Goal: Task Accomplishment & Management: Complete application form

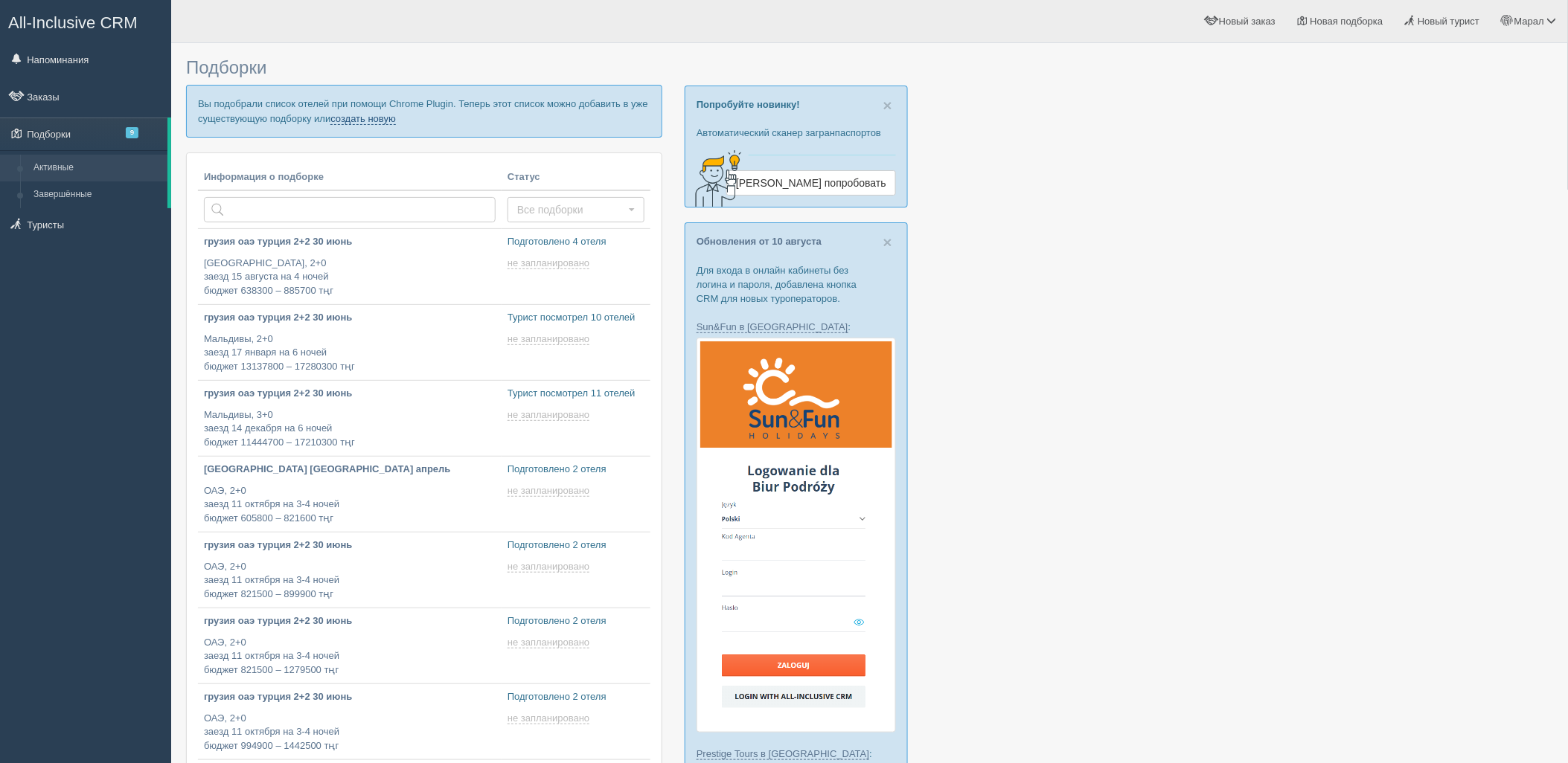
click at [395, 121] on link "создать новую" at bounding box center [363, 119] width 66 height 12
type input "2025-08-14 16:45"
type input "[DATE] 16:20"
type input "2025-08-14 16:10"
type input "2025-08-14 12:30"
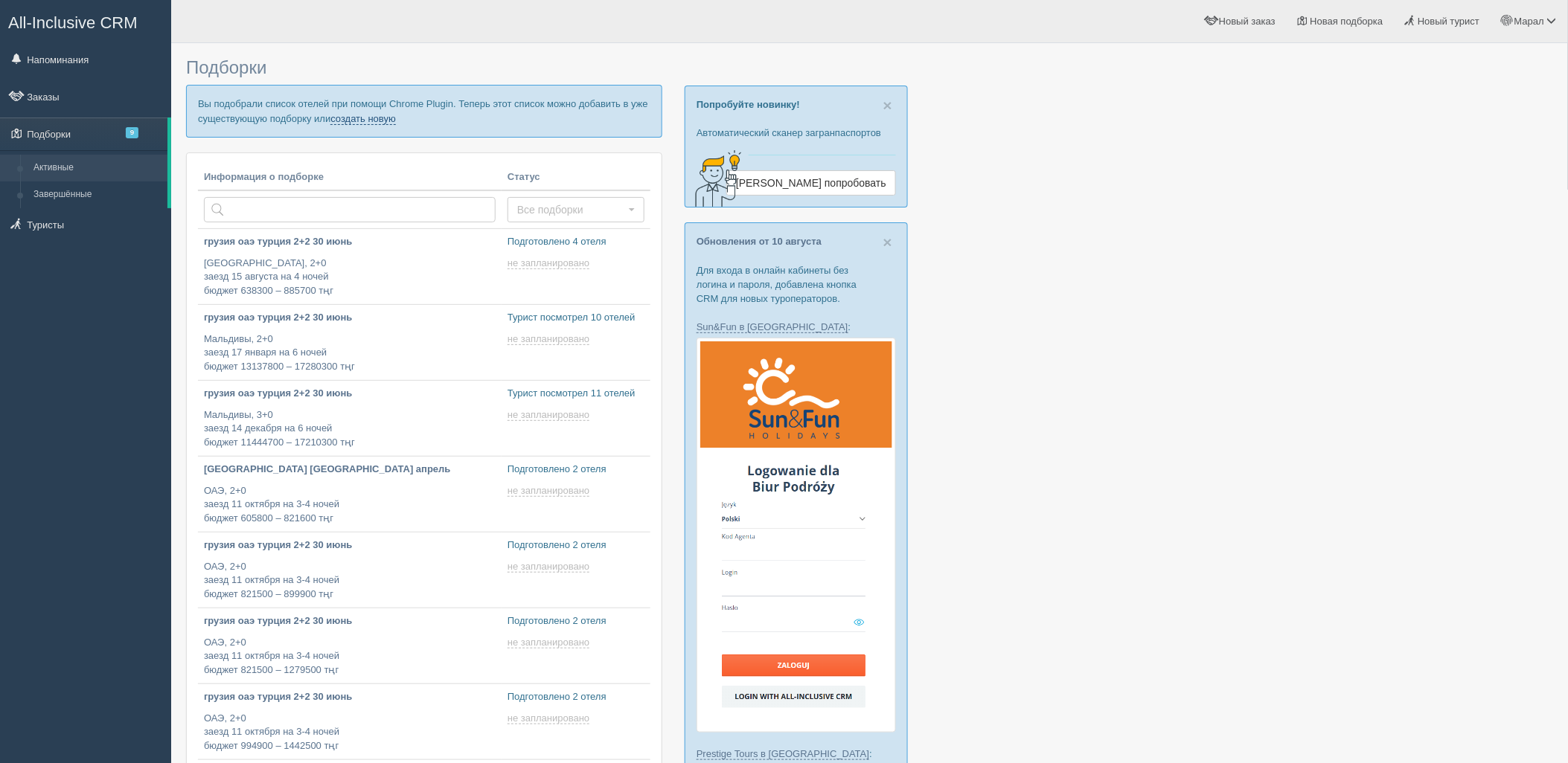
type input "2025-08-14 11:40"
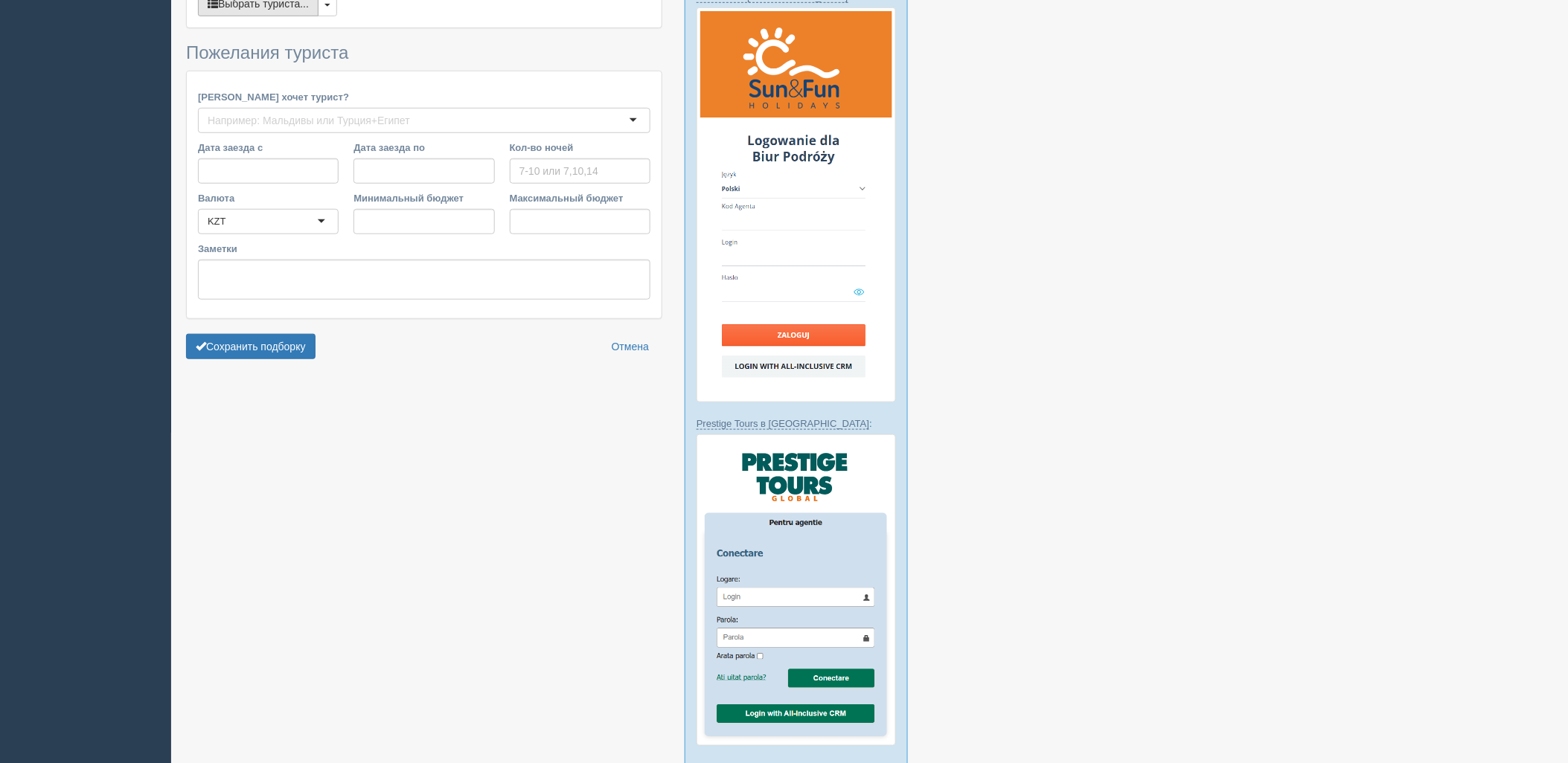
type input "6-7"
type input "1004400"
type input "1334300"
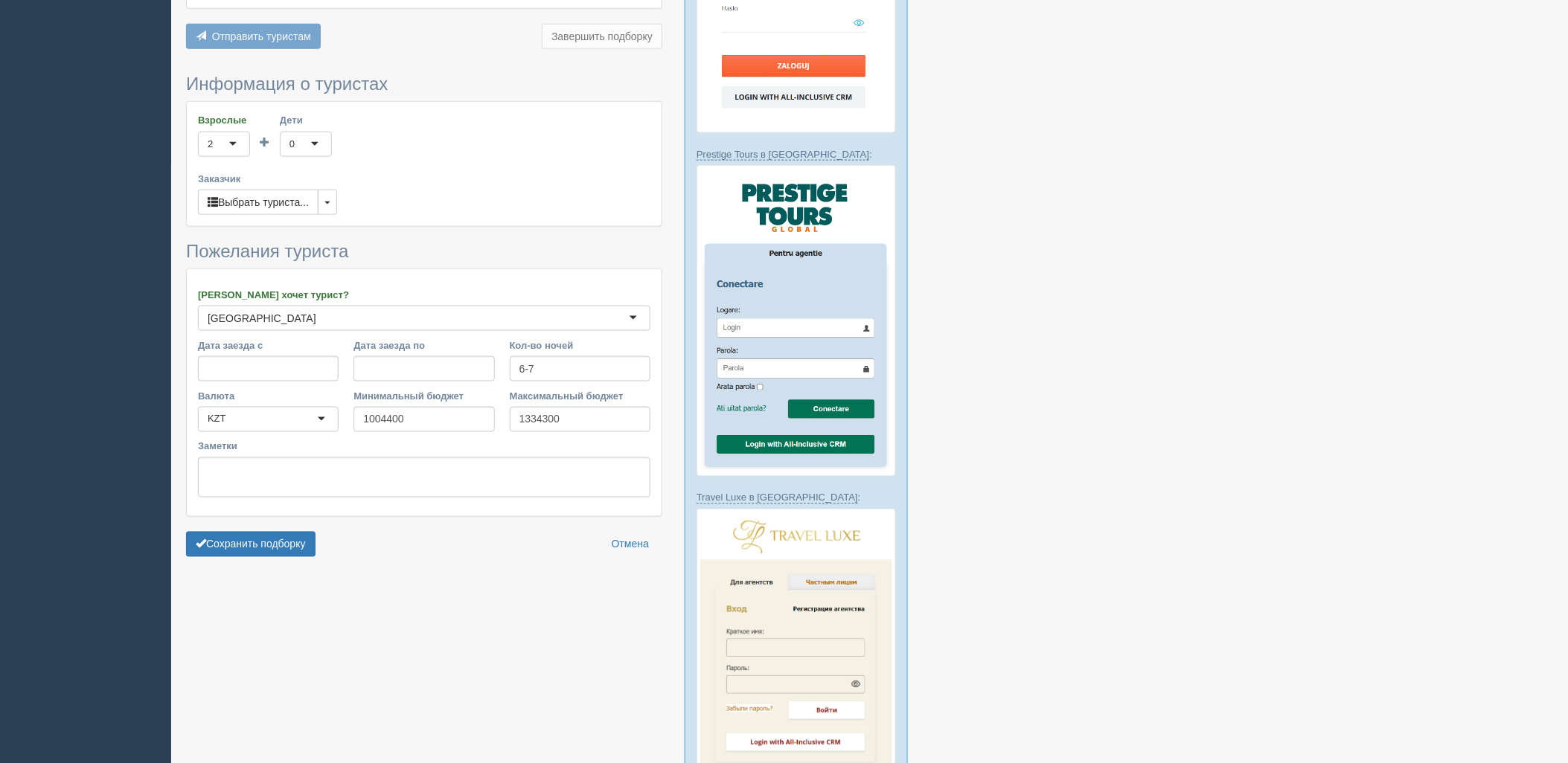
scroll to position [661, 0]
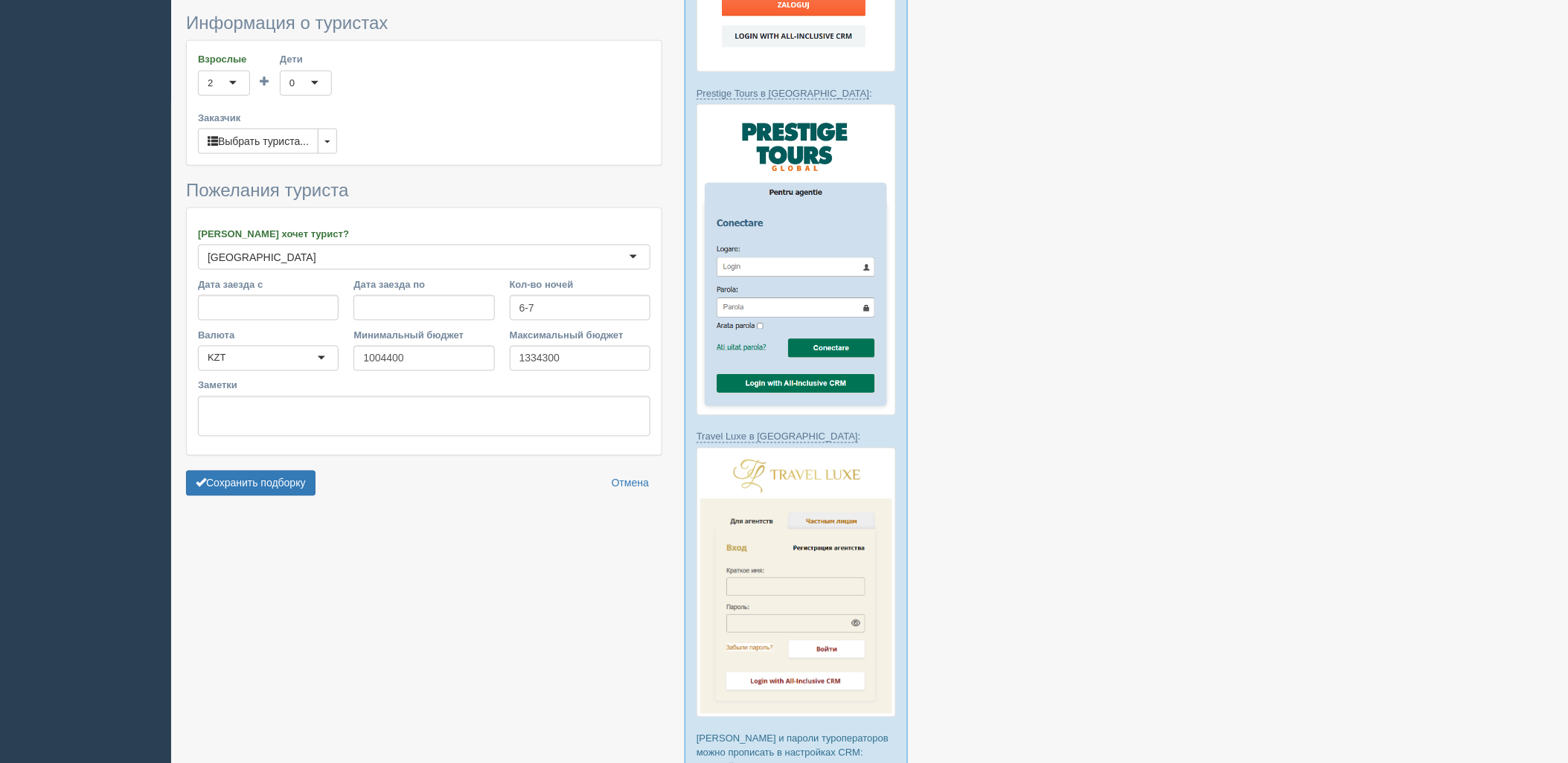
click at [275, 426] on form "Информация о туристах Взрослые 2 2 1 2 3 4 5 6 7 8 9 10 11 12 13 14 15 16 17 18…" at bounding box center [424, 258] width 476 height 490
click at [279, 429] on form "Информация о туристах Взрослые 2 2 1 2 3 4 5 6 7 8 9 10 11 12 13 14 15 16 17 18…" at bounding box center [424, 258] width 476 height 490
click at [286, 471] on button "Сохранить подборку" at bounding box center [251, 484] width 130 height 25
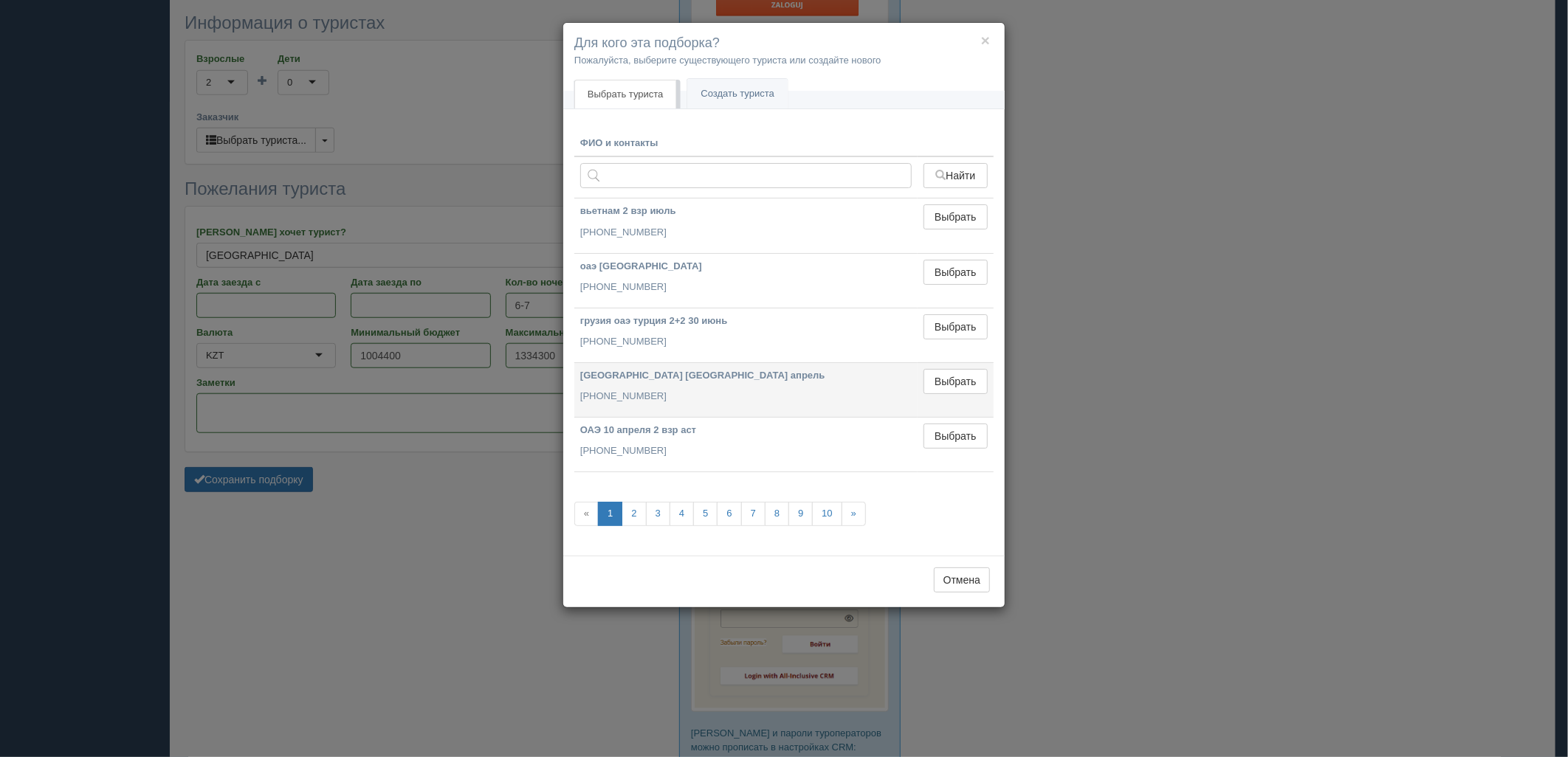
click at [965, 364] on td "Выбрать Выбран" at bounding box center [956, 389] width 76 height 54
click at [963, 374] on button "Выбрать" at bounding box center [956, 381] width 64 height 25
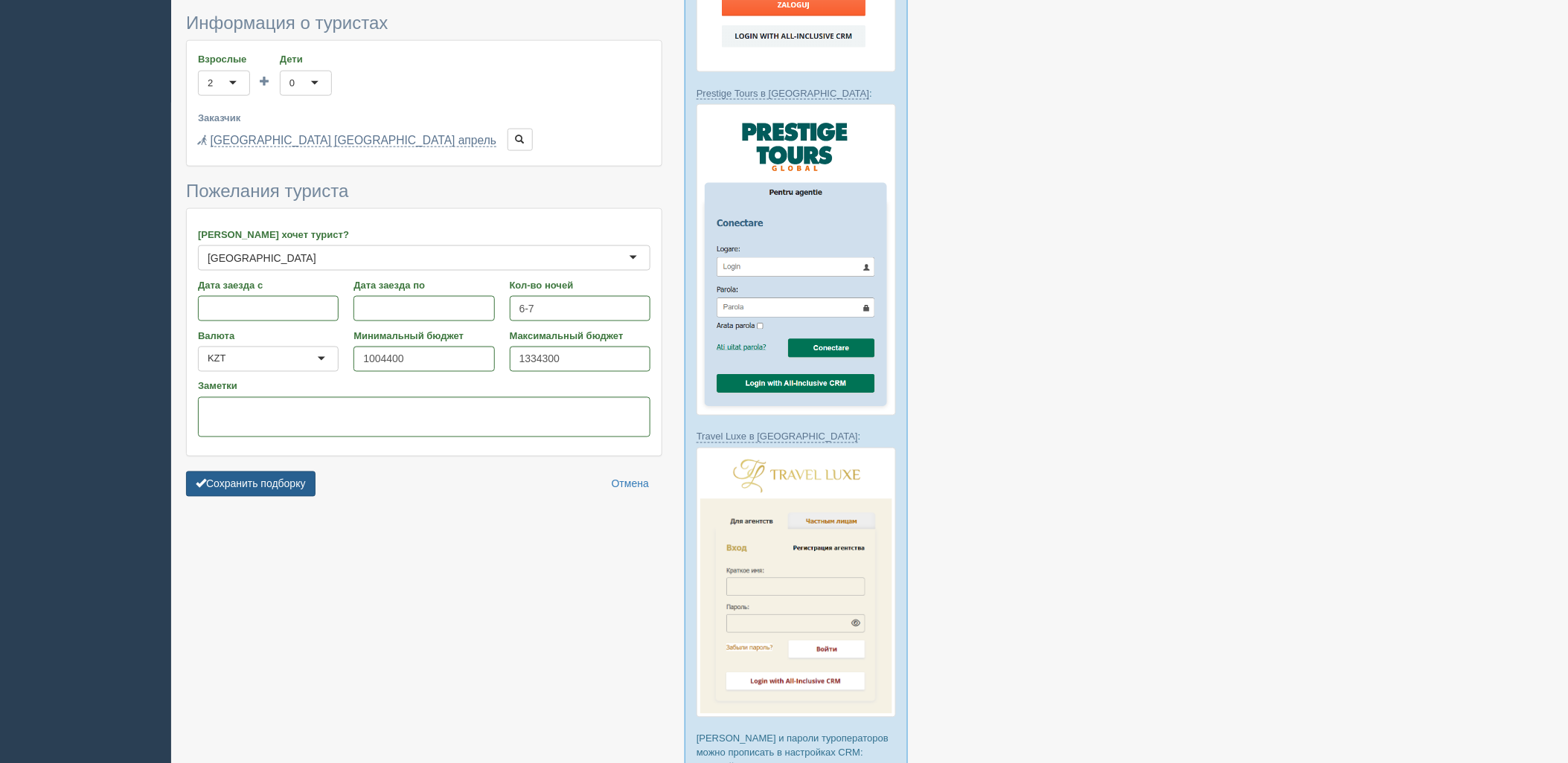
click at [298, 472] on button "Сохранить подборку" at bounding box center [251, 484] width 130 height 25
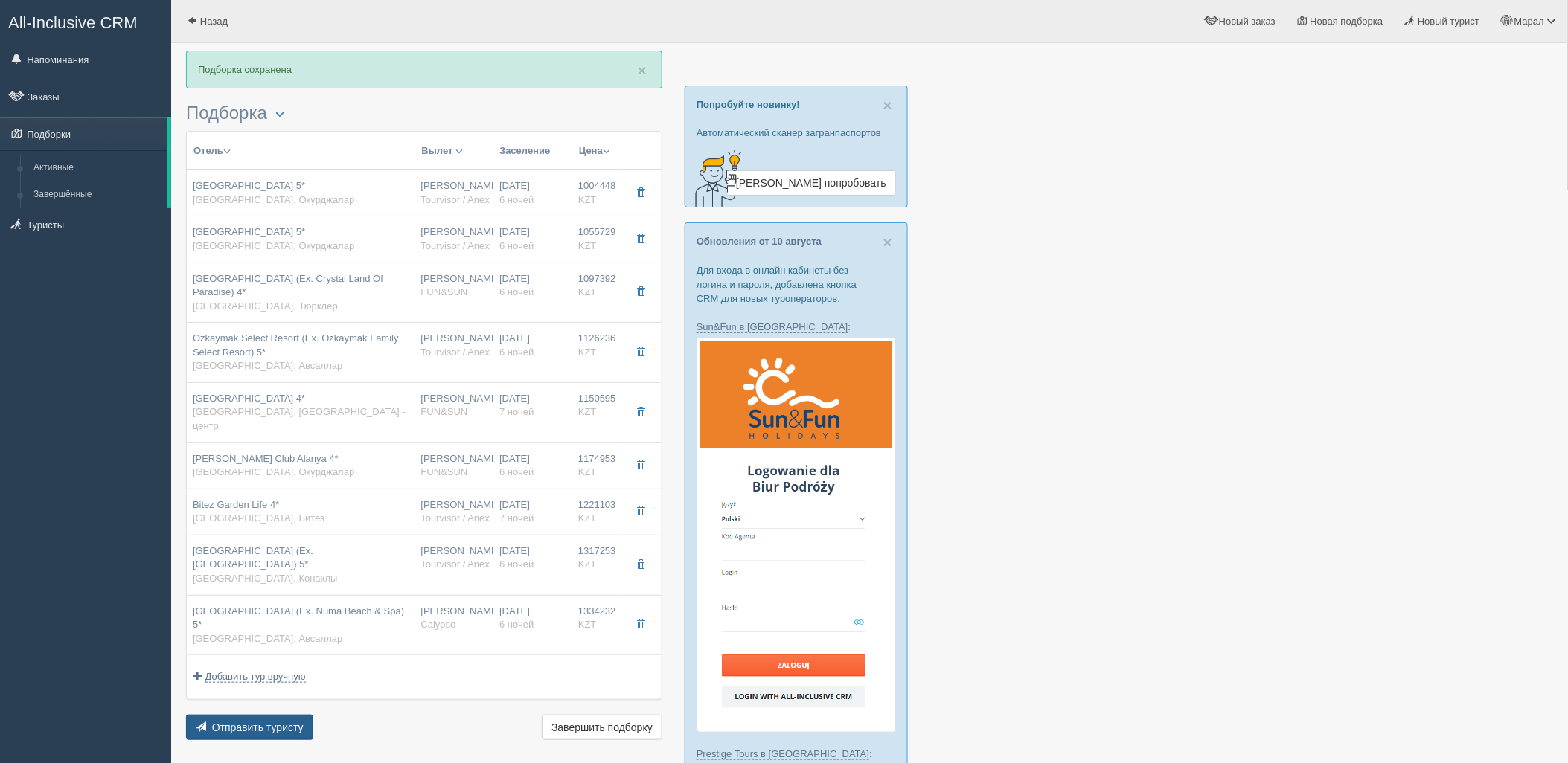
click at [271, 722] on span "Отправить туристу" at bounding box center [258, 728] width 92 height 12
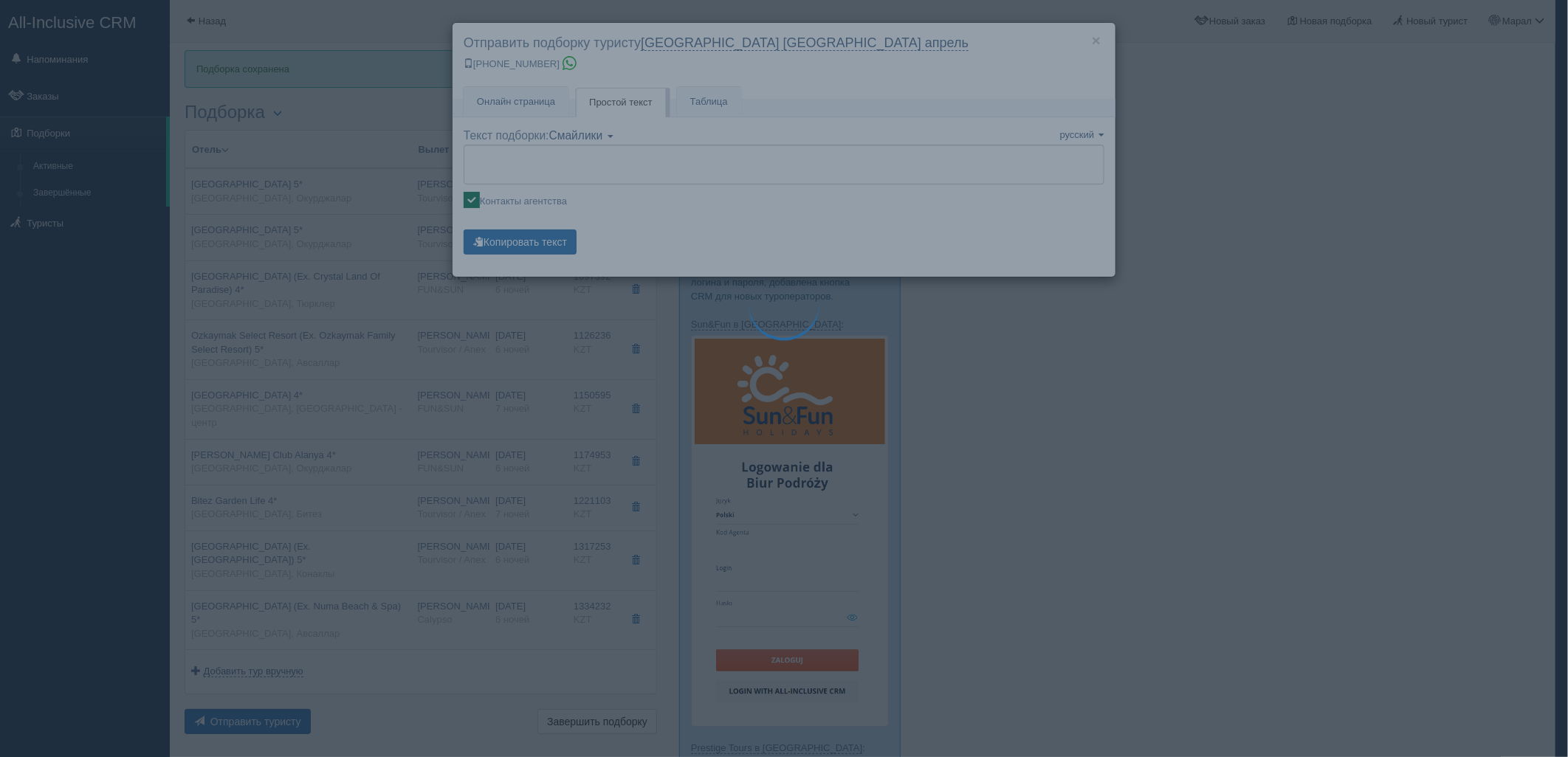
type textarea "🌞 Добрый день! Предлагаем Вам рассмотреть следующие варианты: 🌎 Турция, Окурджа…"
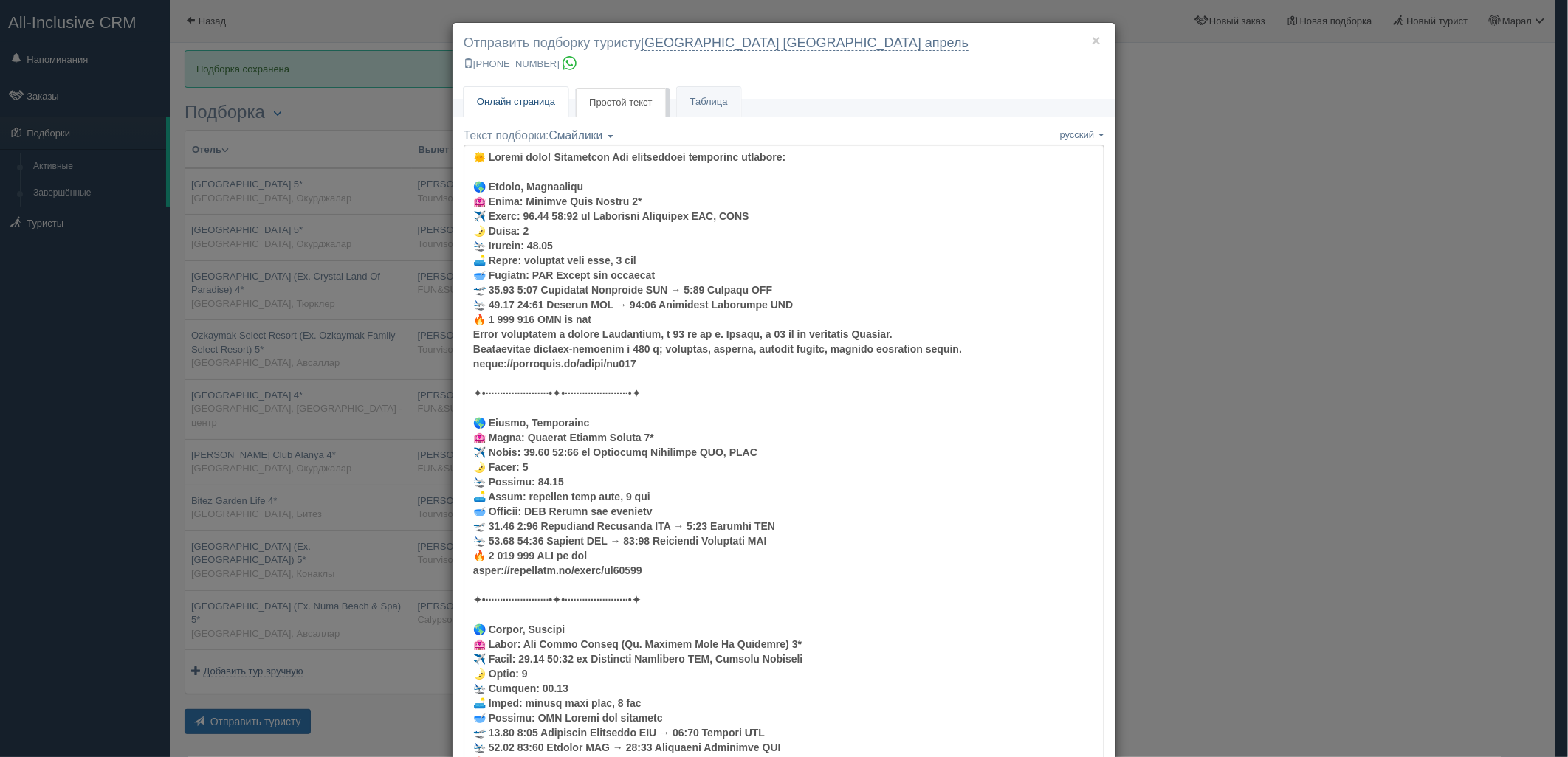
drag, startPoint x: 538, startPoint y: 99, endPoint x: 544, endPoint y: 141, distance: 42.4
click at [538, 99] on span "Онлайн страница" at bounding box center [516, 102] width 78 height 11
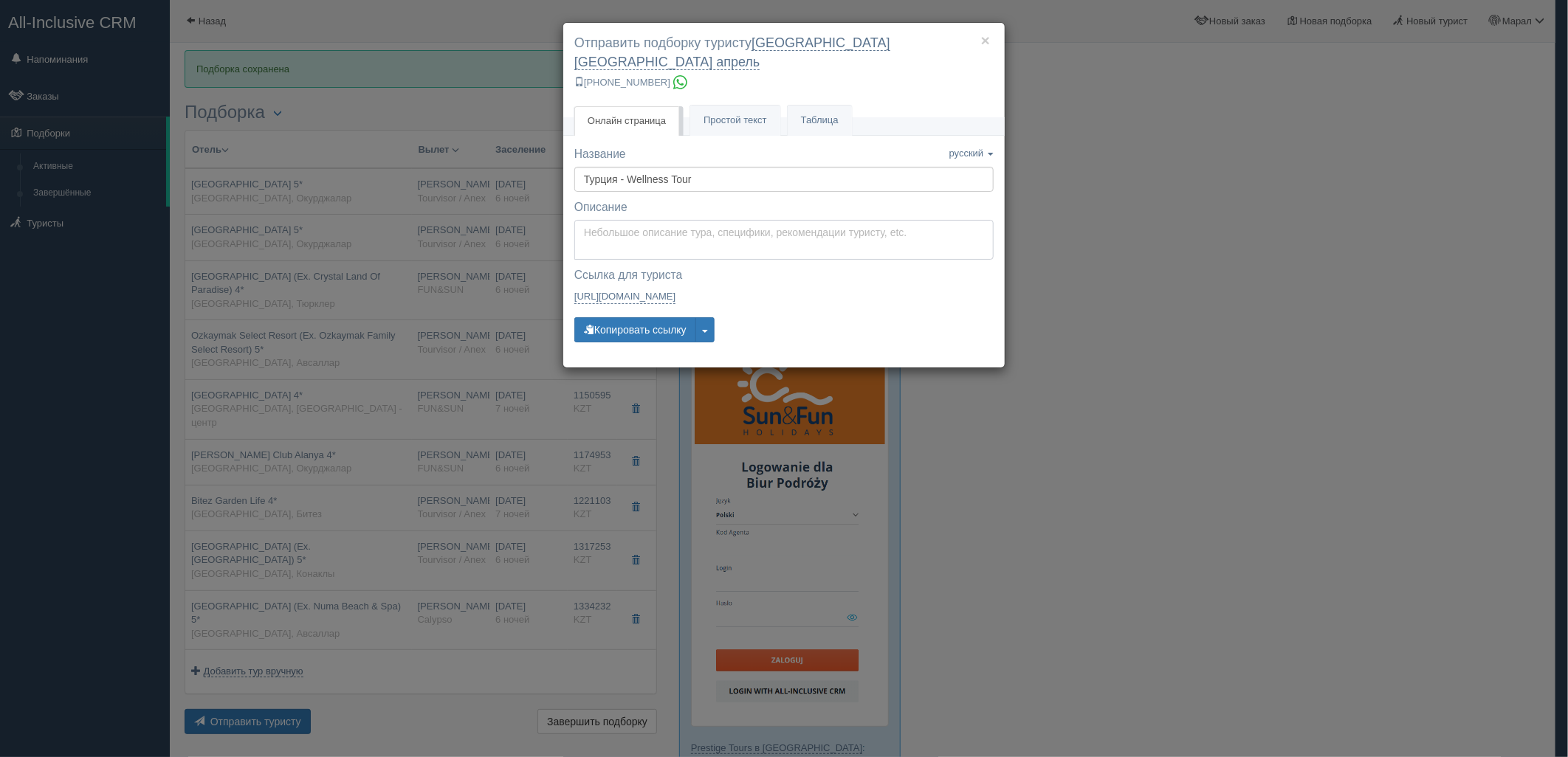
type textarea "Здравствуйте! Ниже представлены варианты туров для Вас. Для просмотра описания …"
click at [606, 220] on textarea "Здравствуйте! Ниже представлены варианты туров для Вас. Для просмотра описания …" at bounding box center [784, 240] width 420 height 40
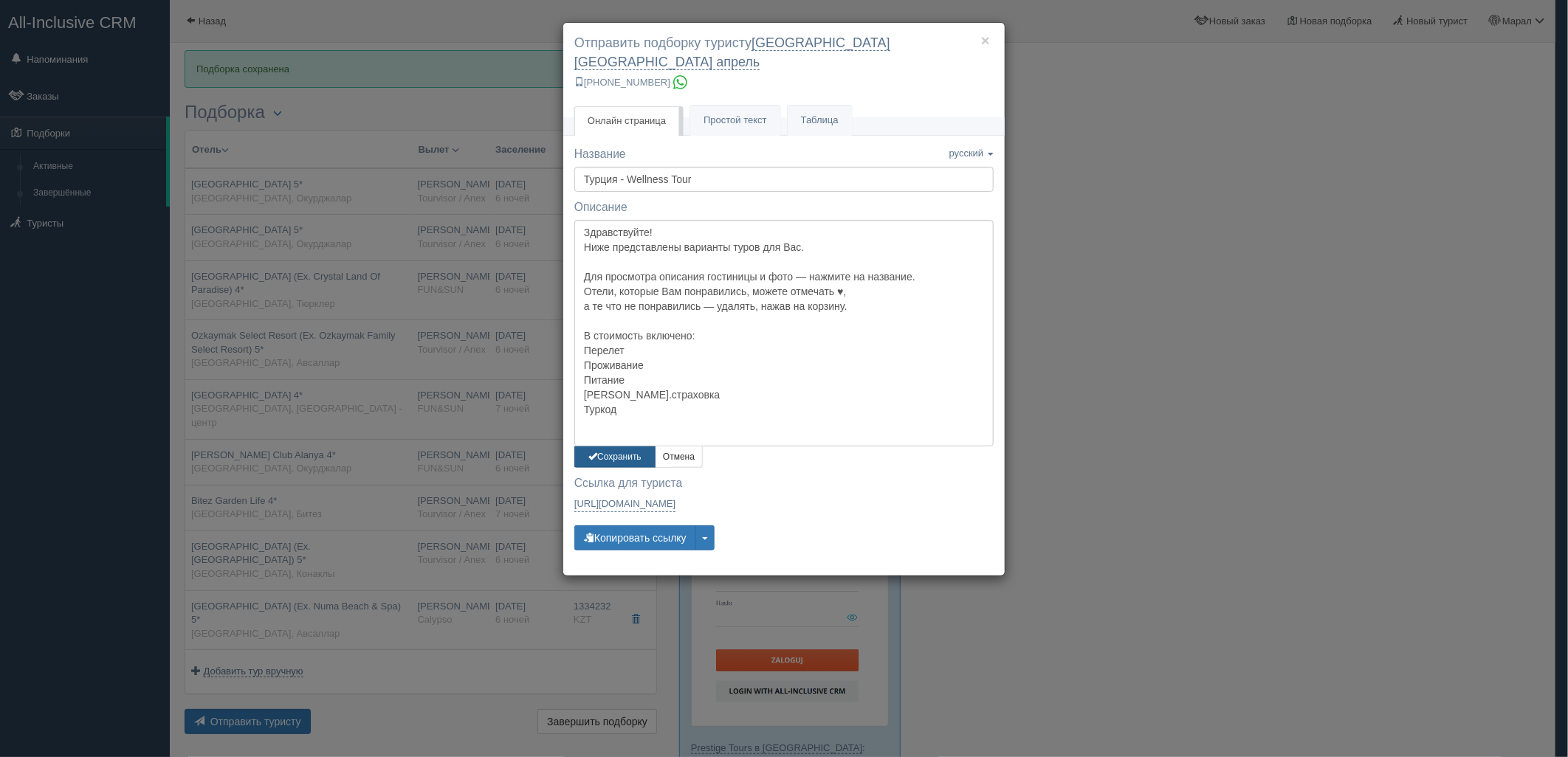
click at [615, 446] on button "Сохранить" at bounding box center [615, 457] width 81 height 21
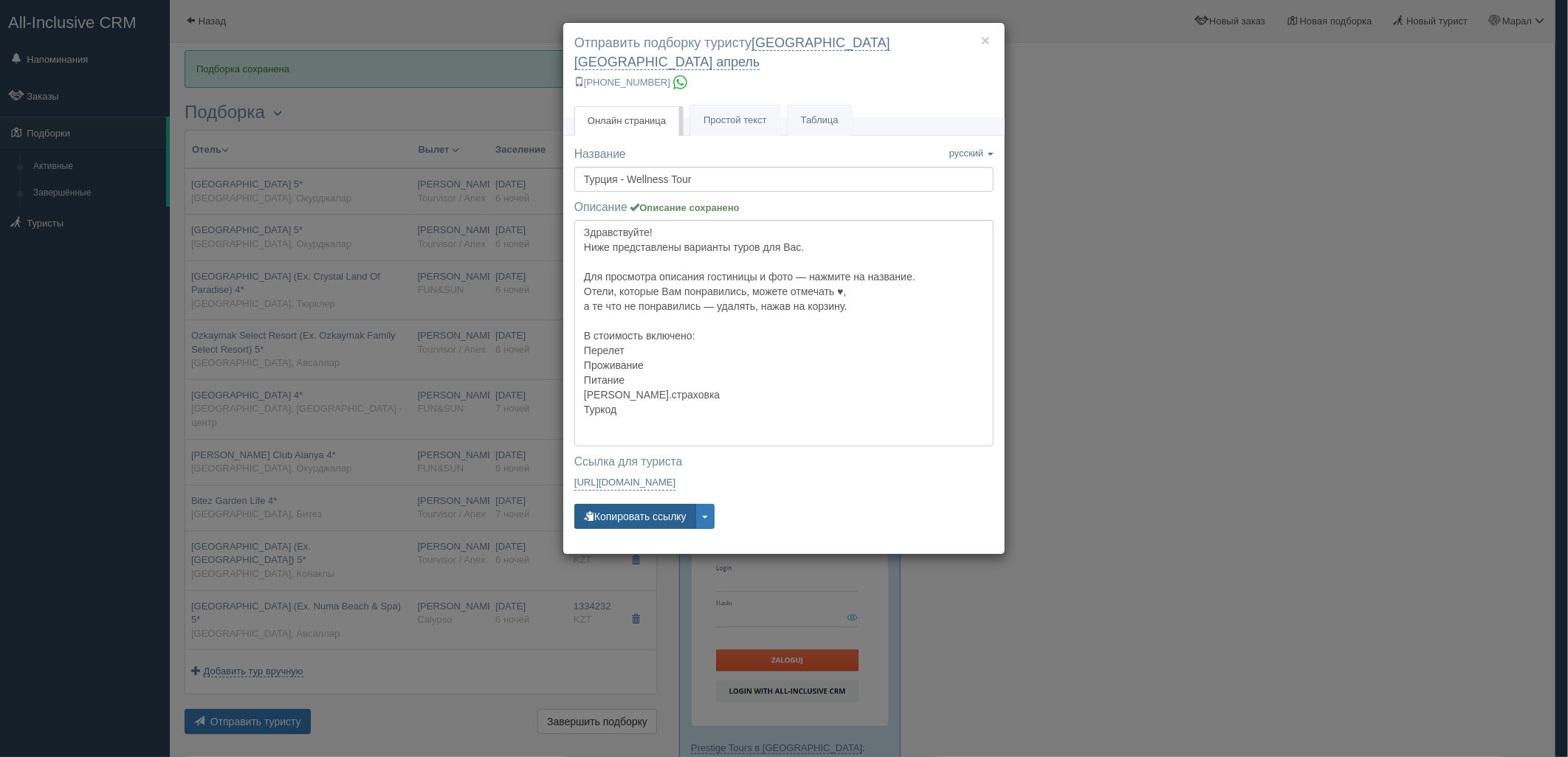
click at [621, 504] on button "Копировать ссылку" at bounding box center [635, 516] width 122 height 25
click at [621, 504] on button "Копировать ссылку" at bounding box center [635, 516] width 122 height 25
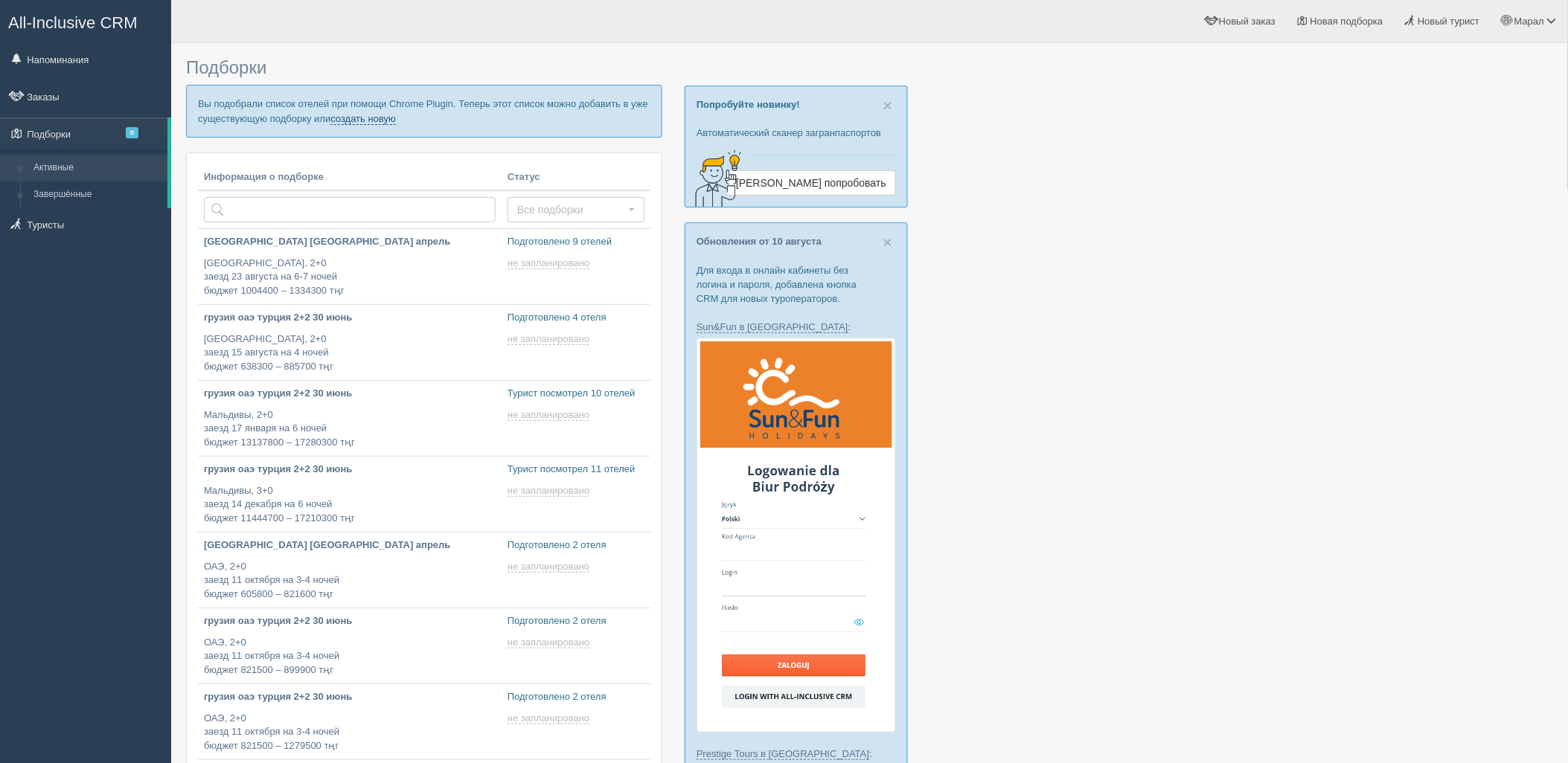
click at [359, 115] on link "создать новую" at bounding box center [363, 119] width 66 height 12
type input "[DATE] 17:25"
type input "2025-08-14 16:20"
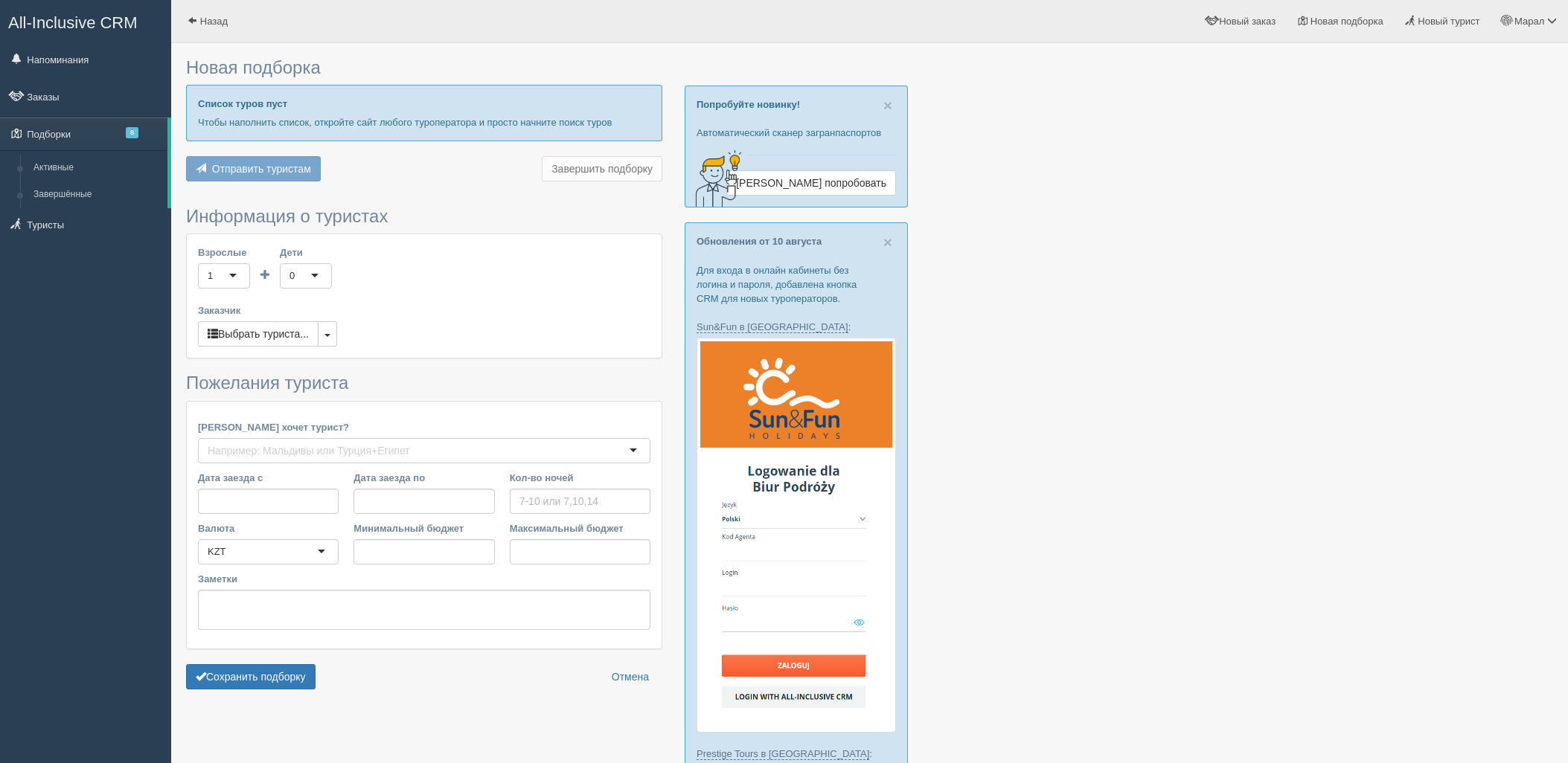
type input "7"
type input "701800"
type input "882400"
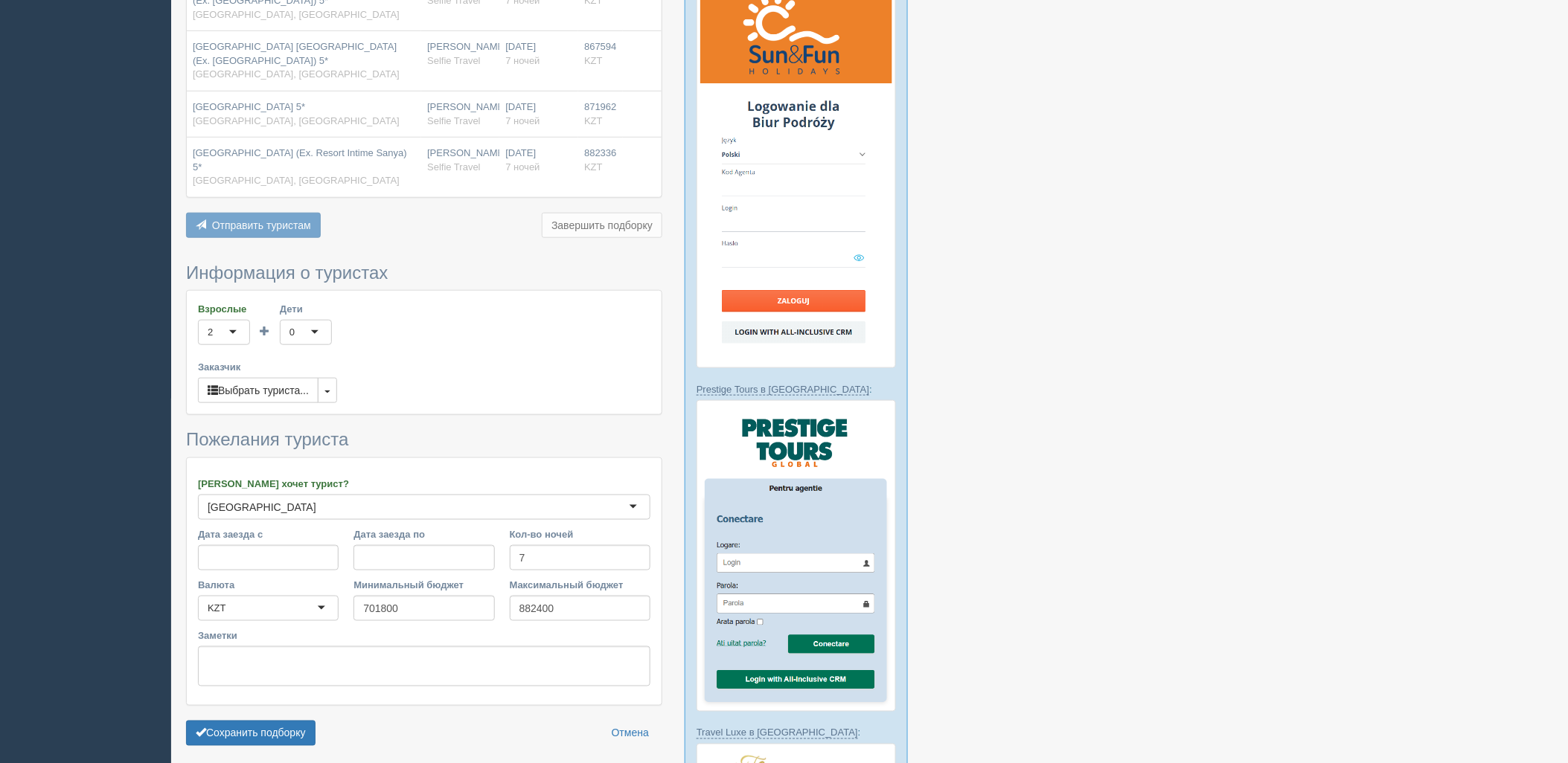
scroll to position [330, 0]
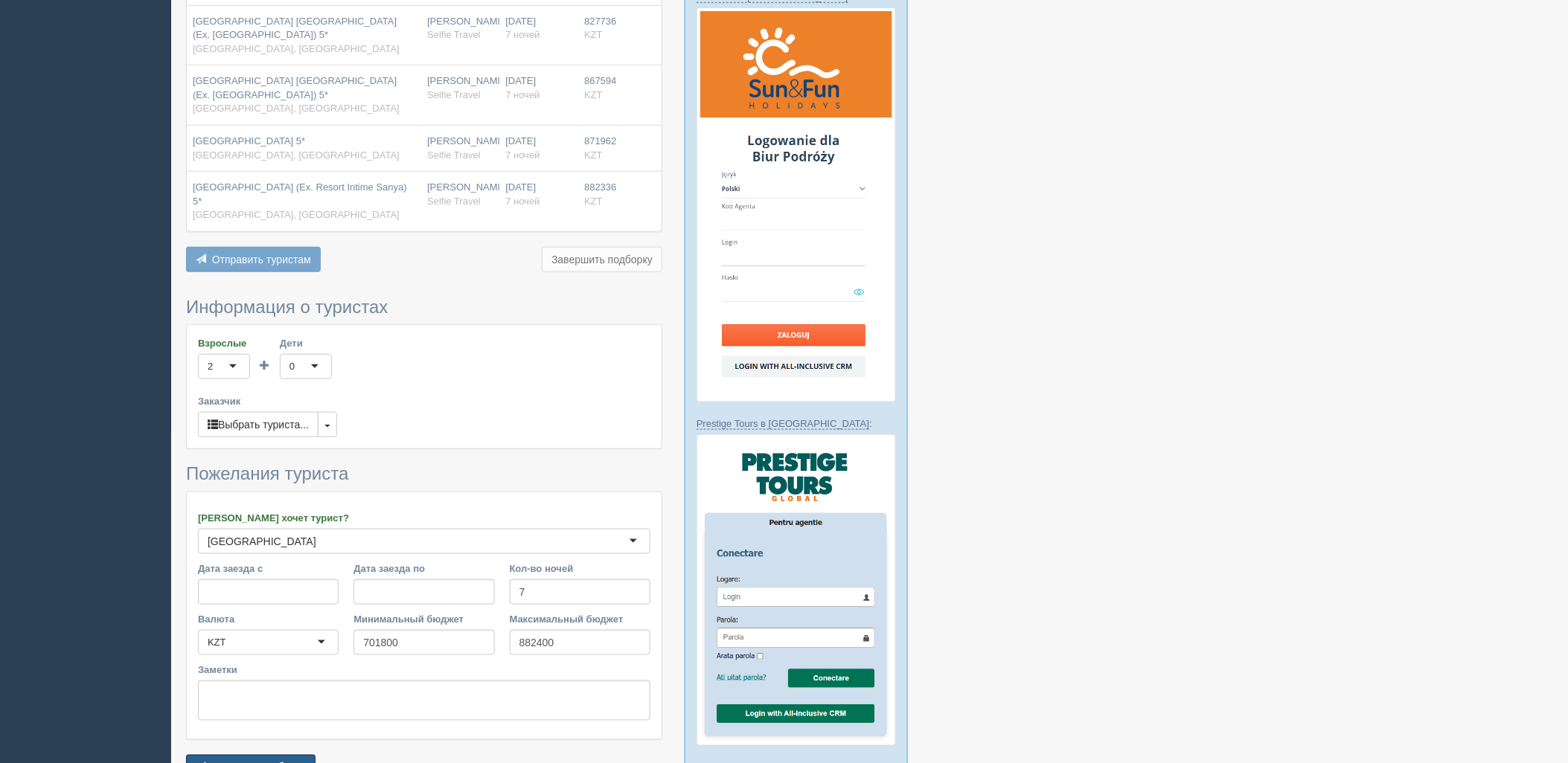
click at [261, 755] on button "Сохранить подборку" at bounding box center [251, 767] width 130 height 25
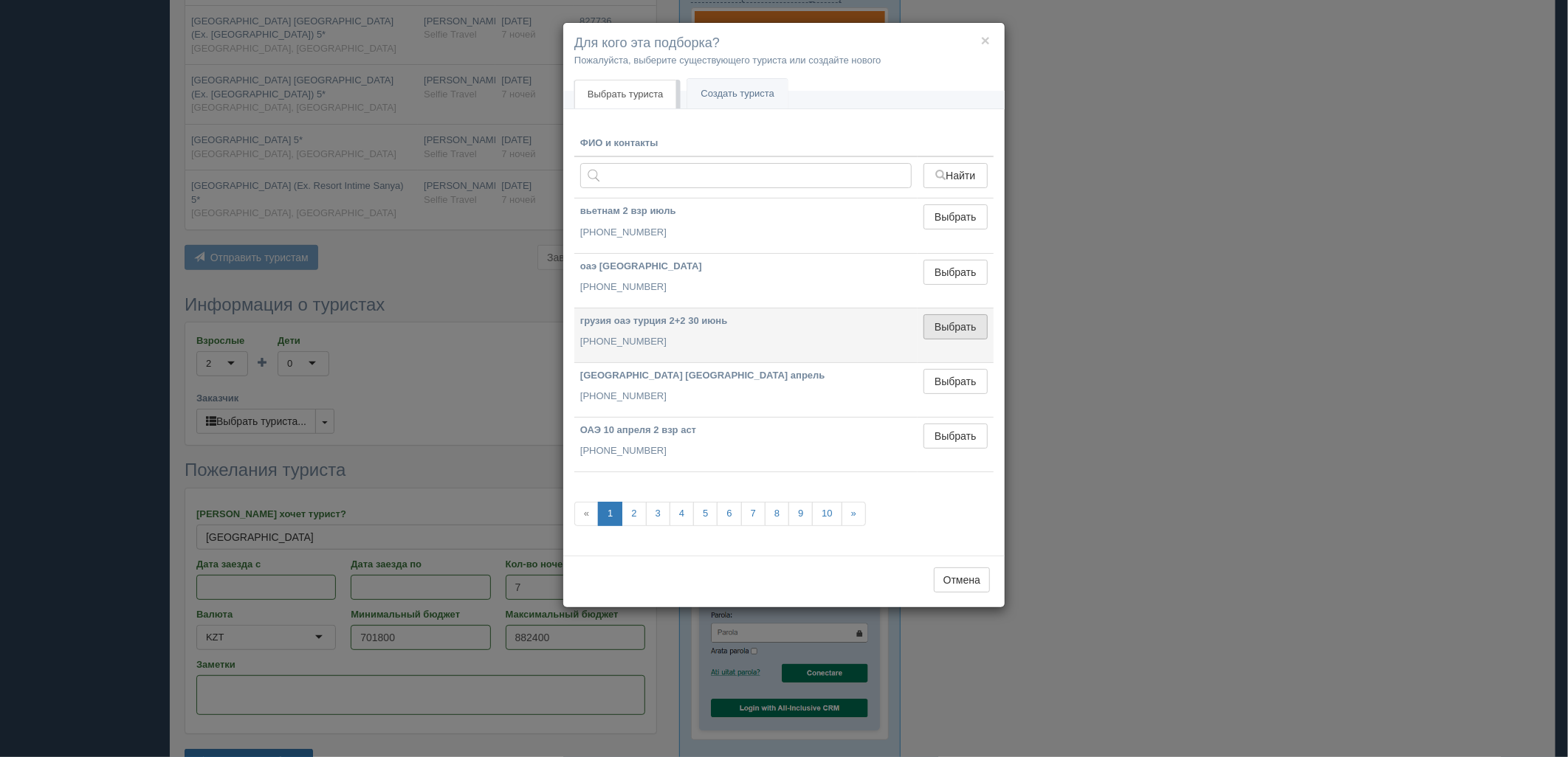
click at [945, 318] on button "Выбрать" at bounding box center [956, 327] width 64 height 25
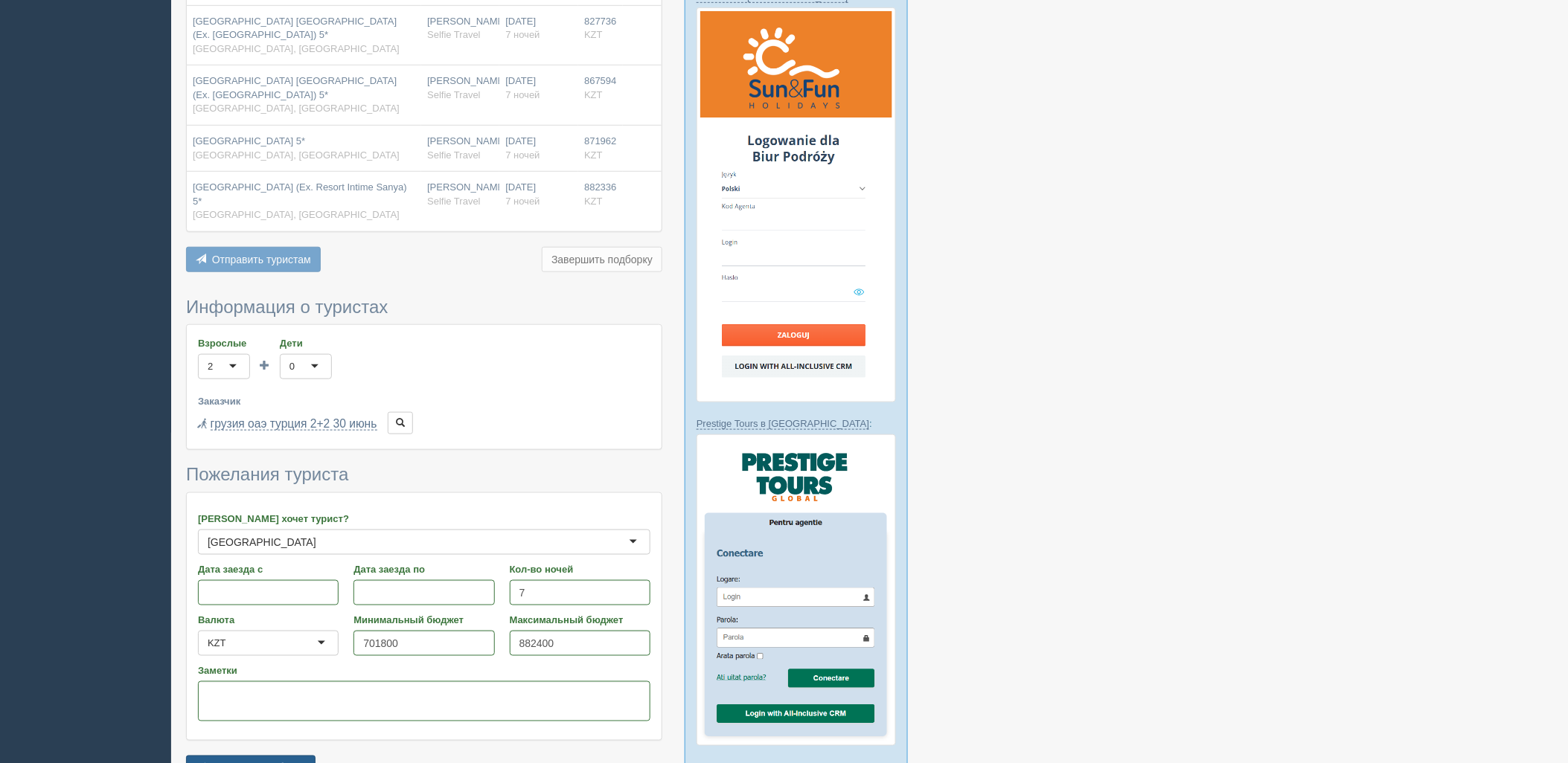
click at [285, 756] on button "Сохранить подборку" at bounding box center [251, 768] width 130 height 25
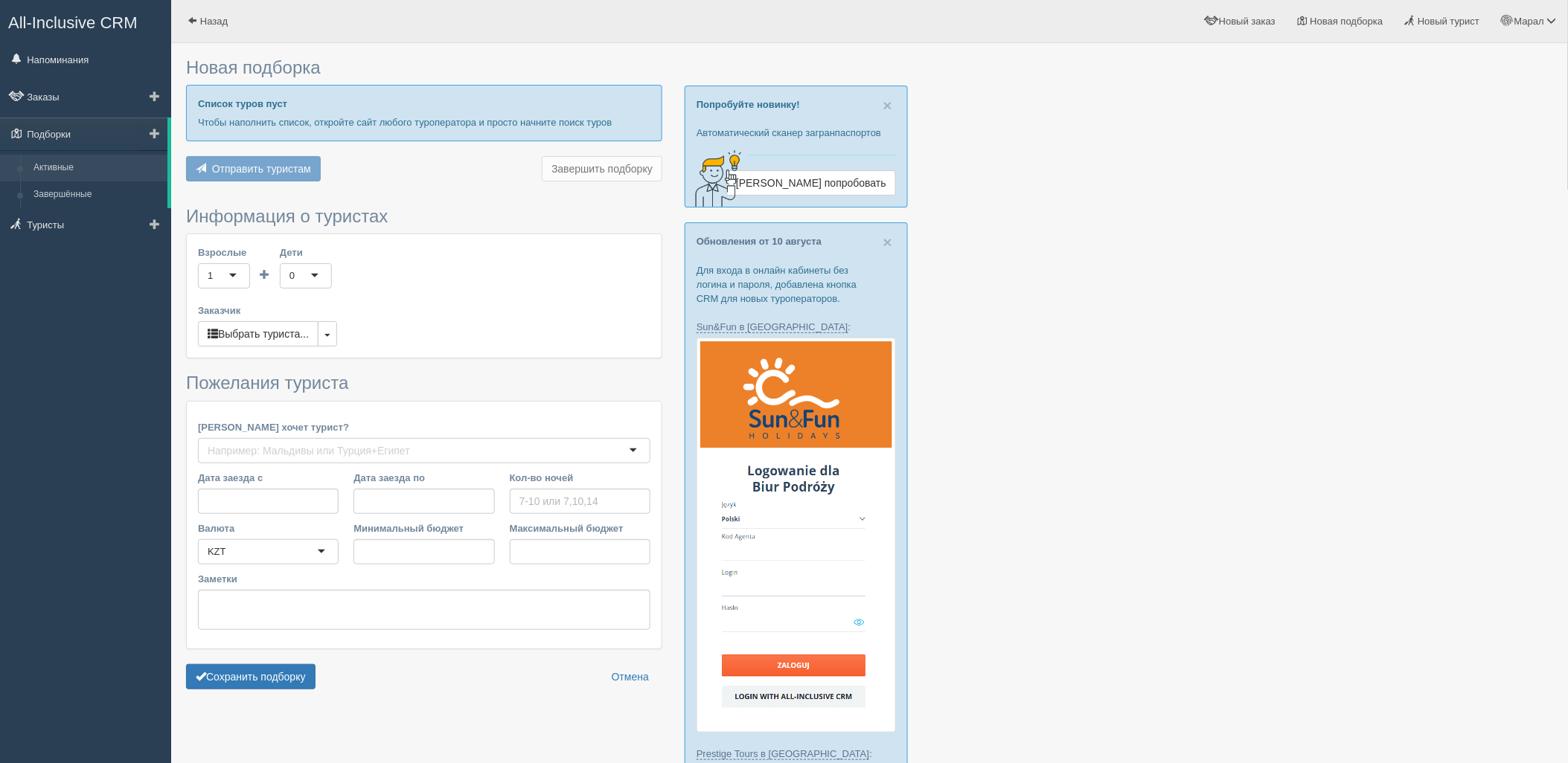
click at [92, 167] on link "Активные" at bounding box center [98, 168] width 141 height 27
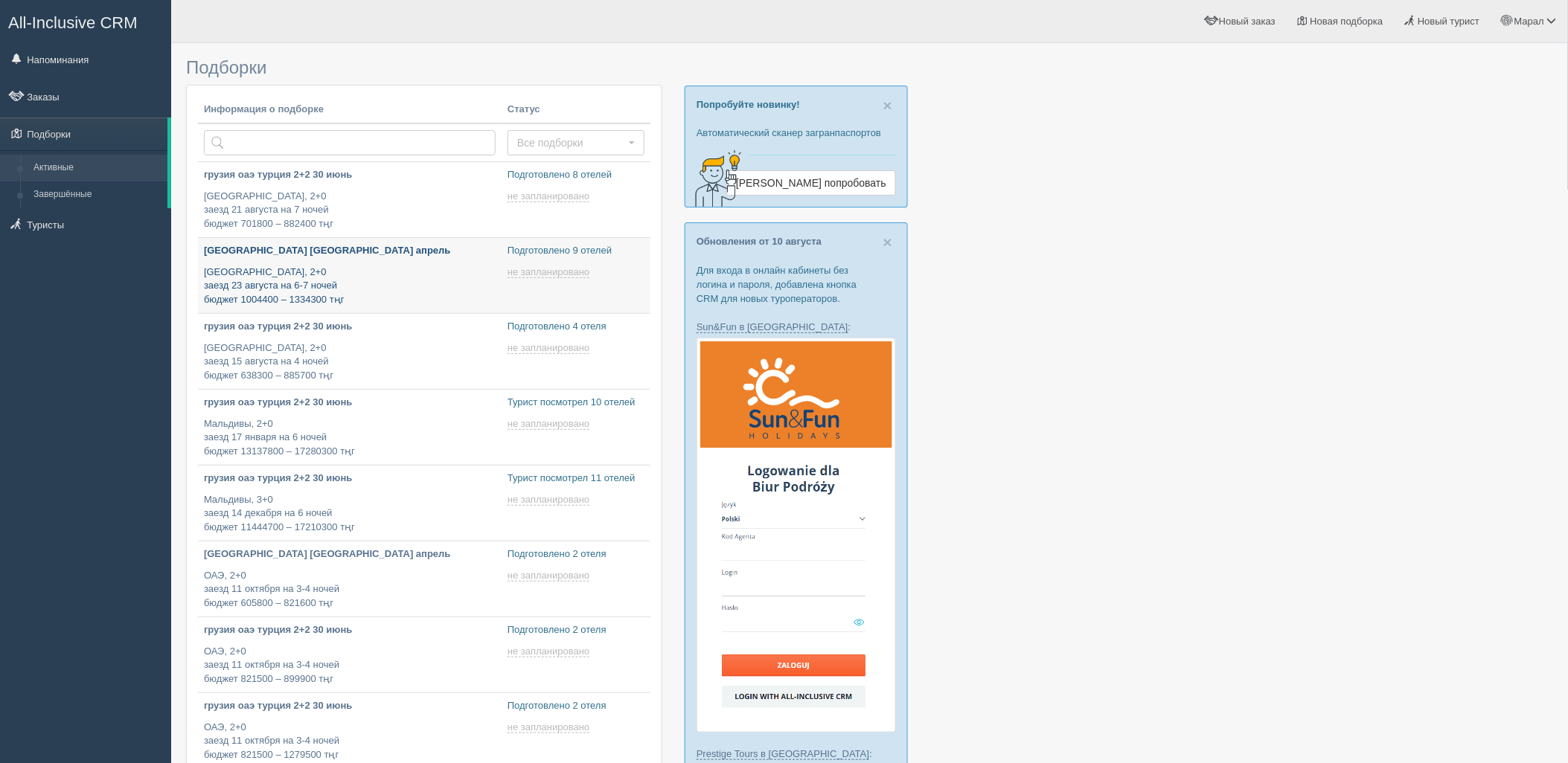
type input "[DATE] 17:25"
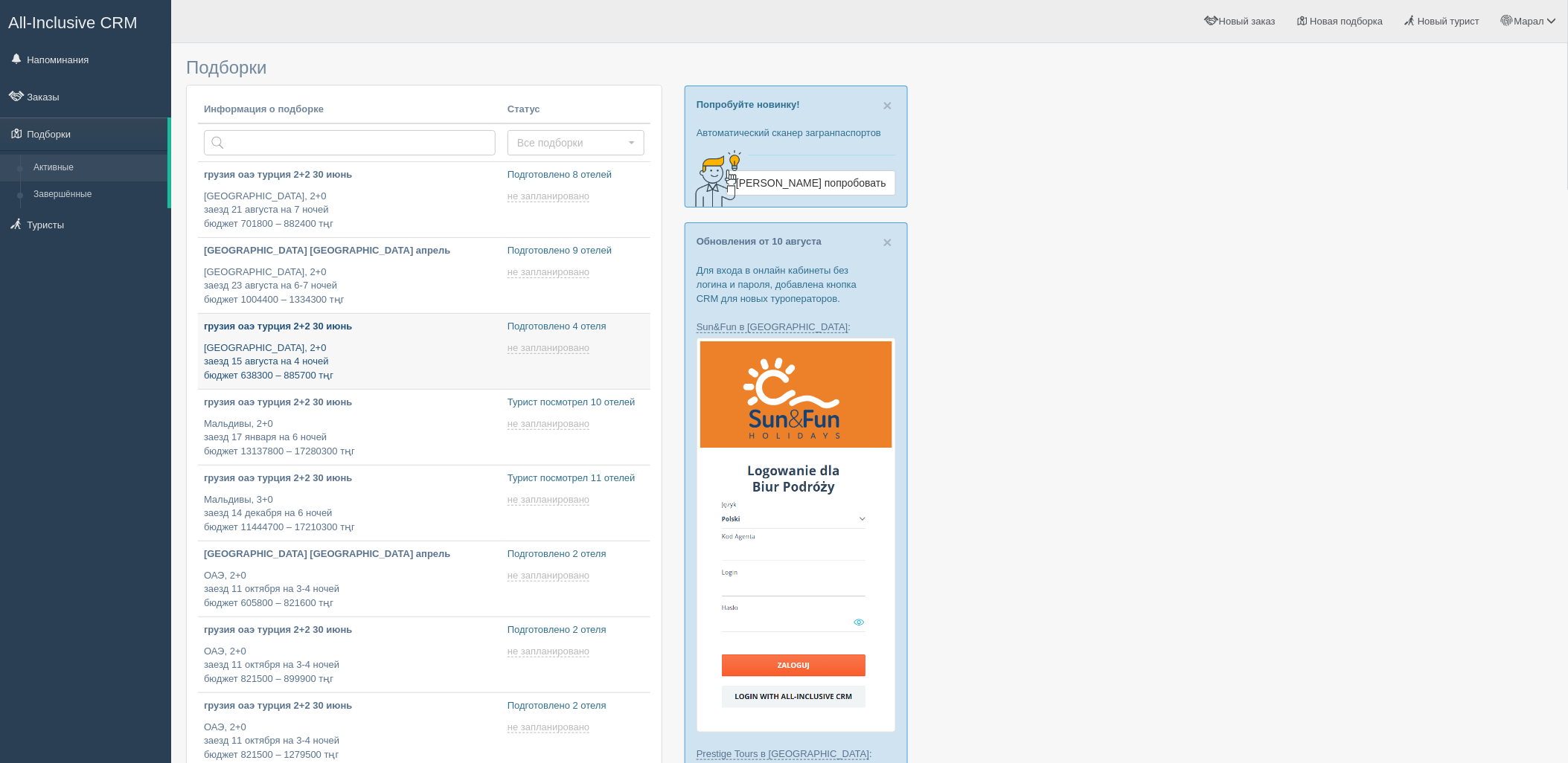
type input "[DATE] 16:45"
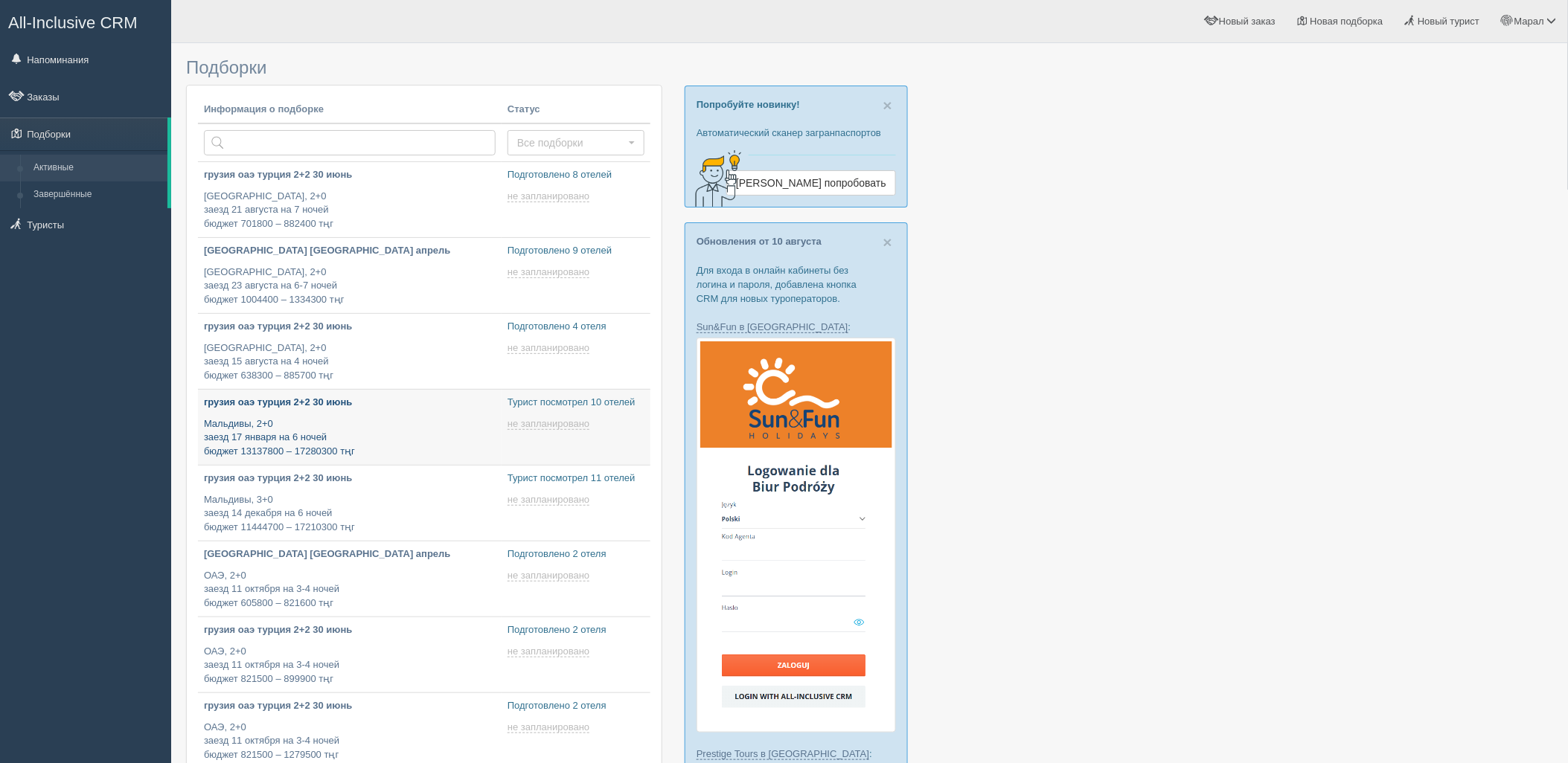
type input "[DATE] 16:20"
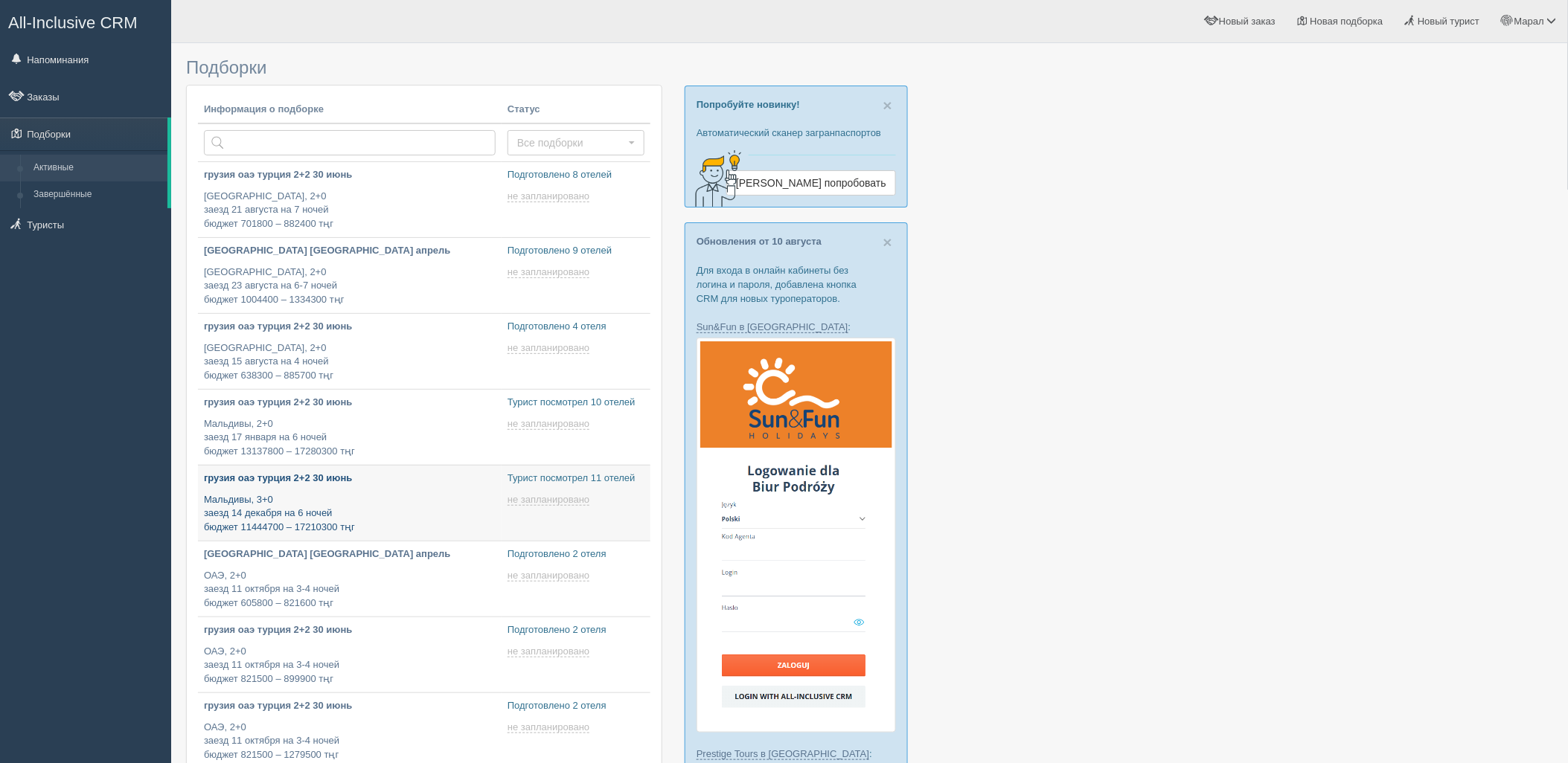
type input "[DATE] 16:10"
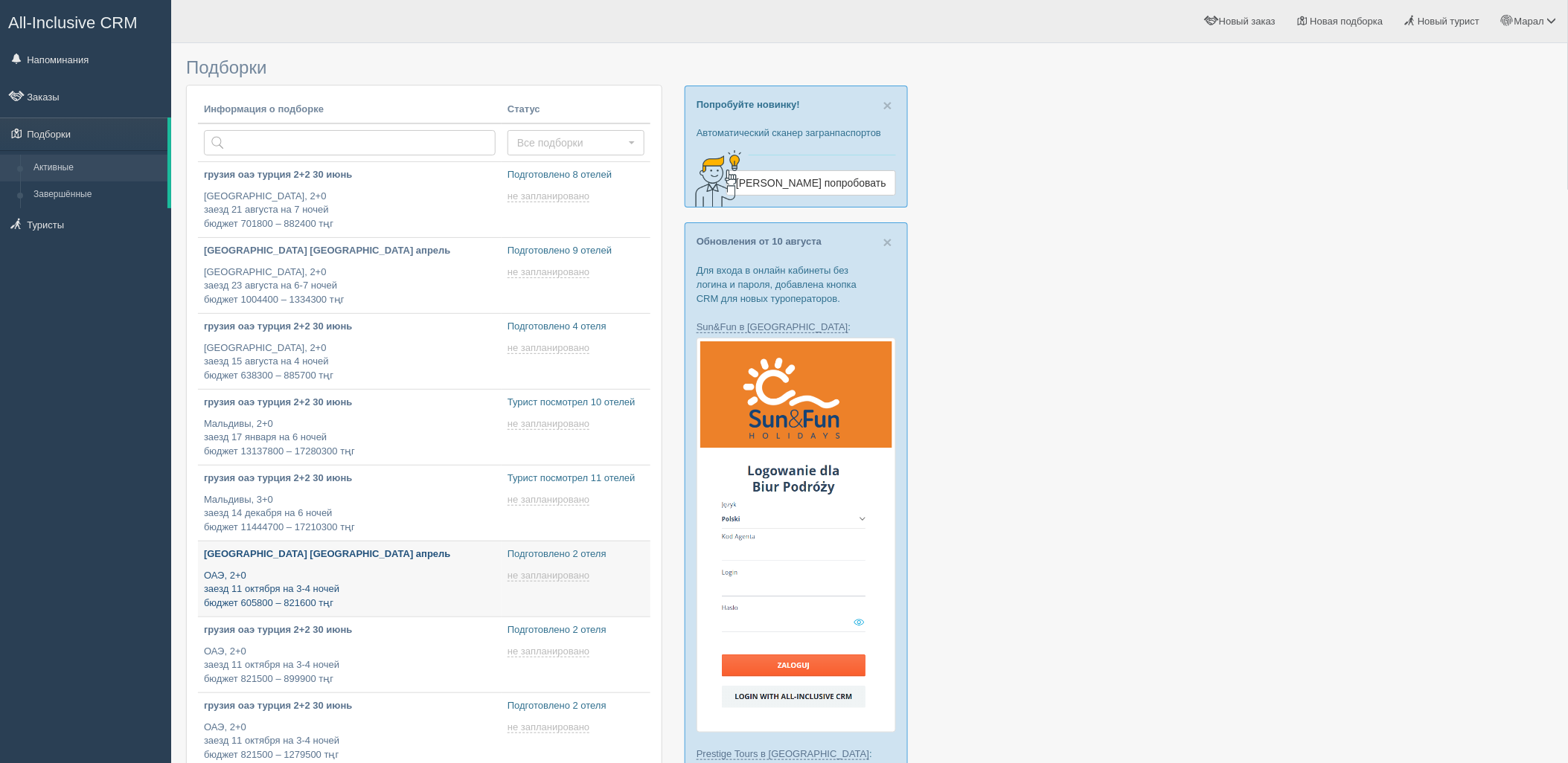
type input "[DATE] 12:40"
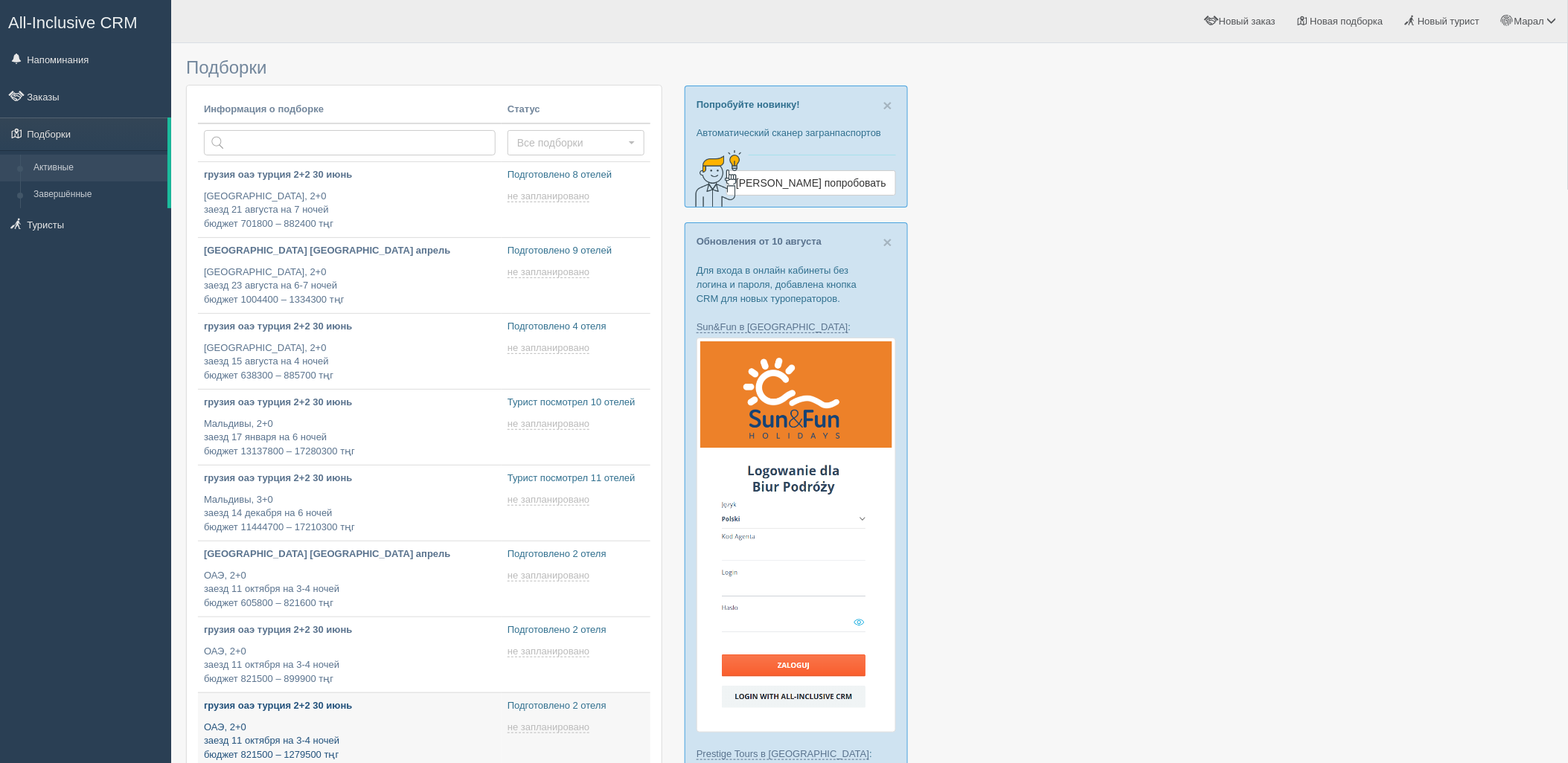
type input "[DATE] 12:40"
type input "[DATE] 12:35"
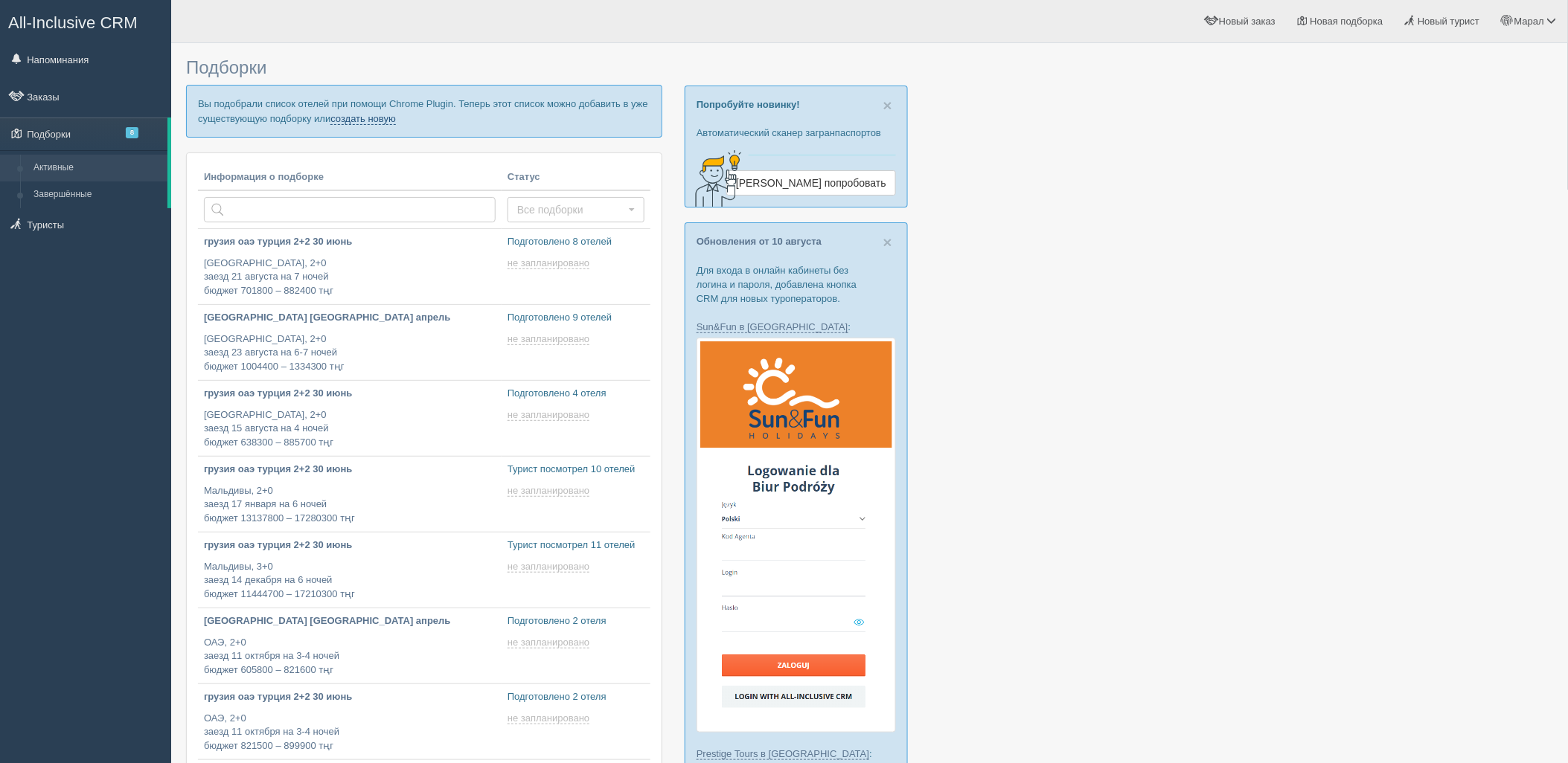
click at [392, 120] on link "создать новую" at bounding box center [363, 119] width 66 height 12
type input "[DATE] 17:30"
type input "[DATE] 17:25"
type input "[DATE] 16:45"
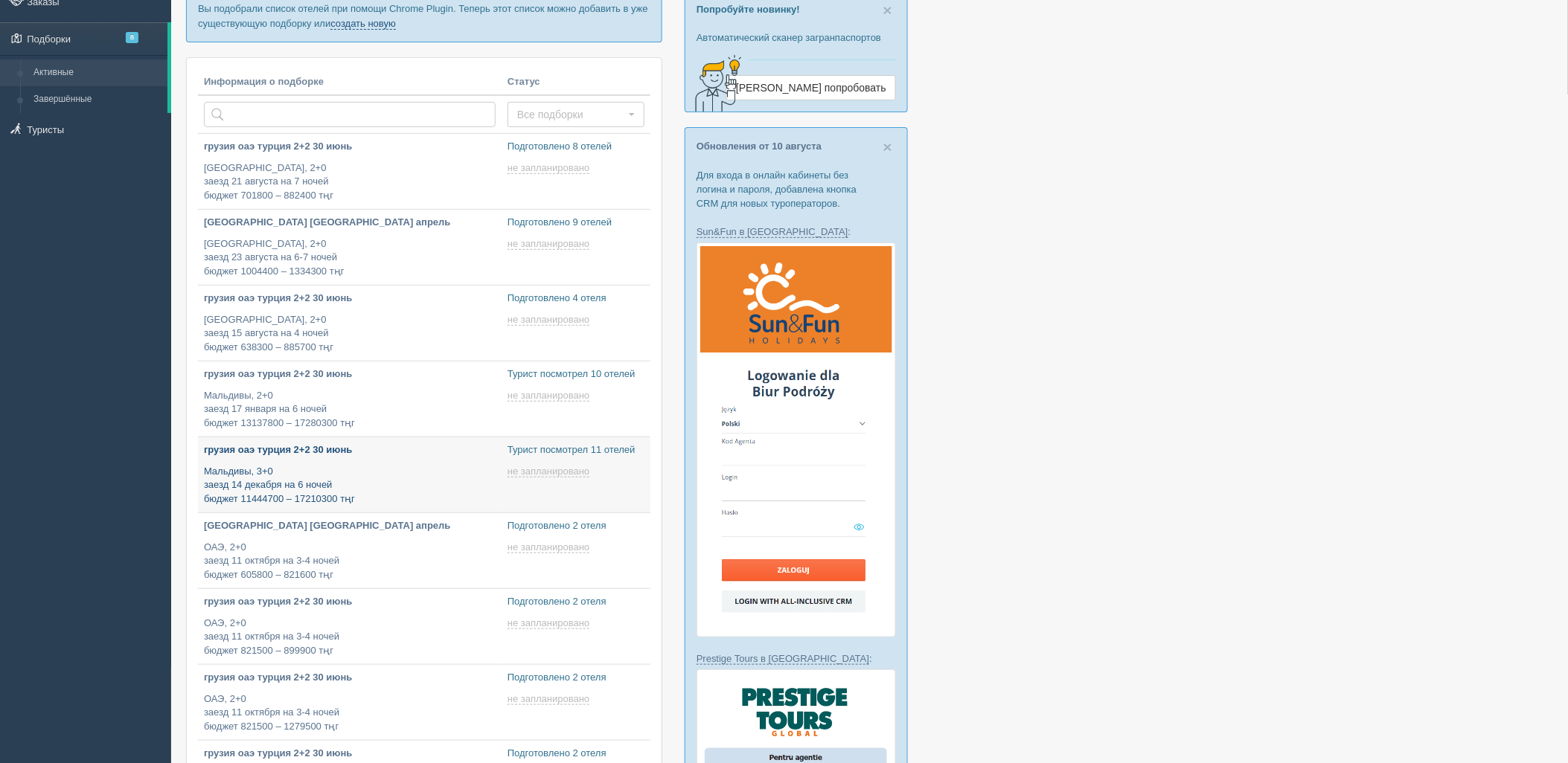
type input "[DATE] 16:10"
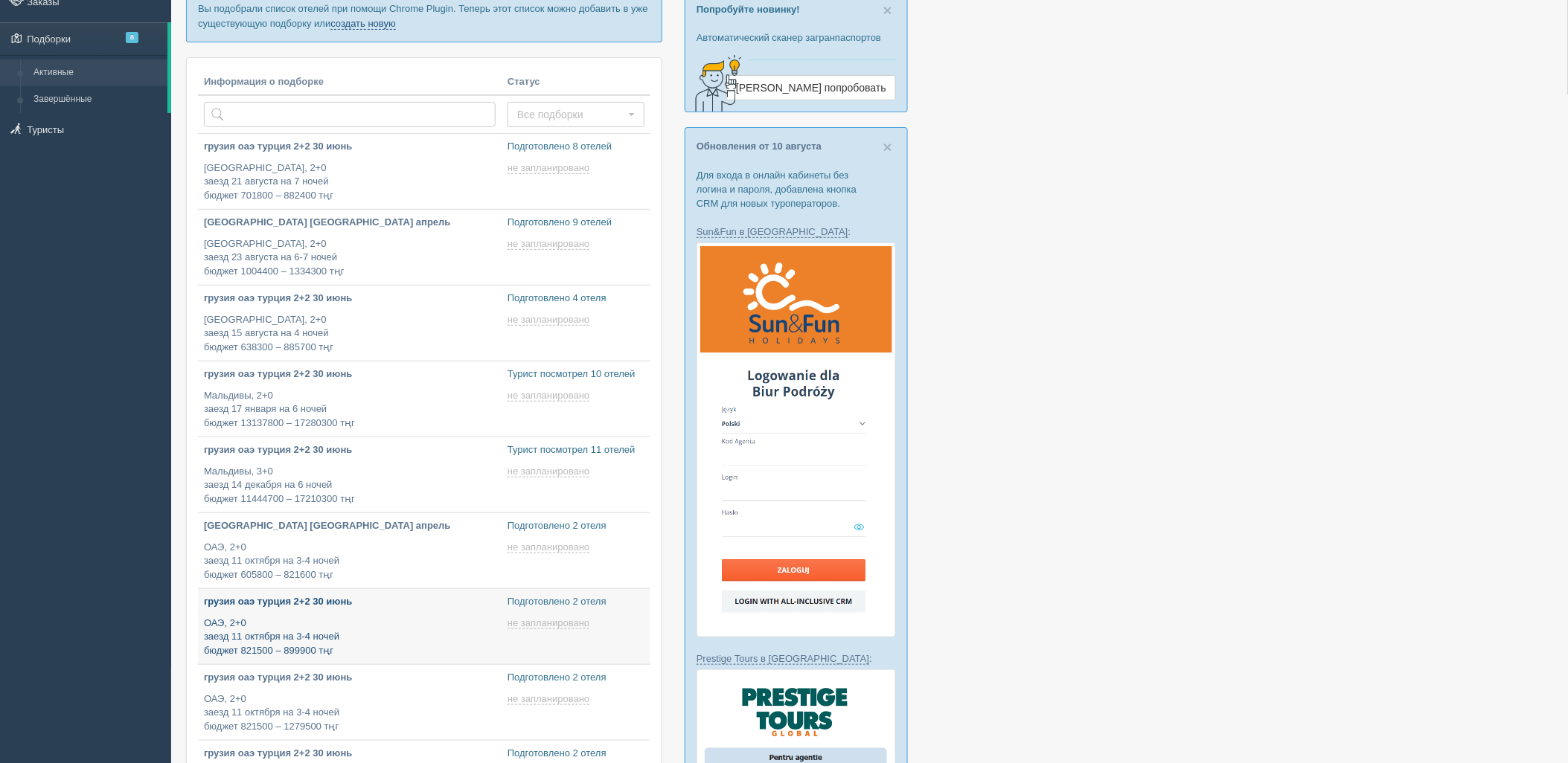
type input "[DATE] 12:40"
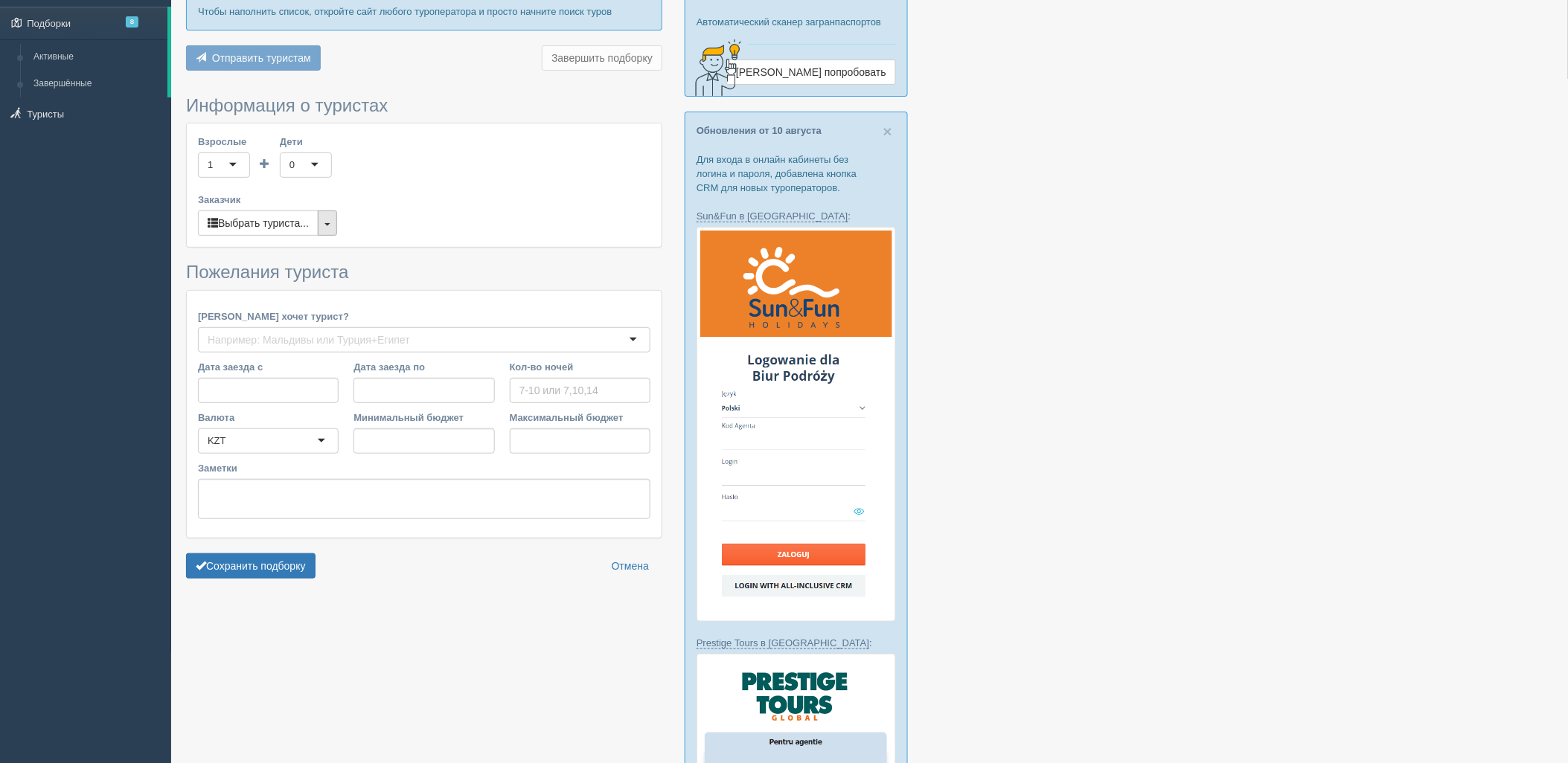
type input "6"
type input "983200"
type input "1303200"
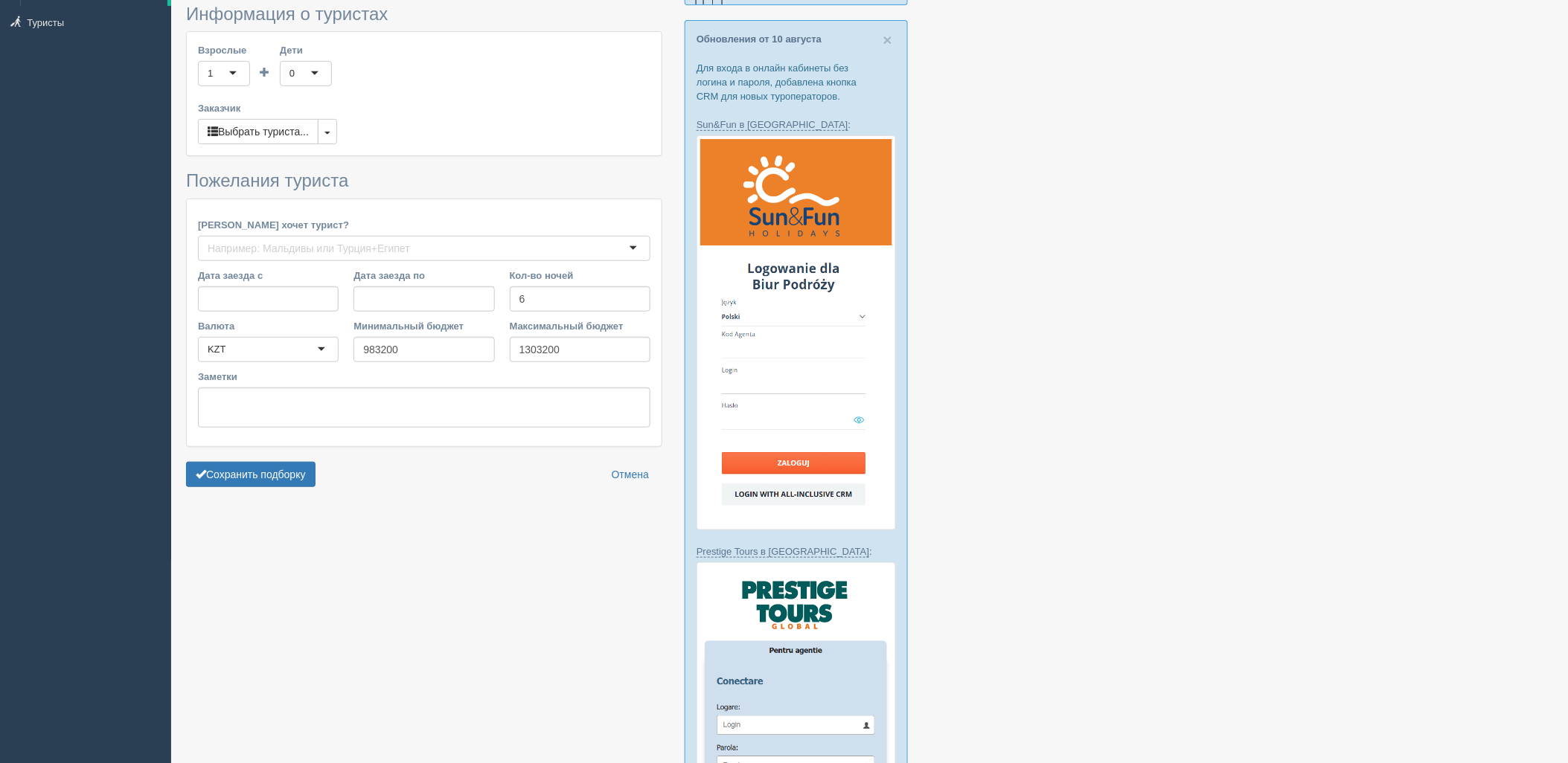
scroll to position [578, 0]
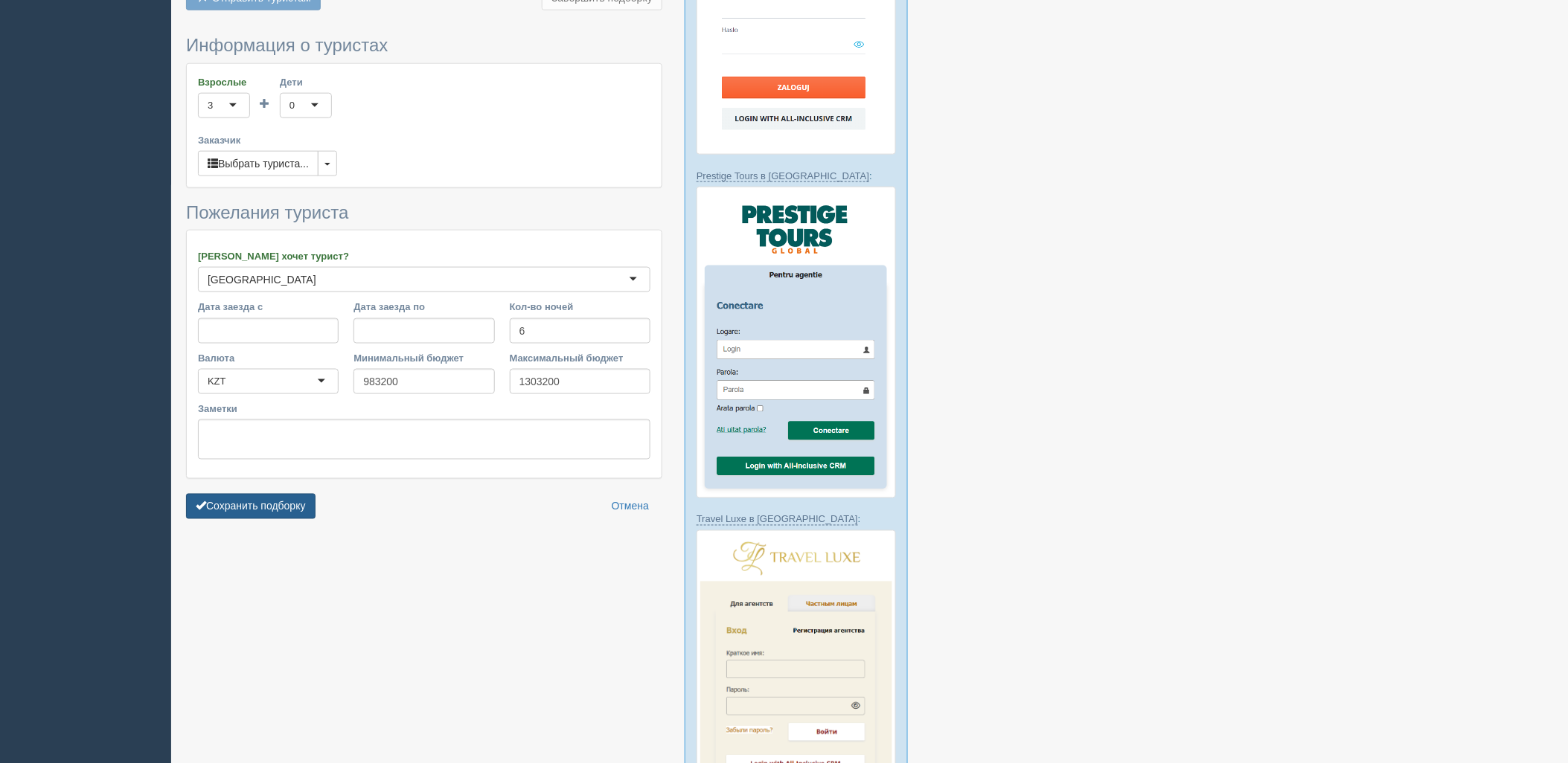
click at [287, 494] on button "Сохранить подборку" at bounding box center [251, 506] width 130 height 25
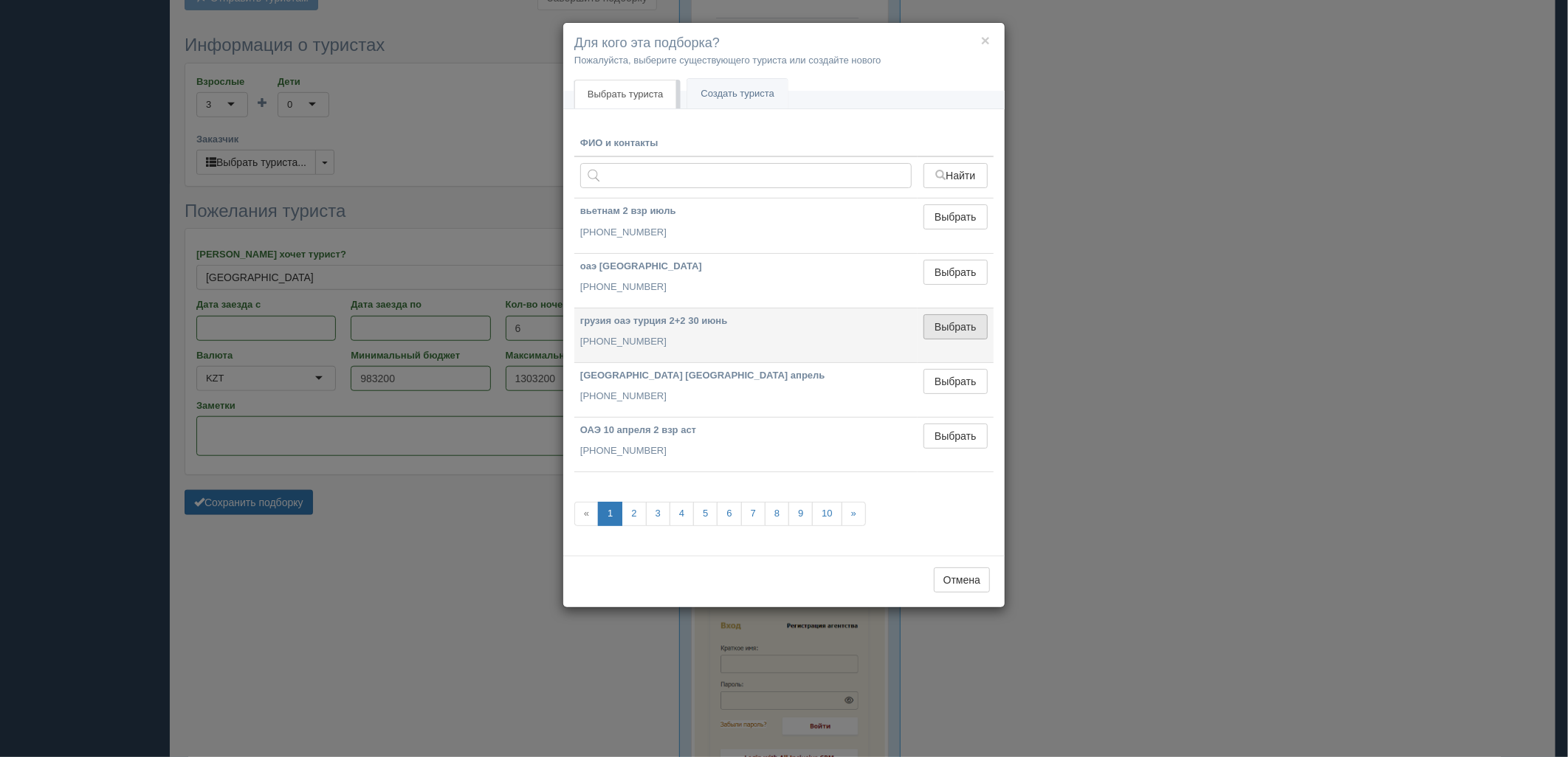
drag, startPoint x: 948, startPoint y: 334, endPoint x: 571, endPoint y: 402, distance: 383.1
click at [947, 334] on button "Выбрать" at bounding box center [956, 327] width 64 height 25
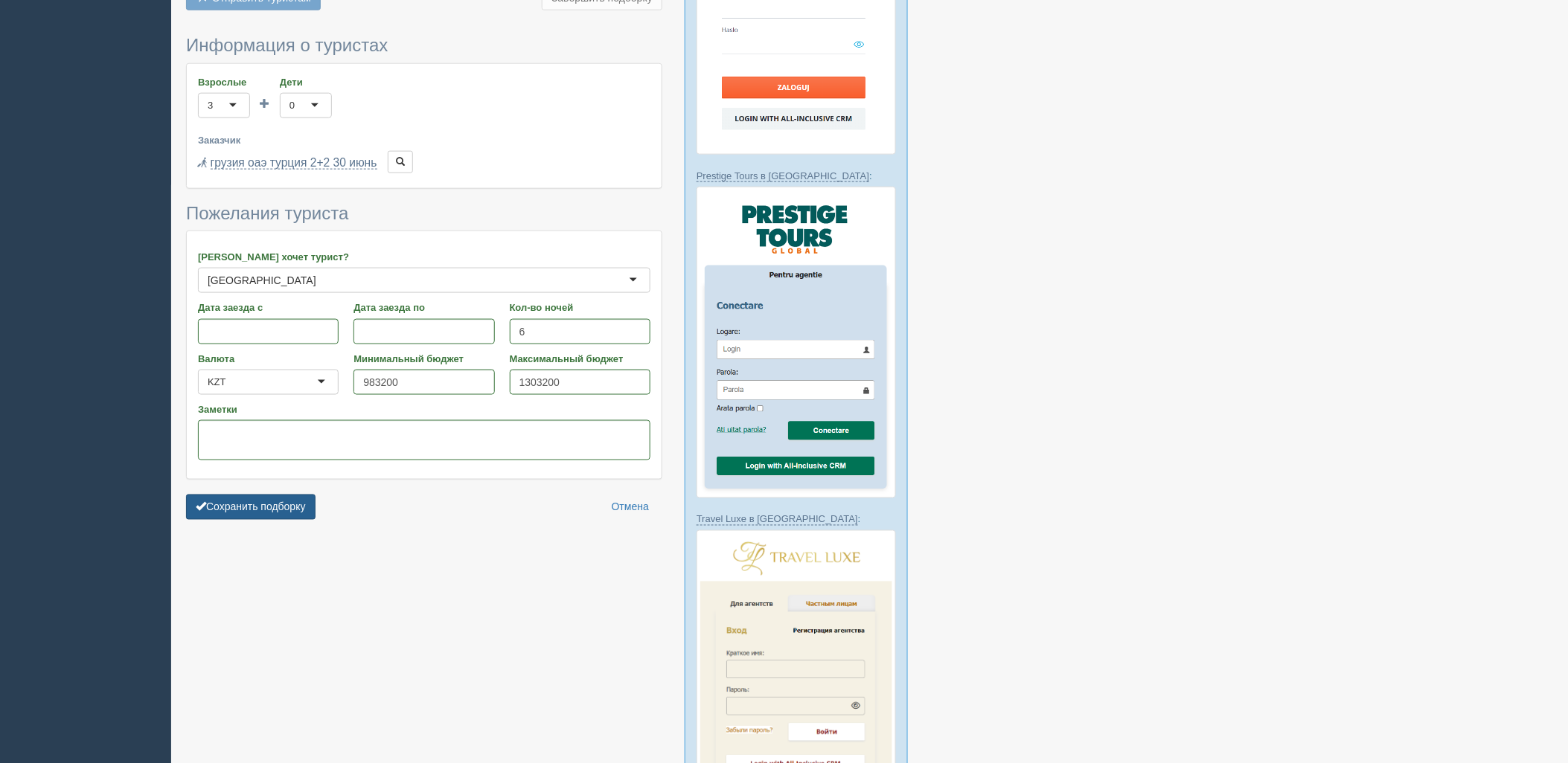
click at [287, 495] on button "Сохранить подборку" at bounding box center [251, 507] width 130 height 25
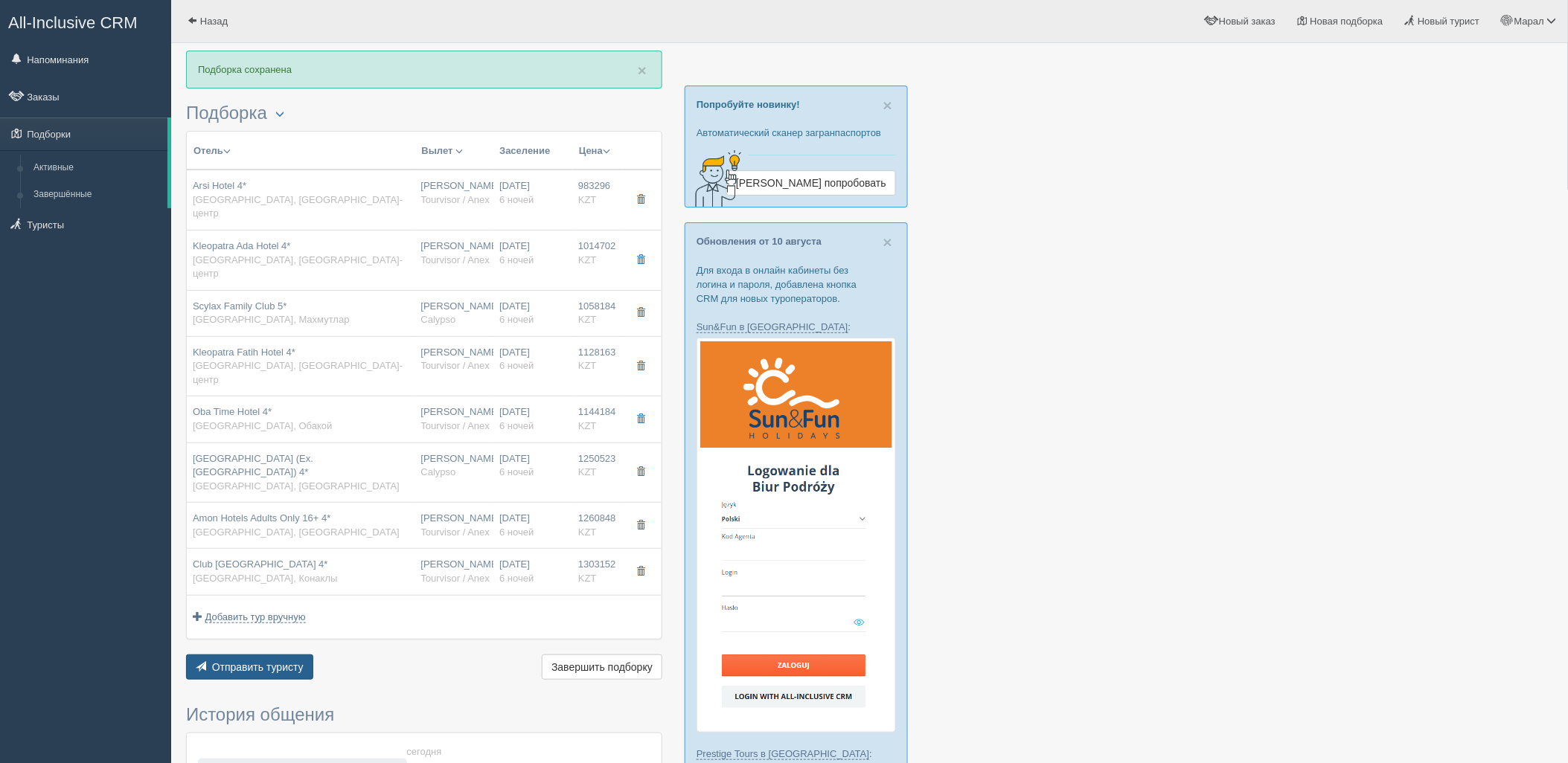
click at [272, 661] on span "Отправить туристу" at bounding box center [258, 667] width 92 height 12
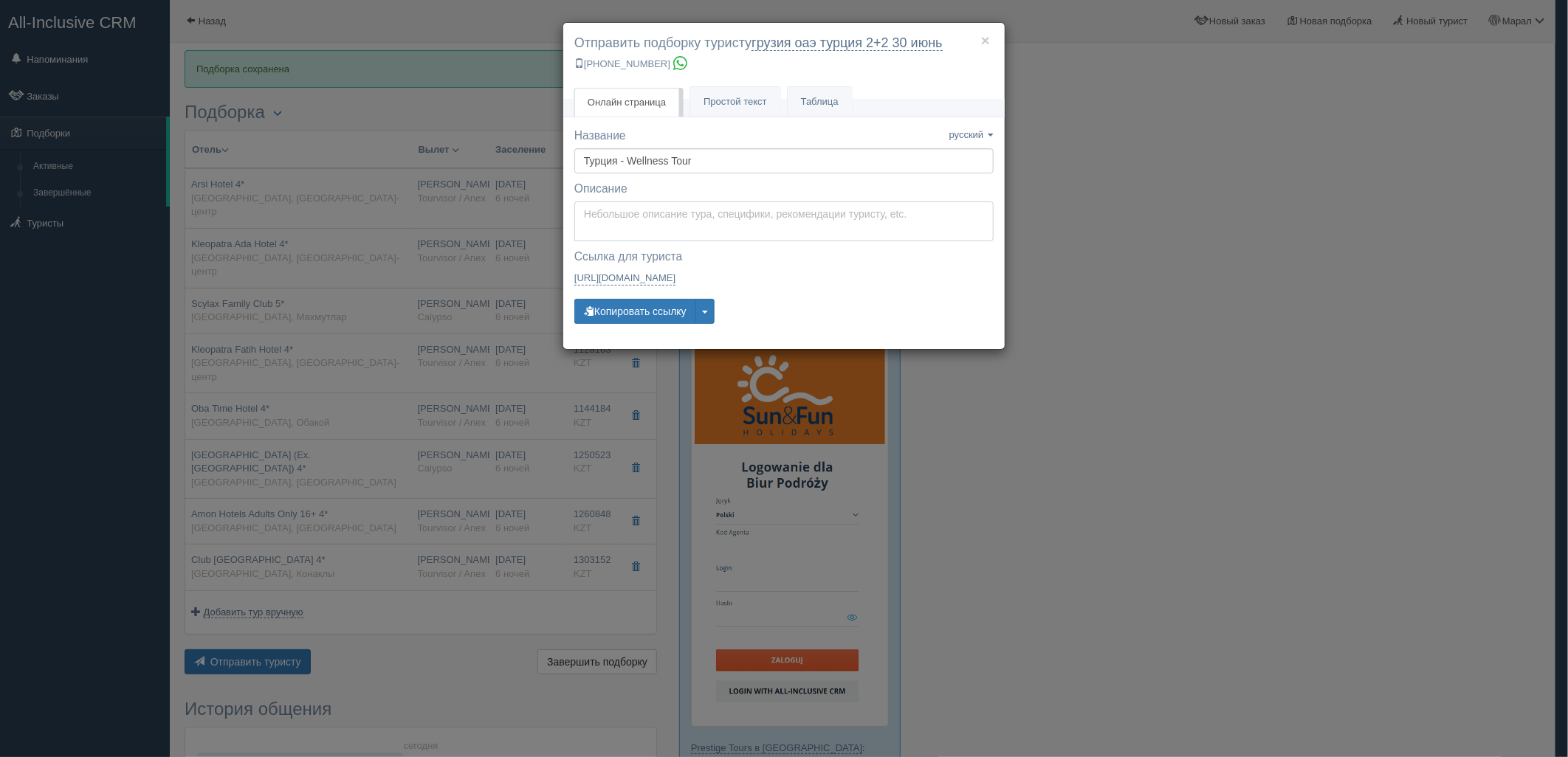
type textarea "Здравствуйте! Ниже представлены варианты туров для Вас. Для просмотра описания …"
click at [655, 205] on textarea "Здравствуйте! Ниже представлены варианты туров для Вас. Для просмотра описания …" at bounding box center [784, 221] width 420 height 40
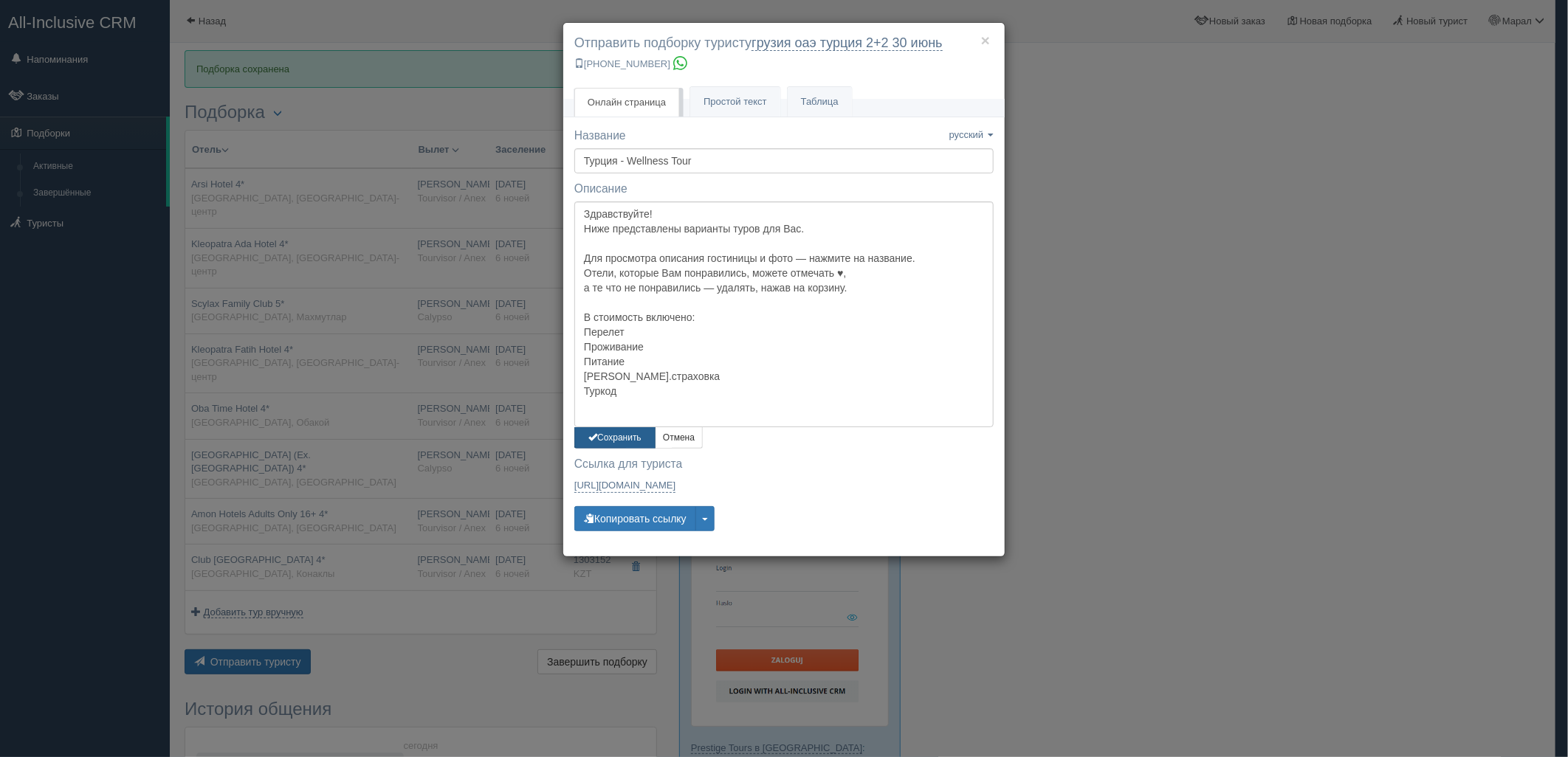
click at [612, 433] on button "Сохранить" at bounding box center [615, 438] width 81 height 21
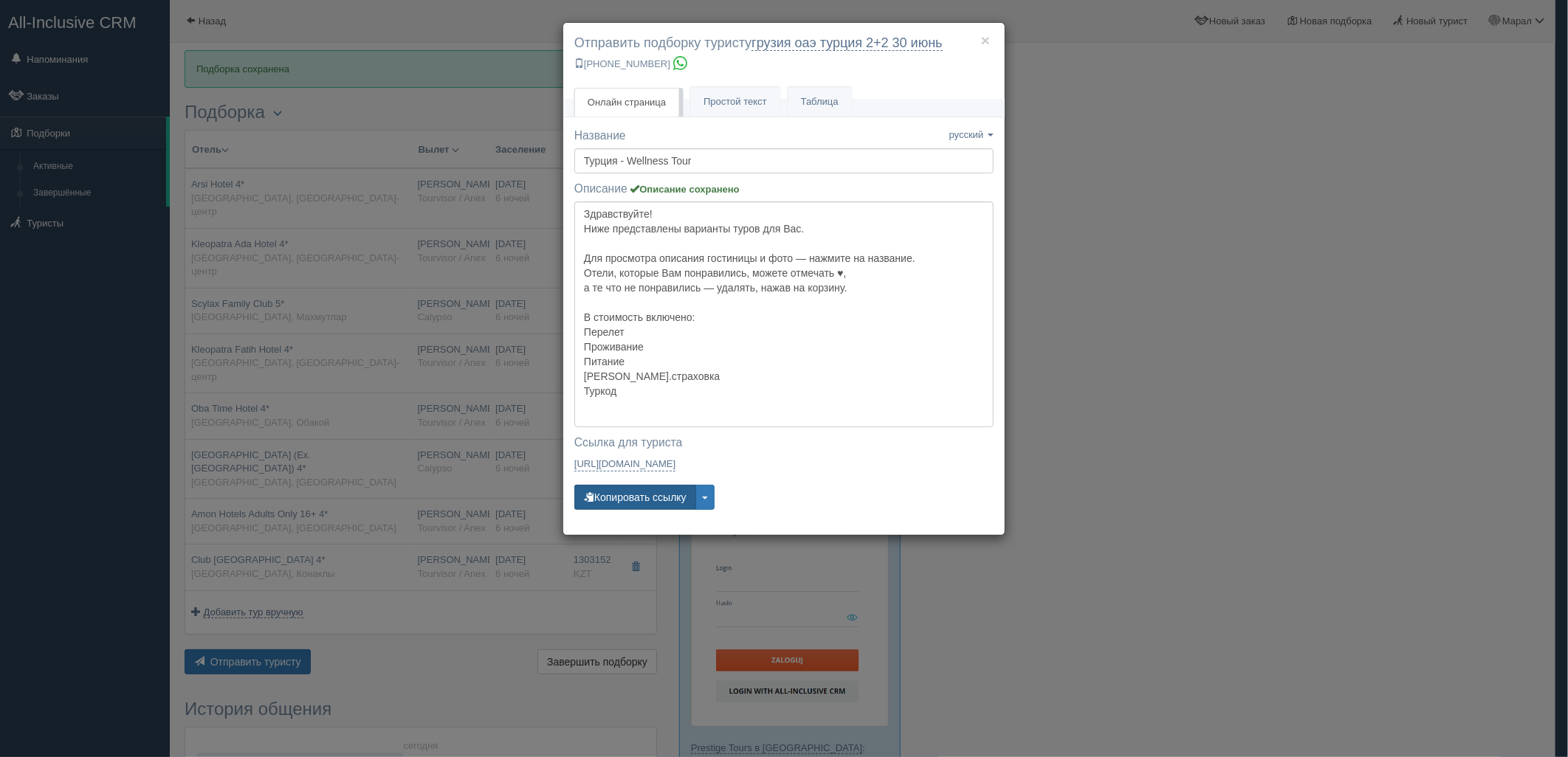
click at [613, 500] on button "Копировать ссылку" at bounding box center [635, 497] width 122 height 25
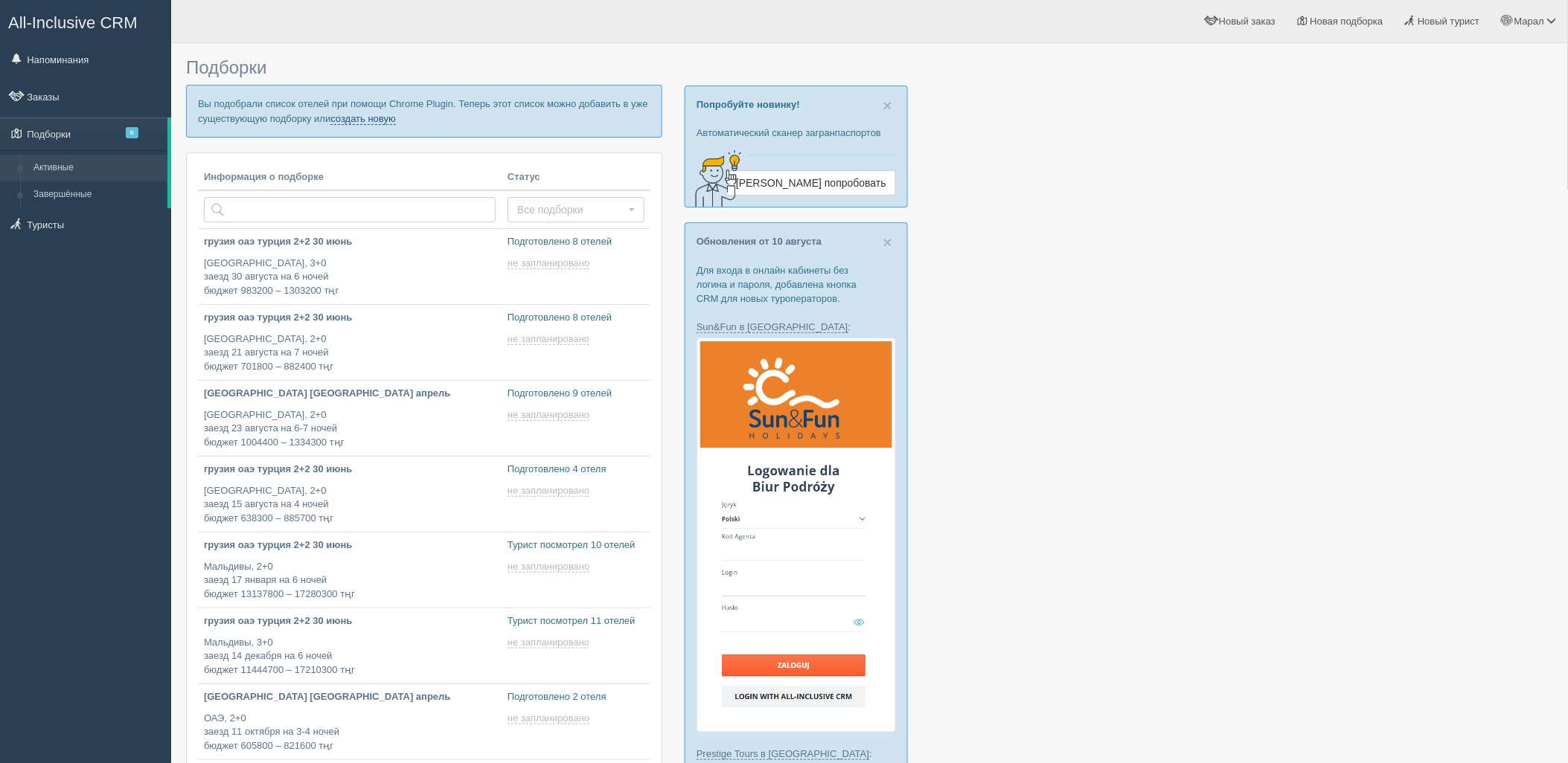
click at [384, 117] on link "создать новую" at bounding box center [363, 119] width 66 height 12
type input "[DATE] 18:05"
type input "2025-08-14 17:30"
type input "2025-08-14 16:20"
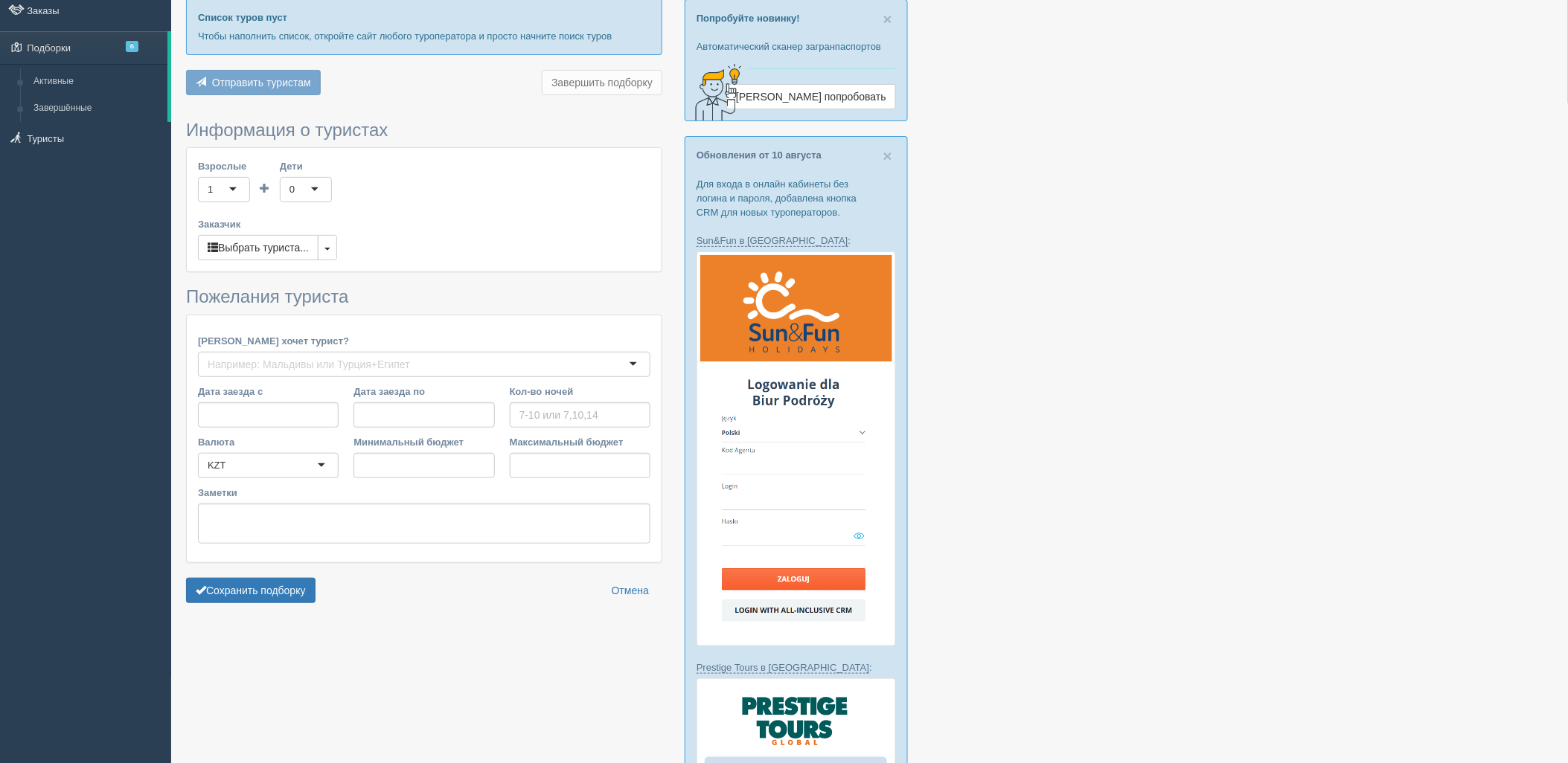
type input "7"
type input "1049100"
type input "1295700"
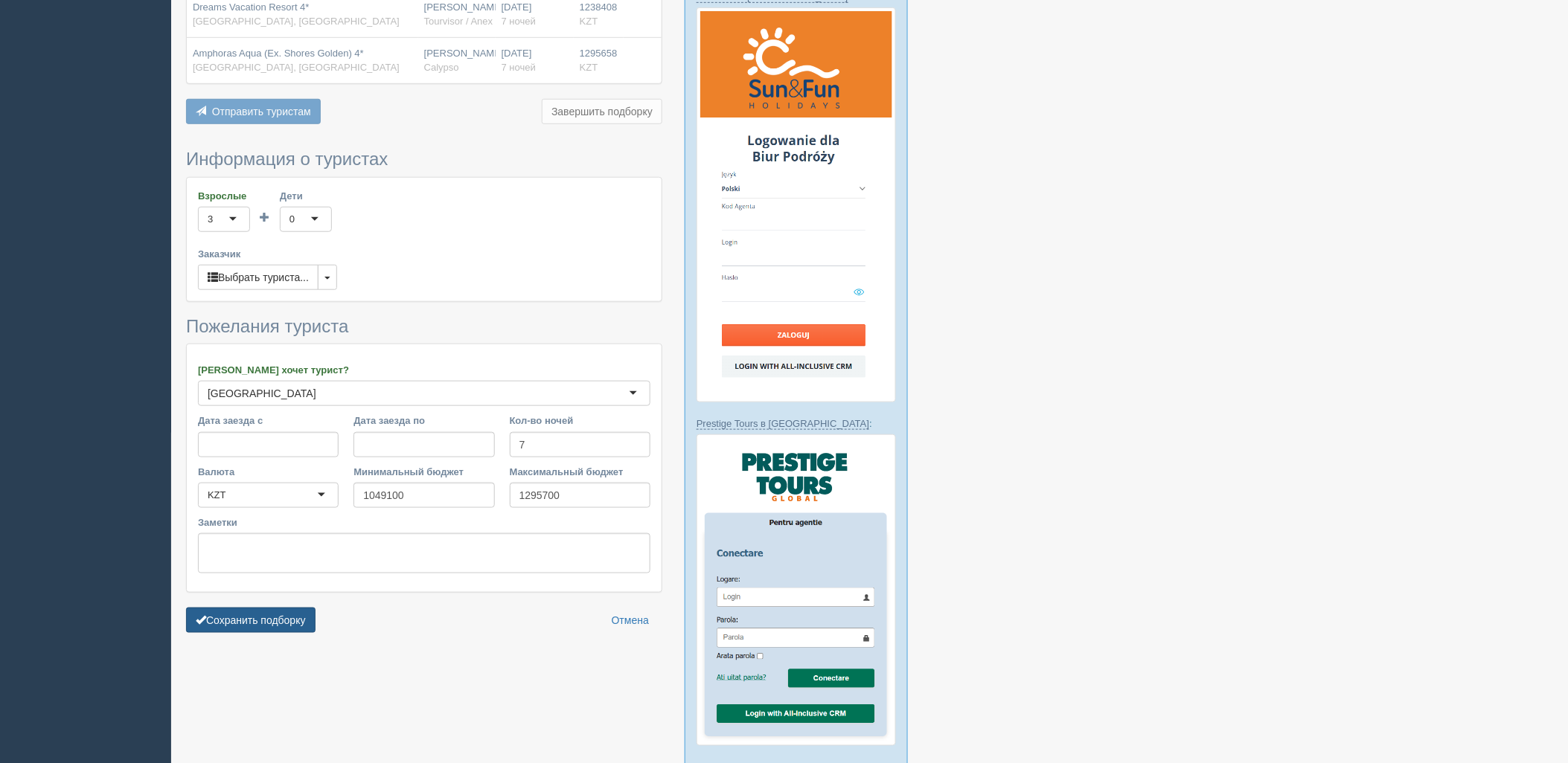
click at [291, 608] on button "Сохранить подборку" at bounding box center [251, 620] width 130 height 25
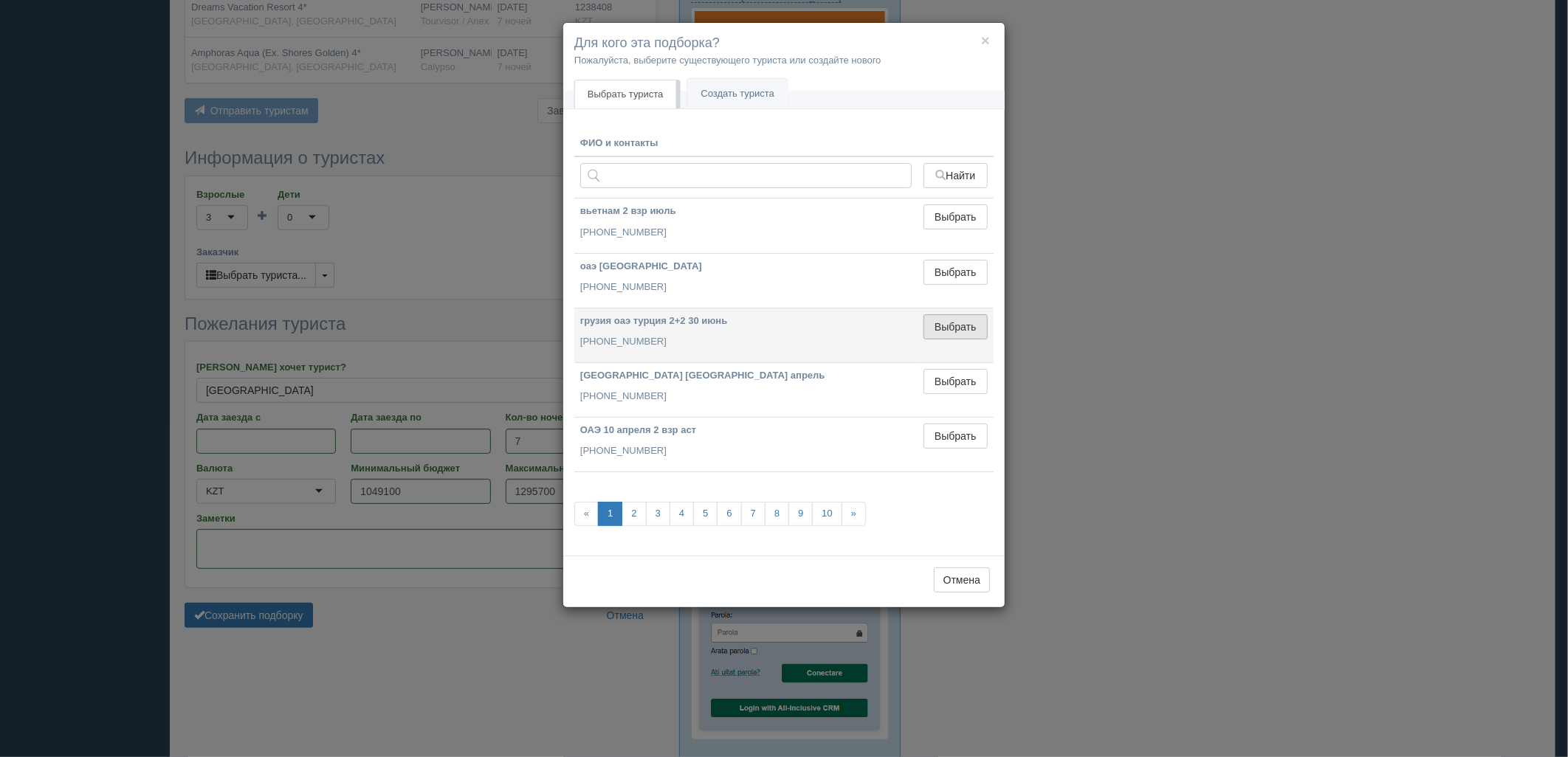
click at [954, 325] on button "Выбрать" at bounding box center [956, 327] width 64 height 25
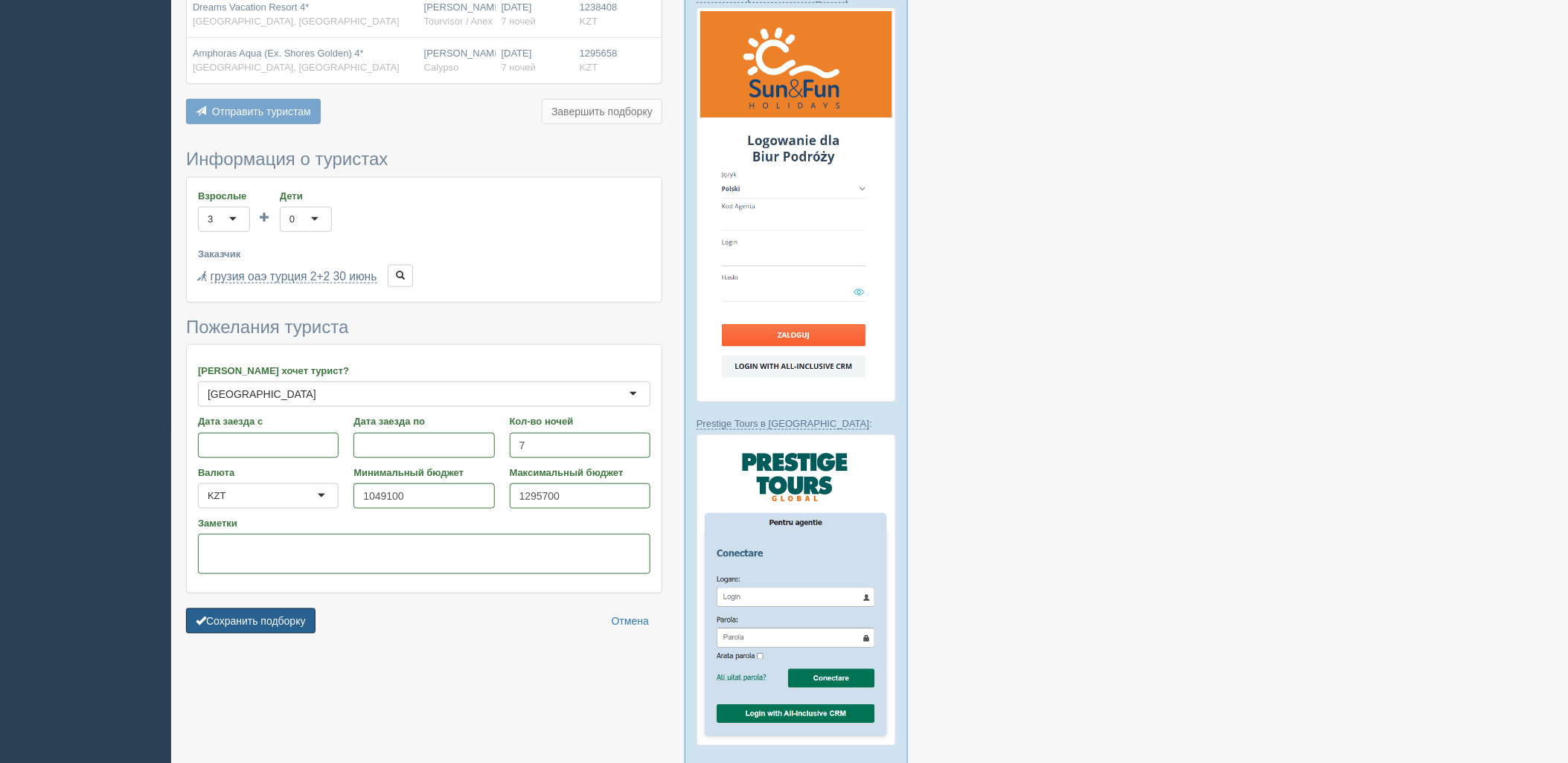
drag, startPoint x: 314, startPoint y: 598, endPoint x: 315, endPoint y: 575, distance: 23.0
click at [314, 609] on button "Сохранить подборку" at bounding box center [251, 621] width 130 height 25
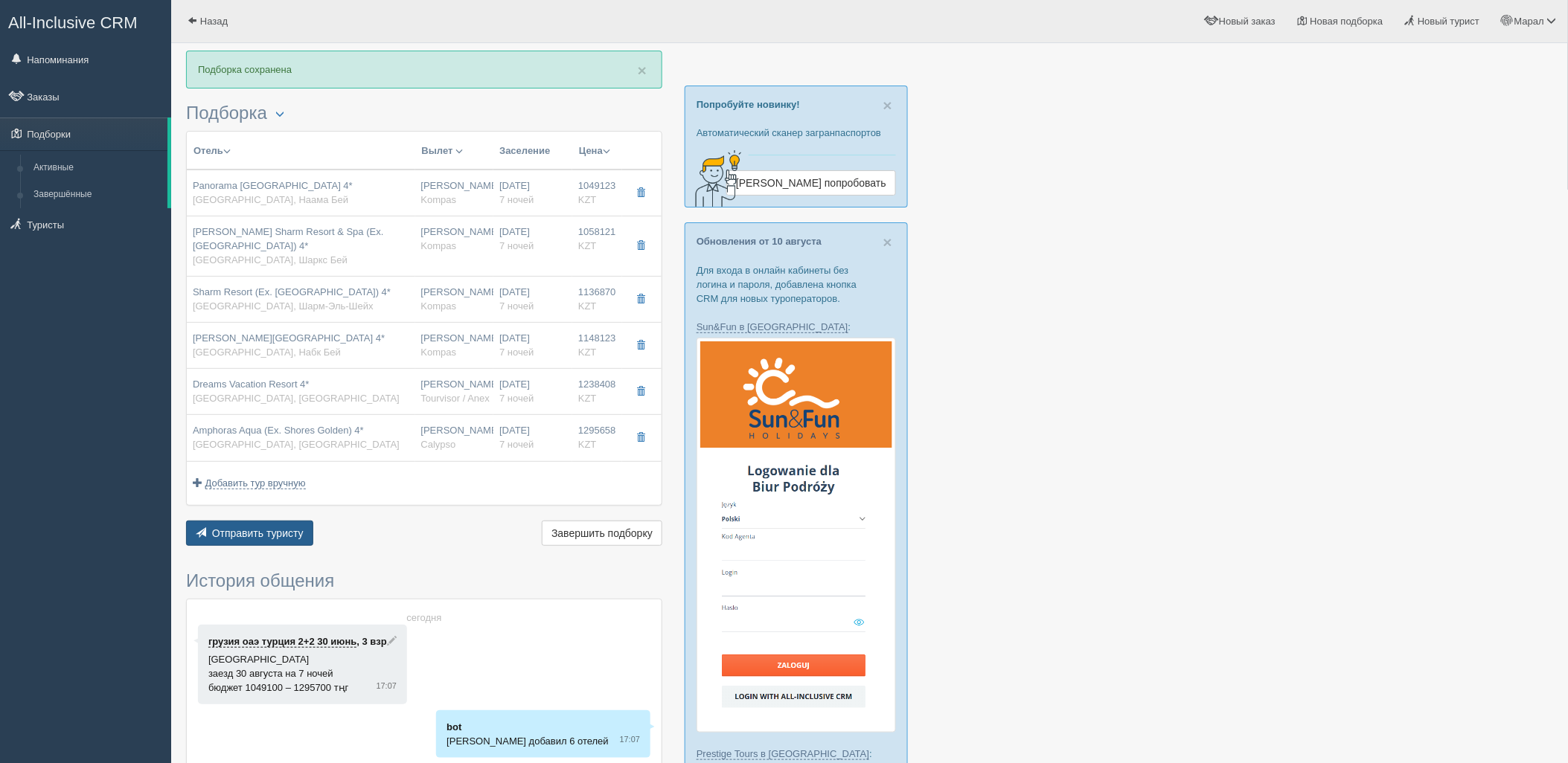
click at [244, 527] on button "Отправить туристу Отправить" at bounding box center [249, 533] width 127 height 25
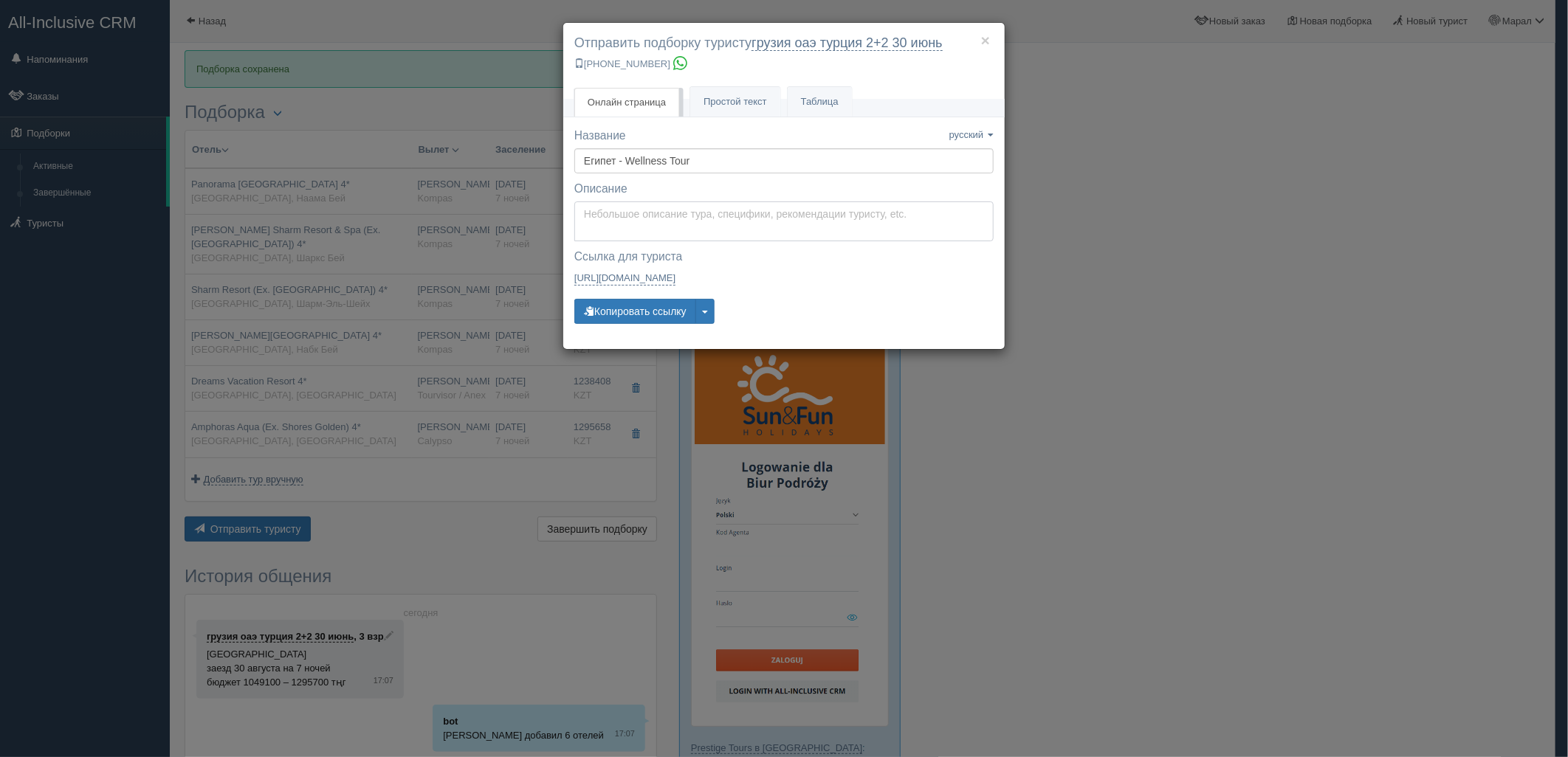
type textarea "Здравствуйте! Ниже представлены варианты туров для Вас. Для просмотра описания …"
click at [684, 231] on textarea "Здравствуйте! Ниже представлены варианты туров для Вас. Для просмотра описания …" at bounding box center [784, 221] width 420 height 40
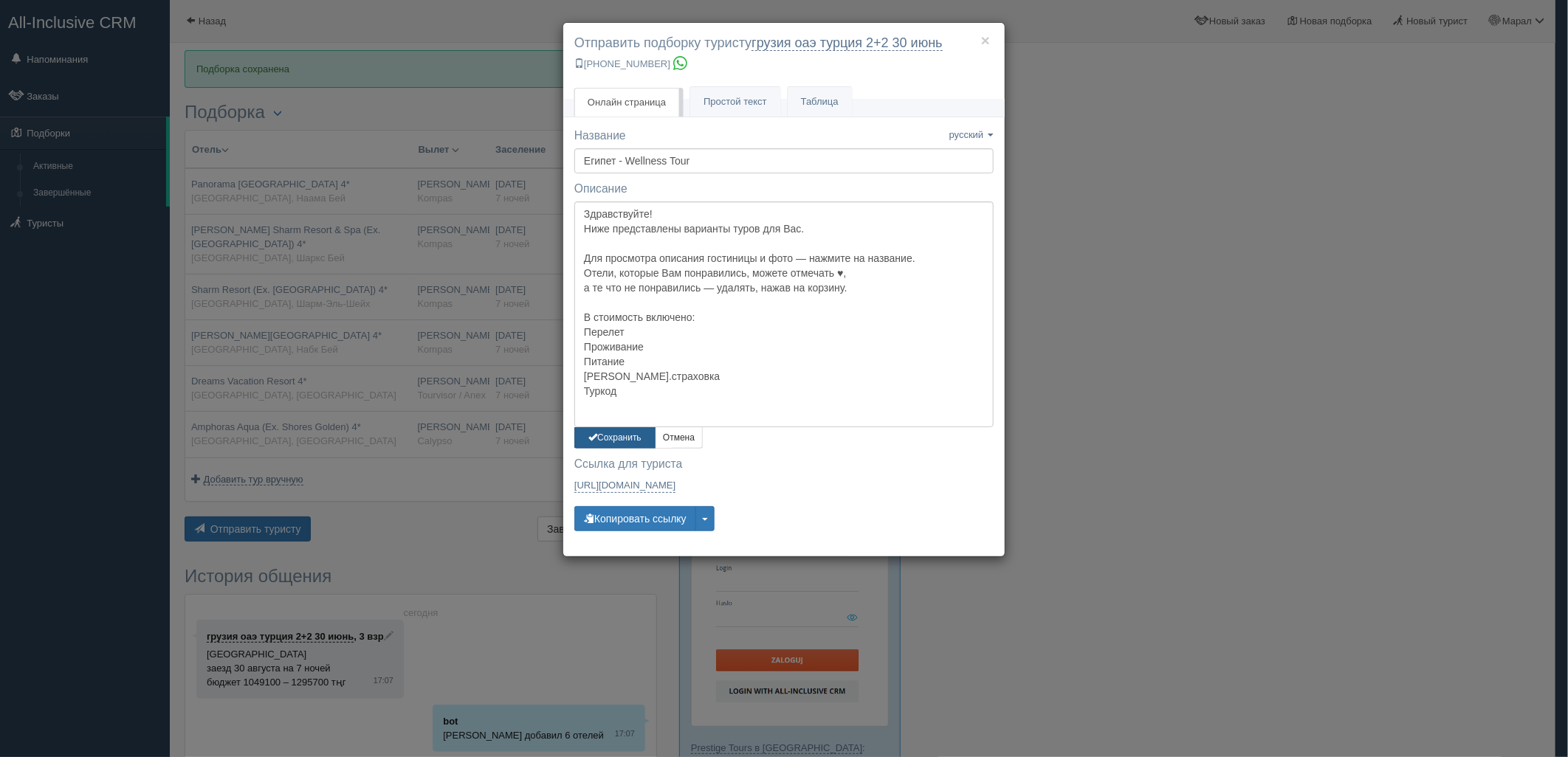
click at [615, 439] on button "Сохранить" at bounding box center [615, 438] width 81 height 21
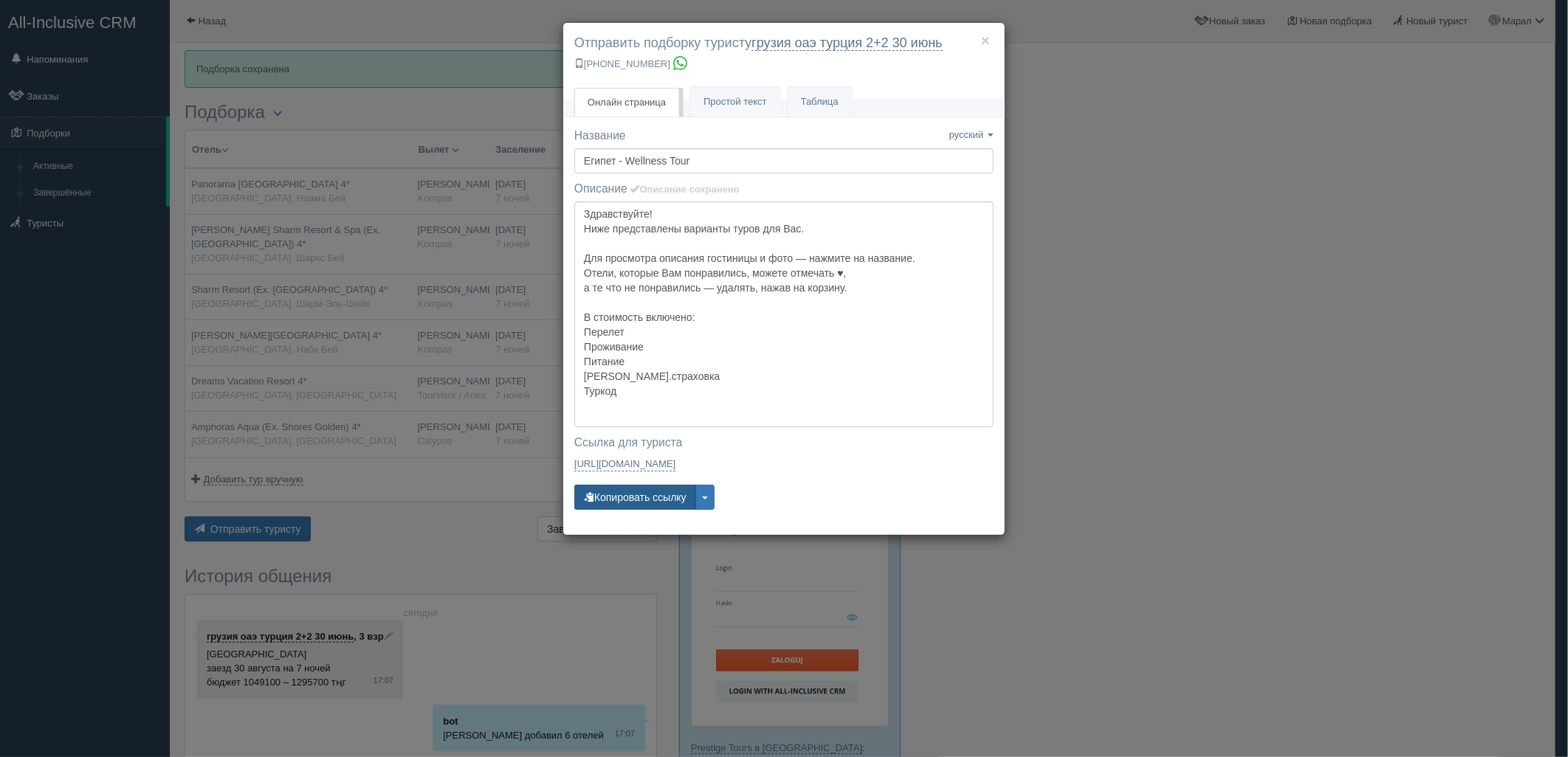
click at [623, 498] on button "Копировать ссылку" at bounding box center [635, 497] width 122 height 25
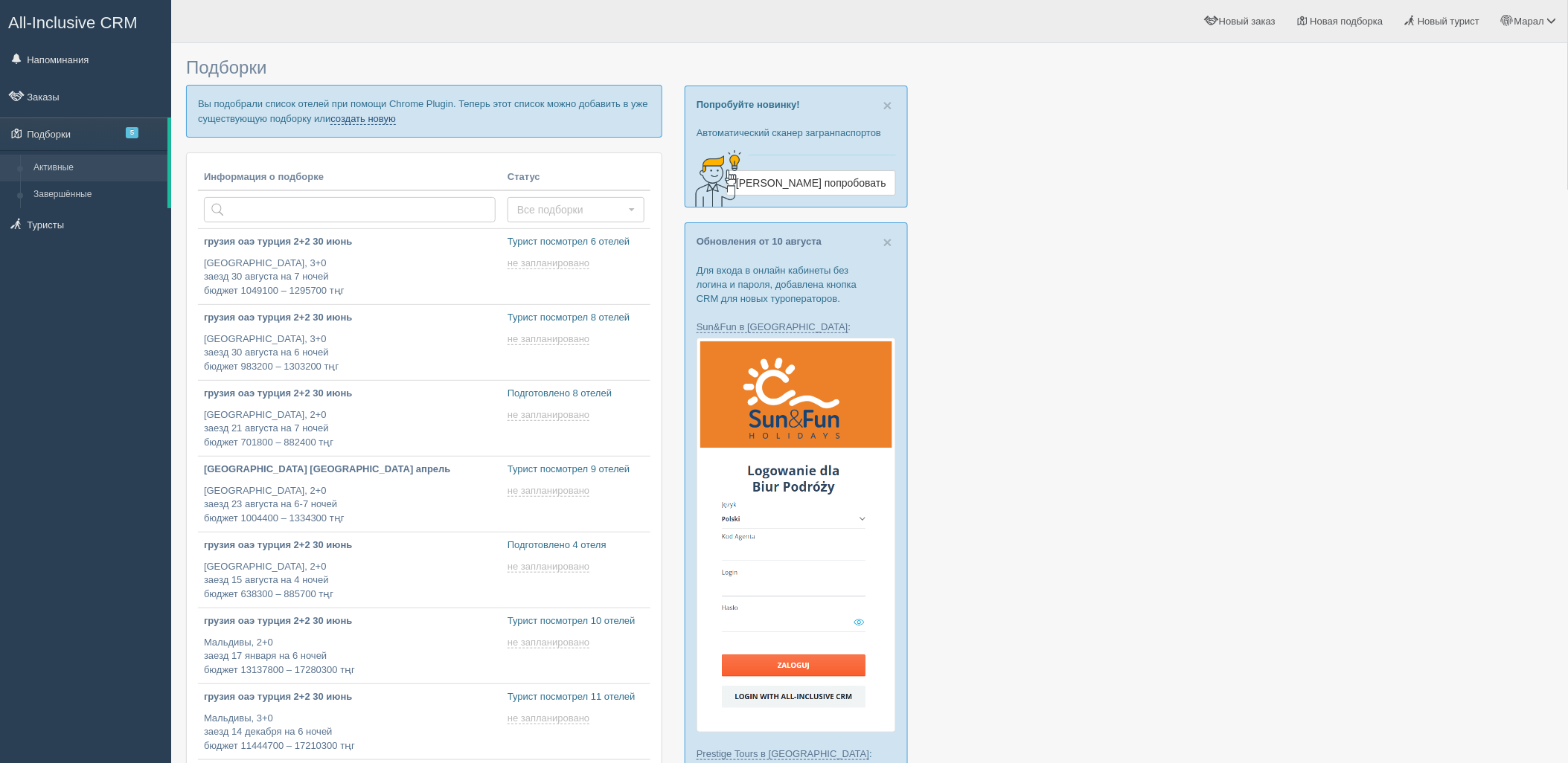
click at [380, 120] on link "создать новую" at bounding box center [363, 119] width 66 height 12
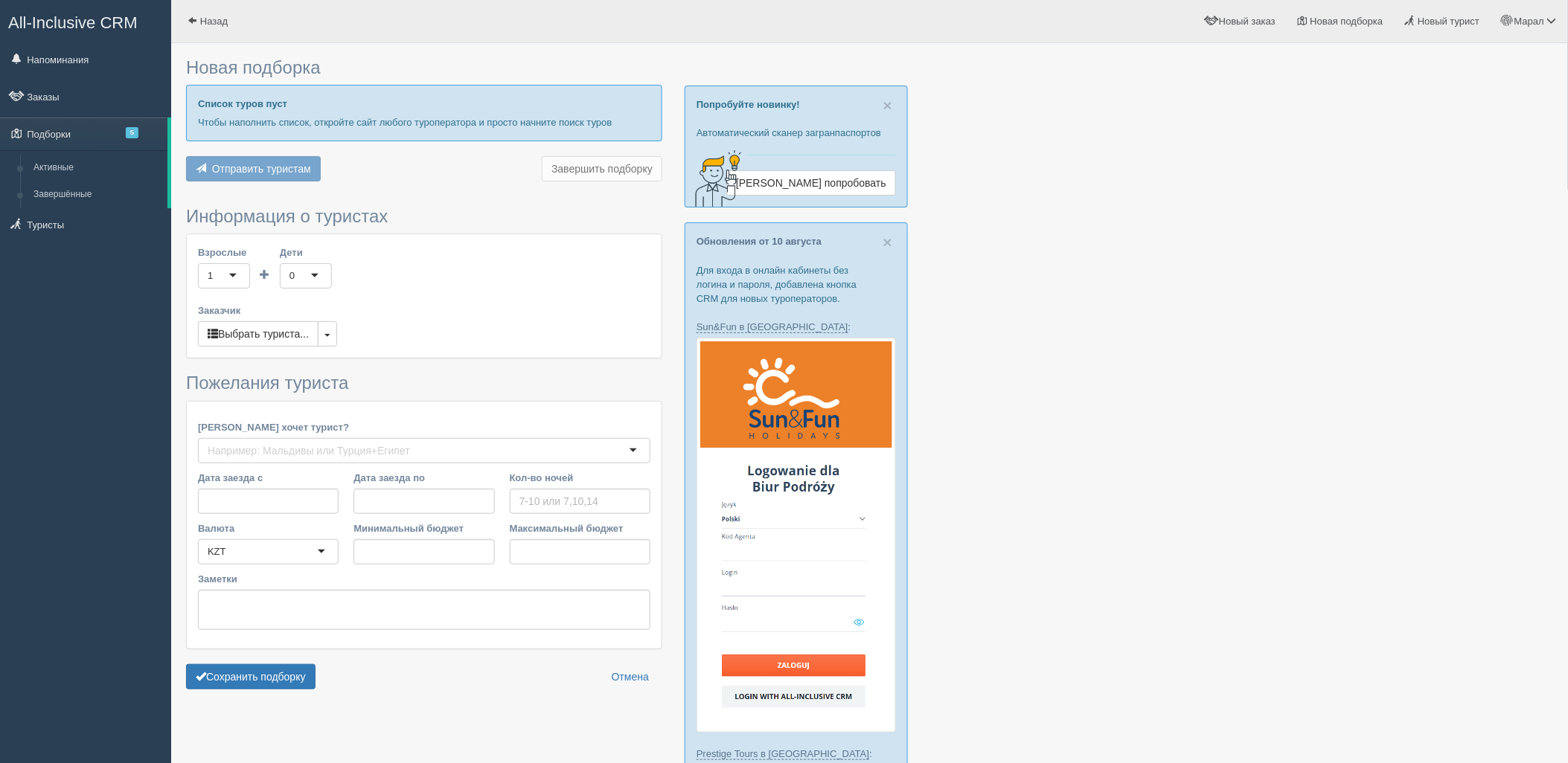
type input "5"
type input "1758500"
type input "1993200"
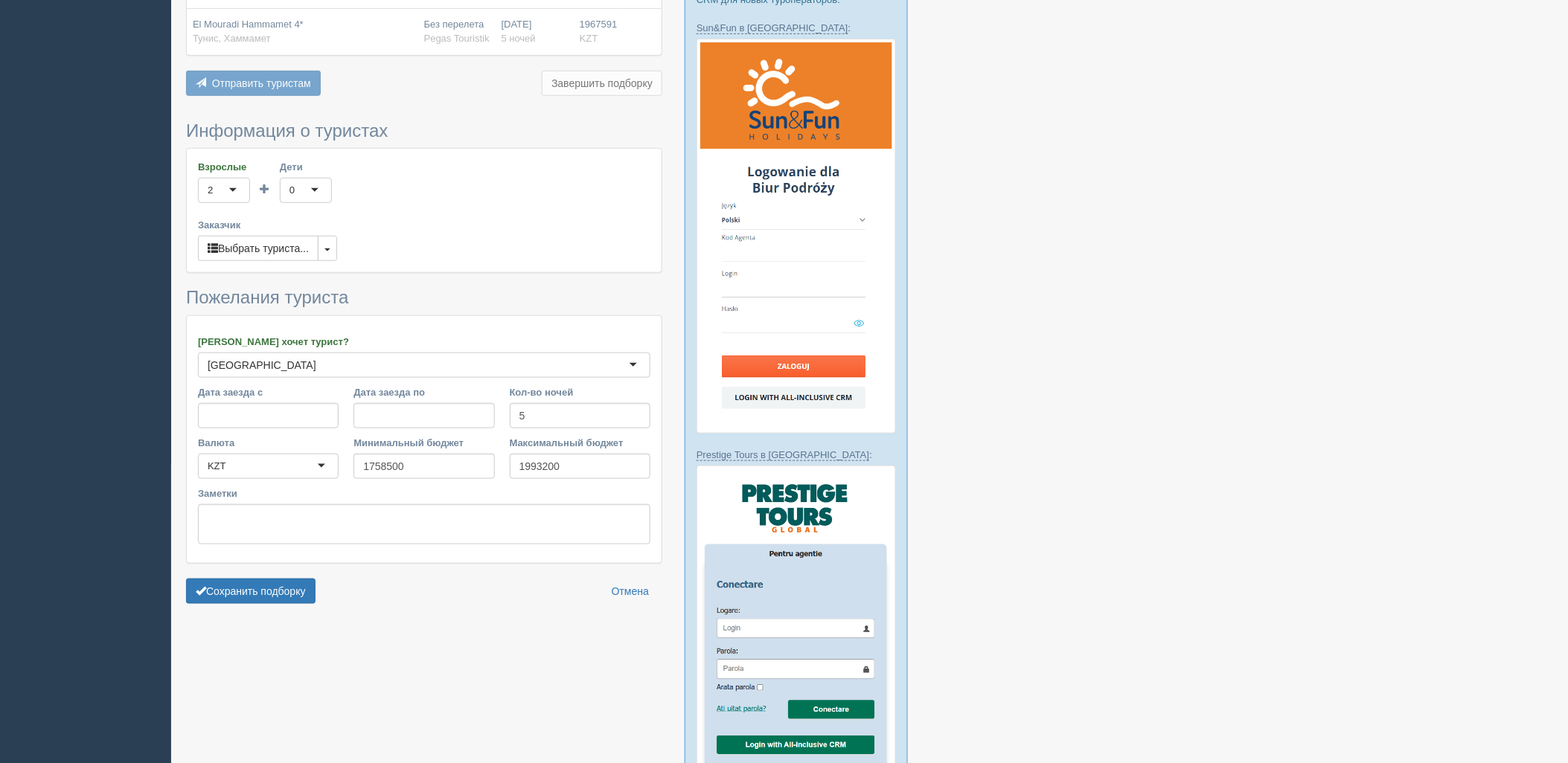
scroll to position [413, 0]
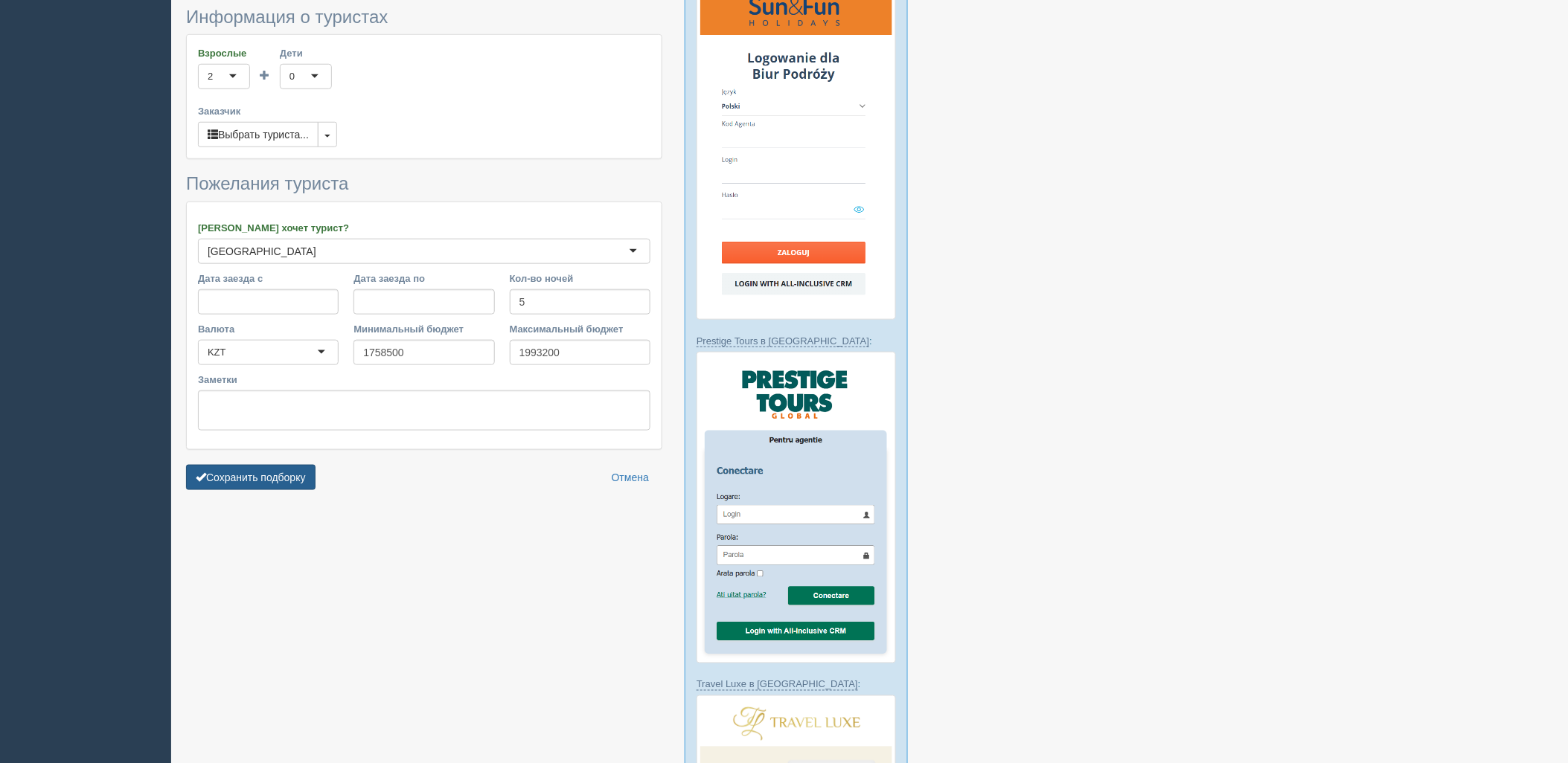
click at [295, 488] on button "Сохранить подборку" at bounding box center [251, 477] width 130 height 25
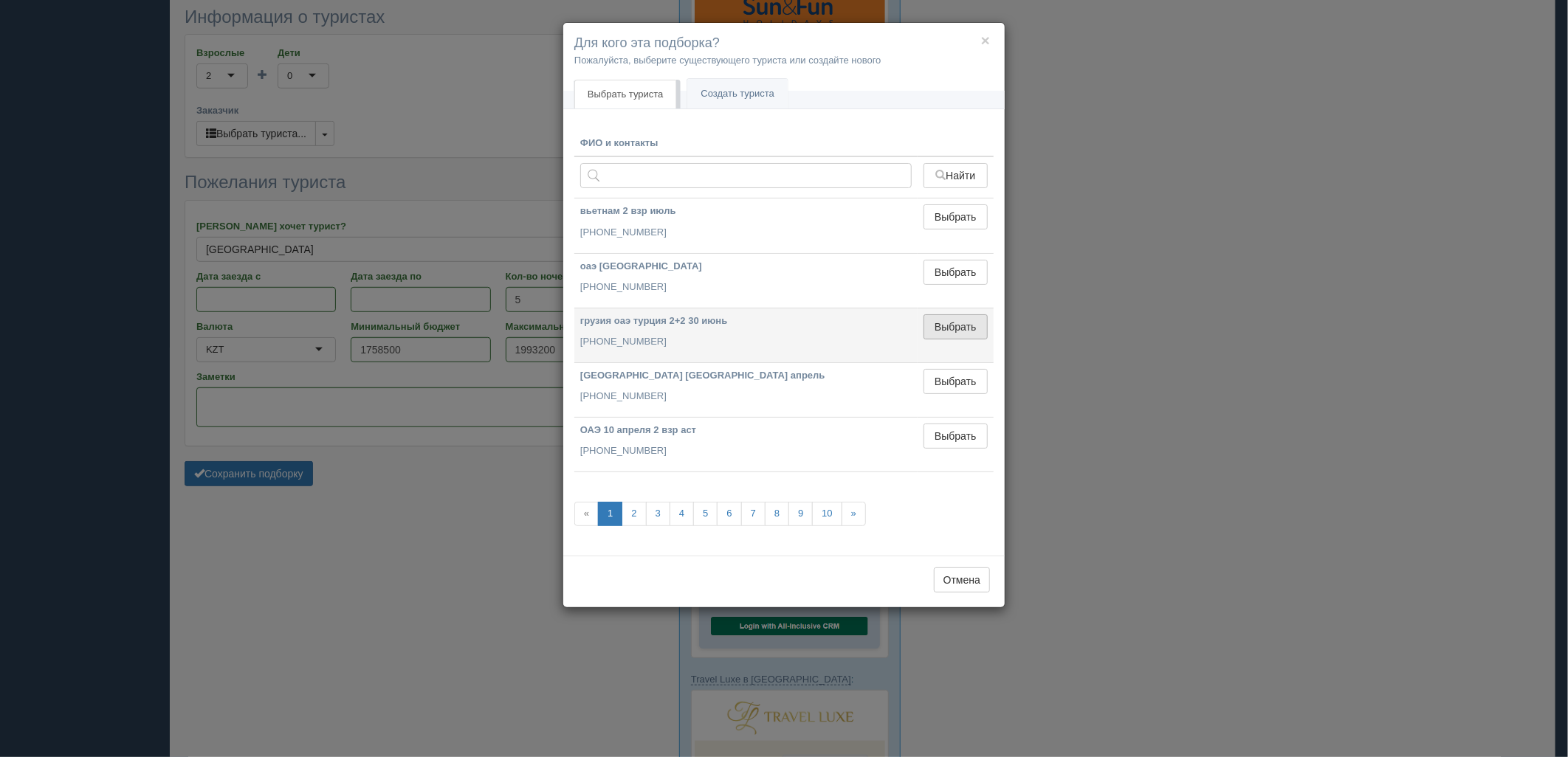
click at [974, 323] on button "Выбрать" at bounding box center [956, 327] width 64 height 25
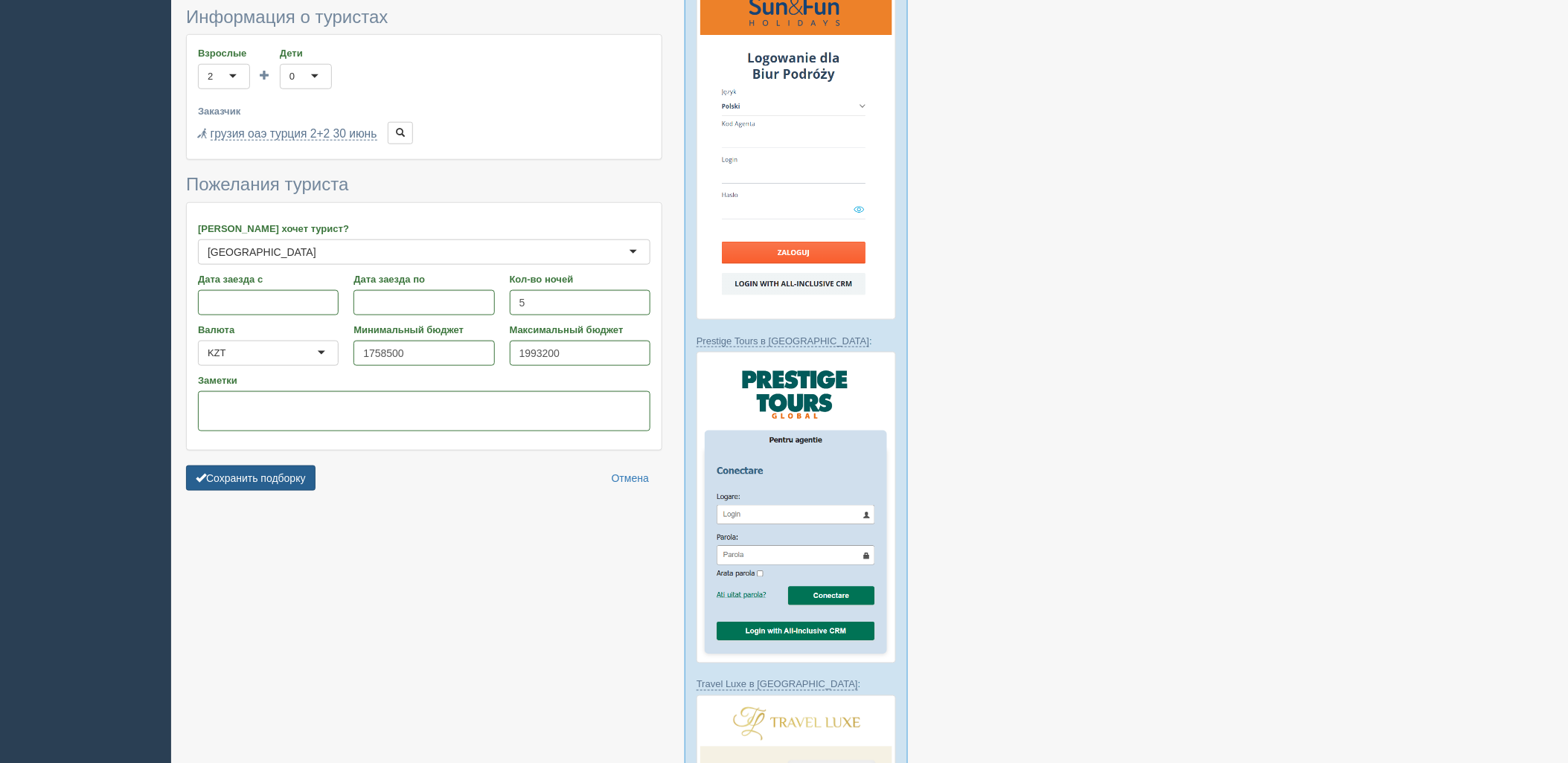
click at [290, 478] on button "Сохранить подборку" at bounding box center [251, 478] width 130 height 25
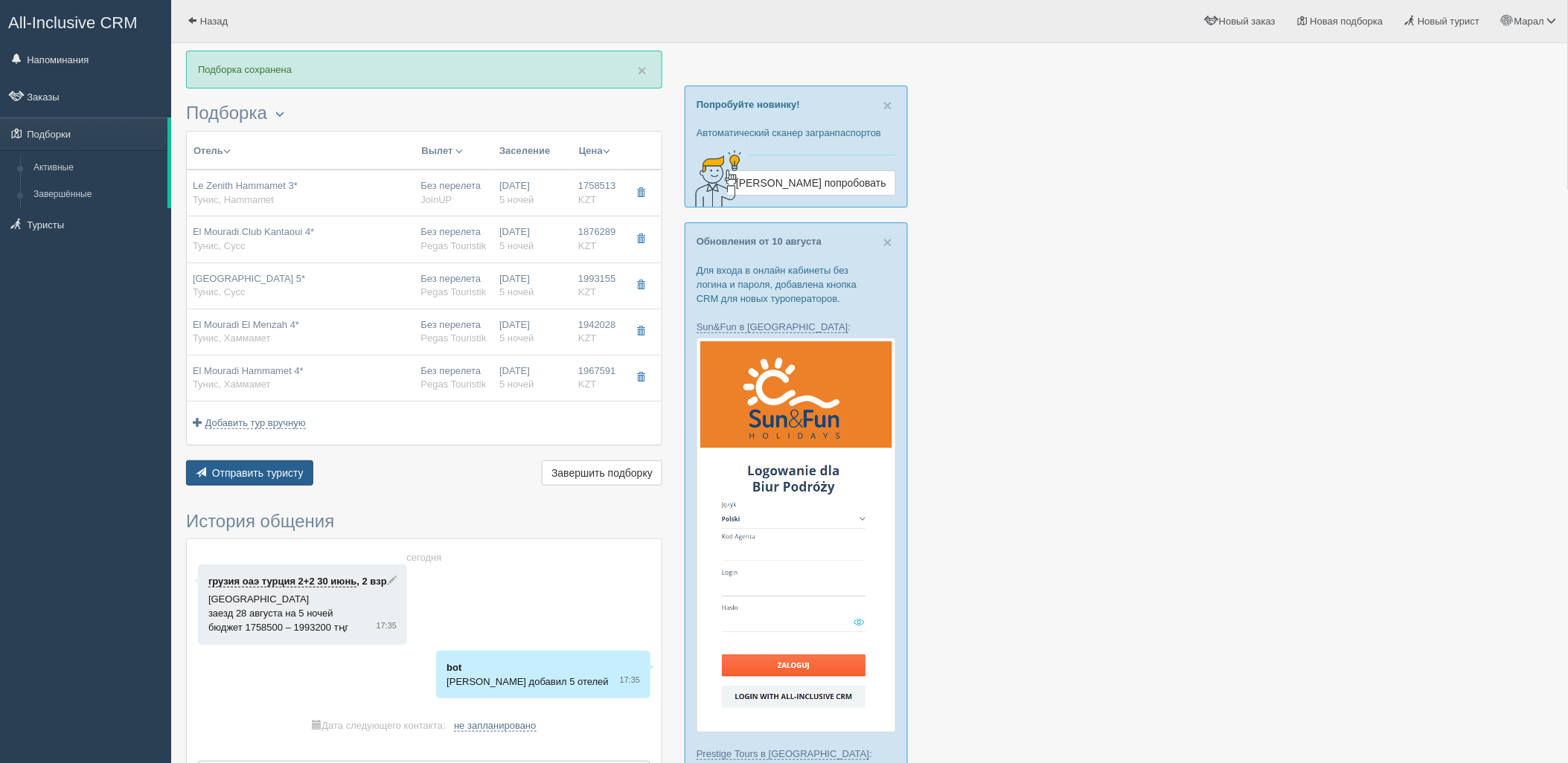
click at [259, 472] on span "Отправить туристу" at bounding box center [258, 473] width 92 height 12
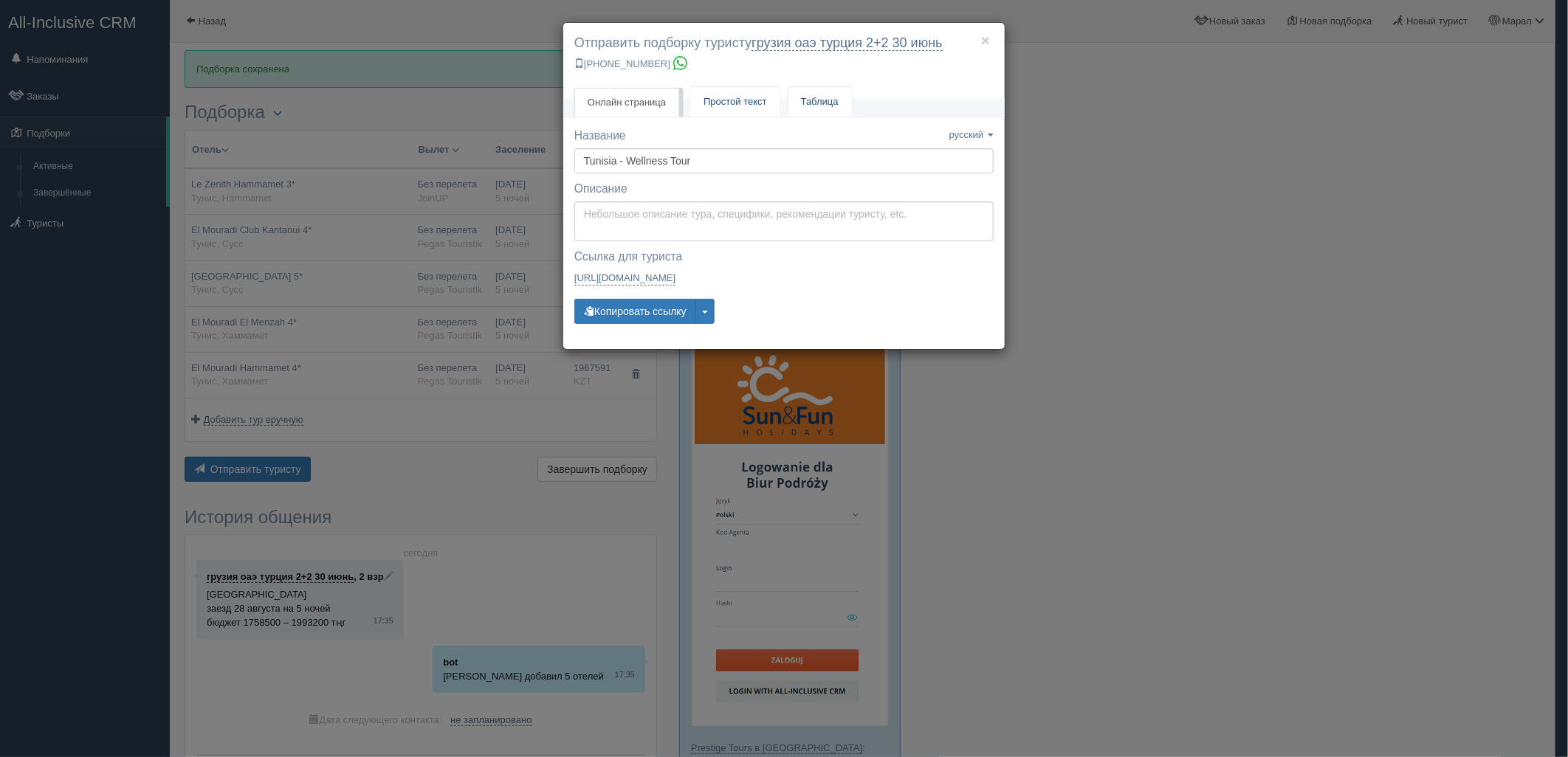
click at [734, 111] on link "Простой текст Текст" at bounding box center [735, 102] width 90 height 30
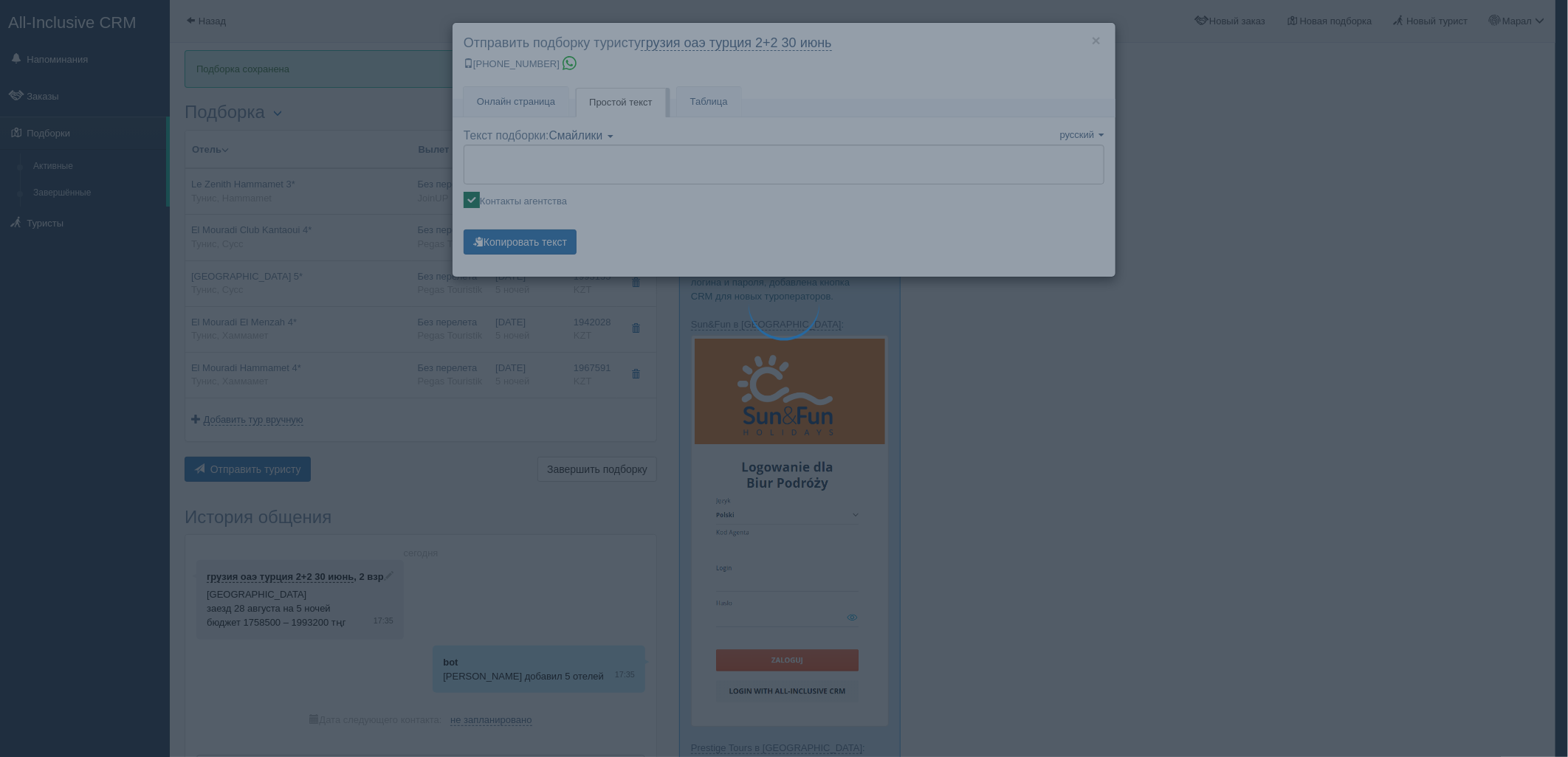
type textarea "🌞 Loremi dolo! Sitametcon Adi elitseddoei temporinc utlabore: 🌎 Etdol, Magnaali…"
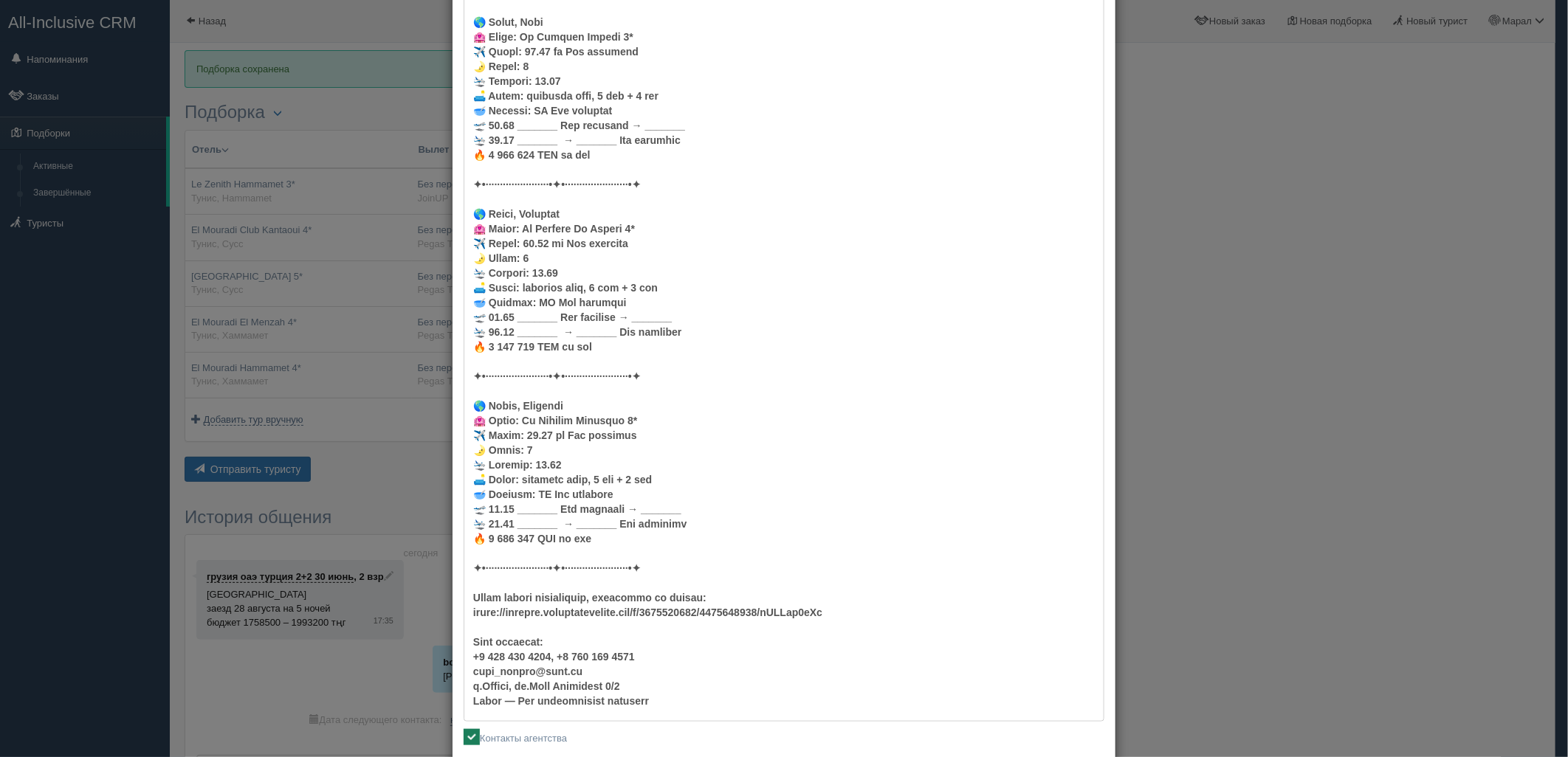
scroll to position [658, 0]
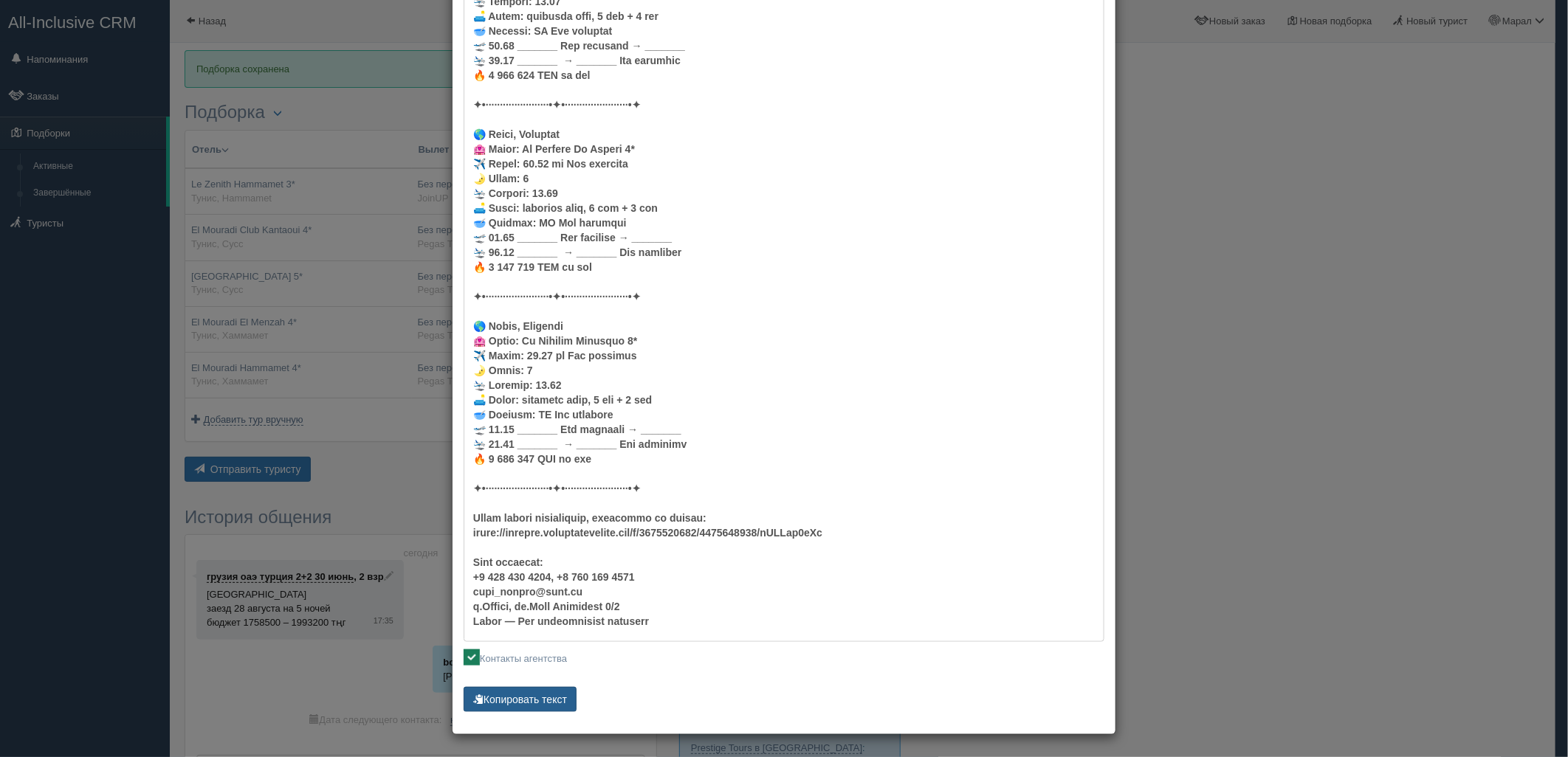
click at [542, 701] on button "Копировать текст" at bounding box center [520, 699] width 113 height 25
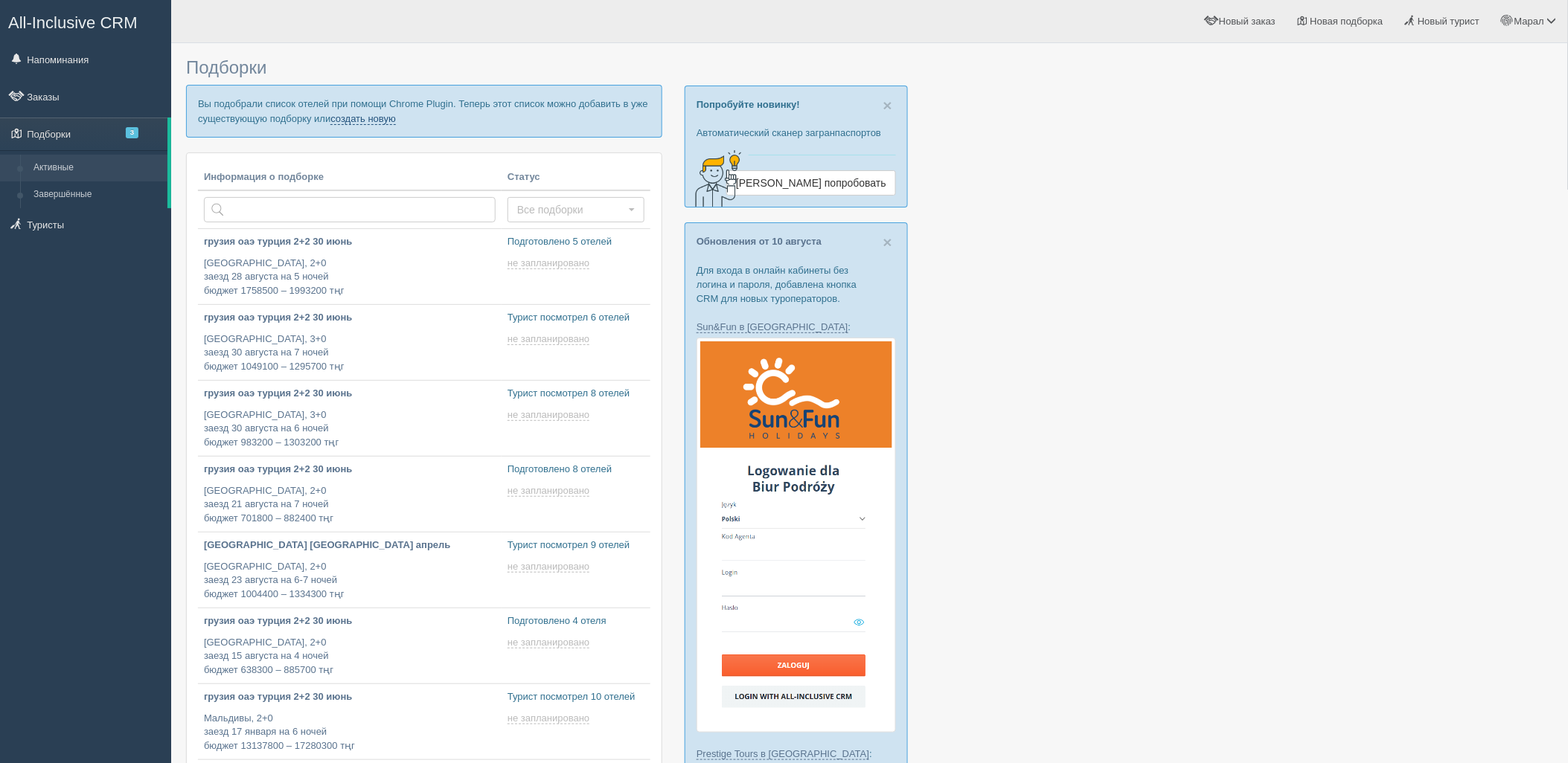
click at [359, 121] on link "создать новую" at bounding box center [363, 119] width 66 height 12
type input "2025-08-14 18:05"
type input "2025-08-14 17:30"
type input "2025-08-14 17:25"
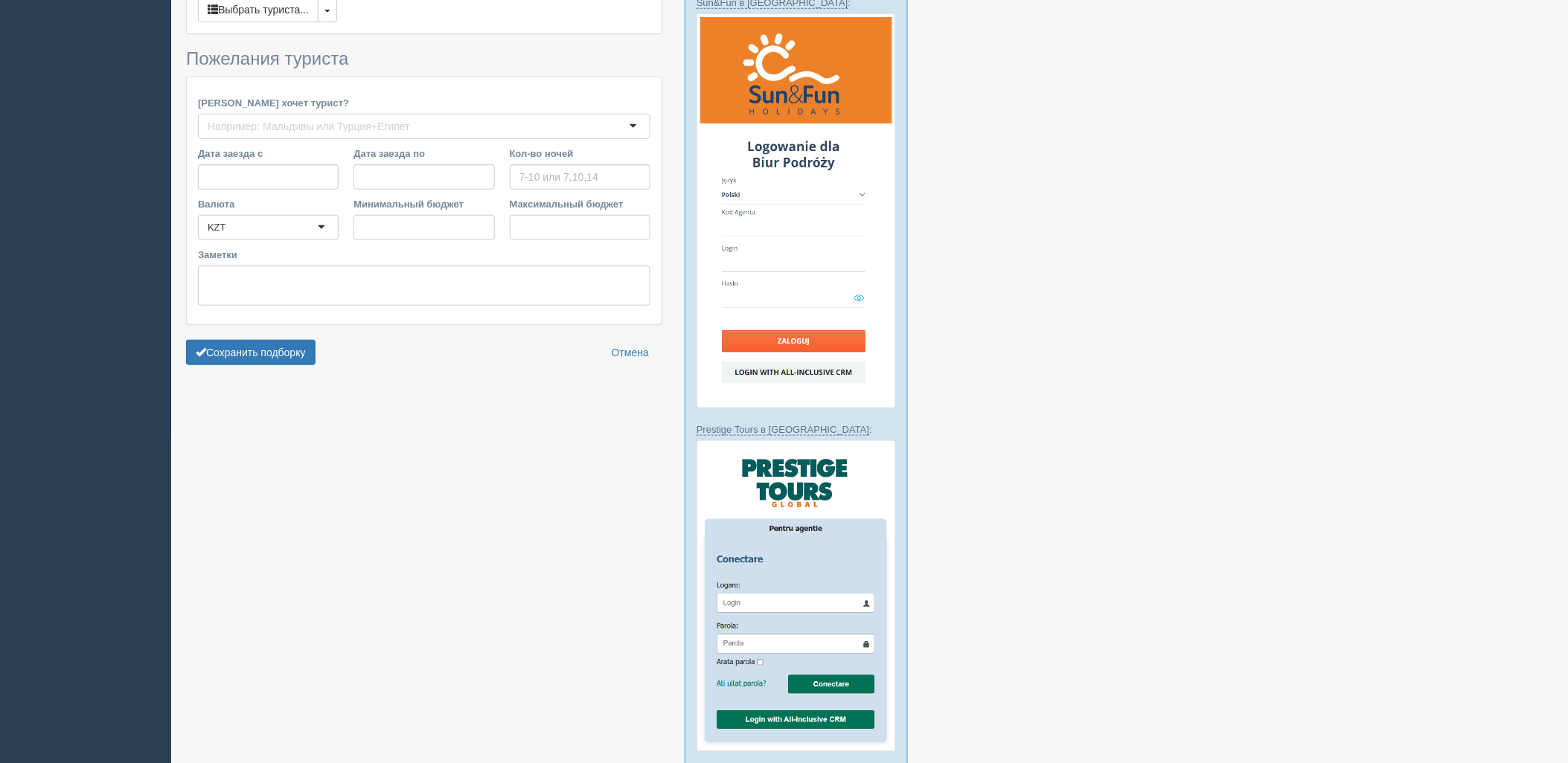
scroll to position [330, 0]
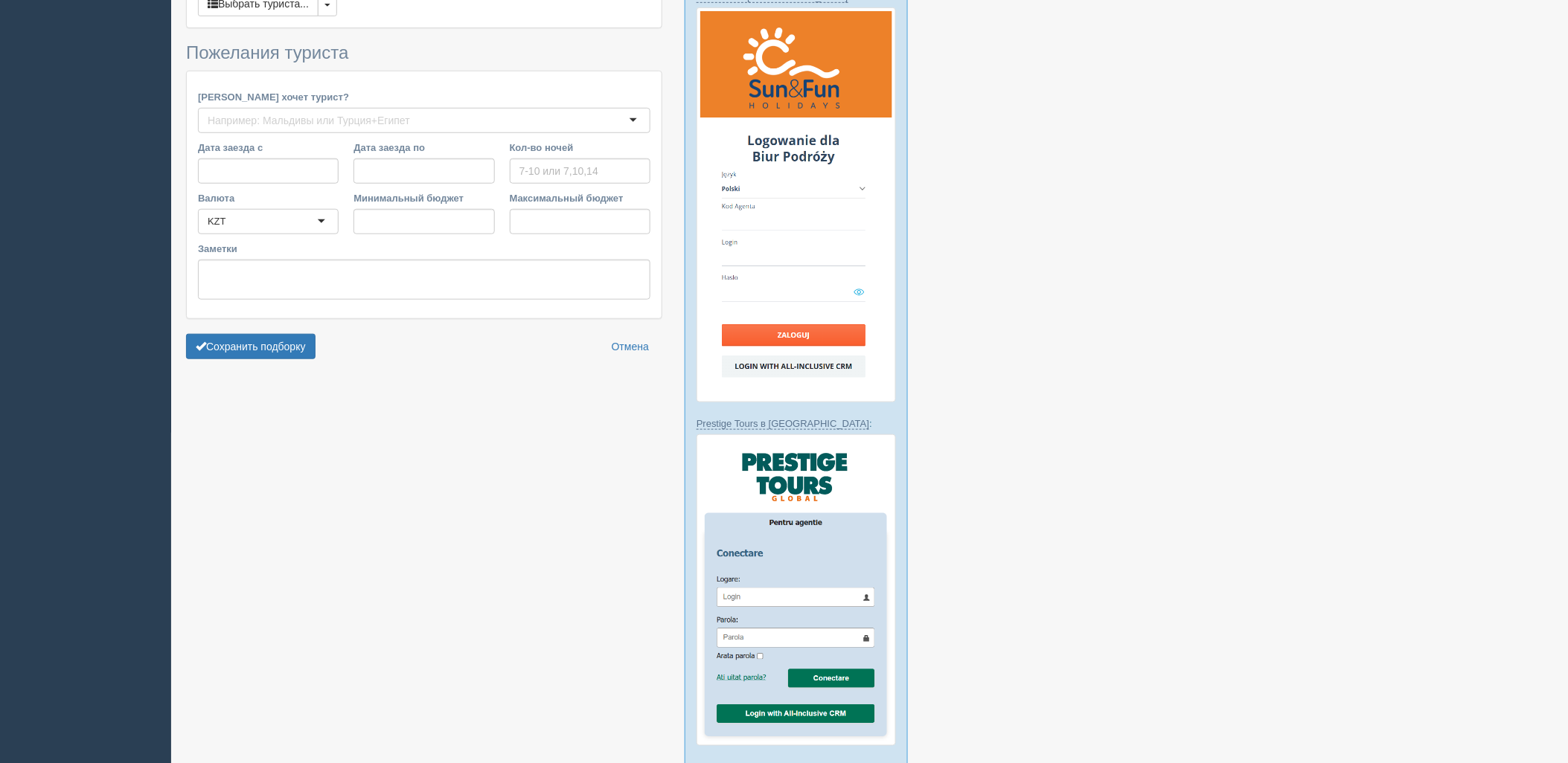
type input "4-5"
type input "1443500"
type input "2566900"
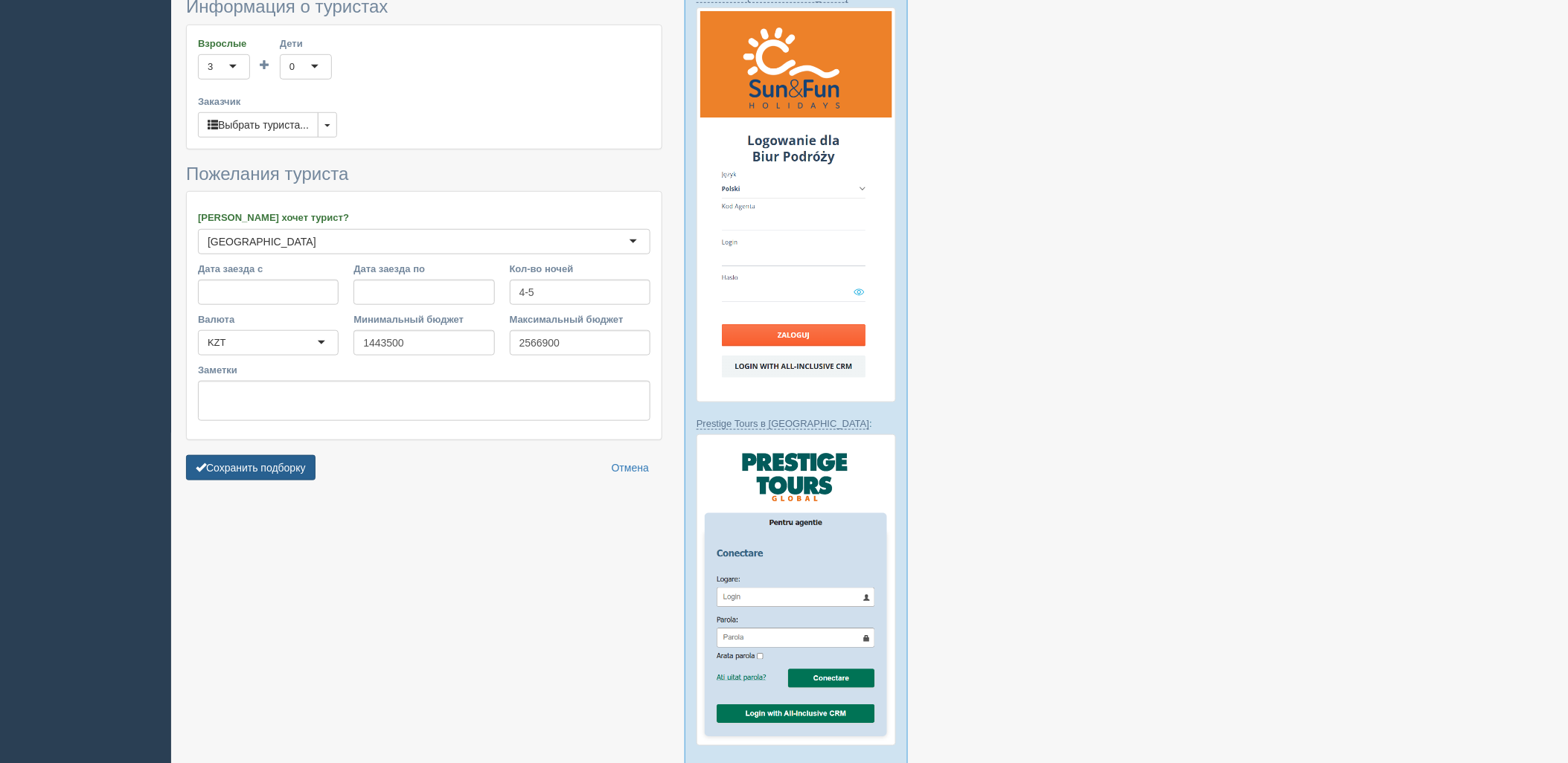
click at [283, 464] on button "Сохранить подборку" at bounding box center [251, 468] width 130 height 25
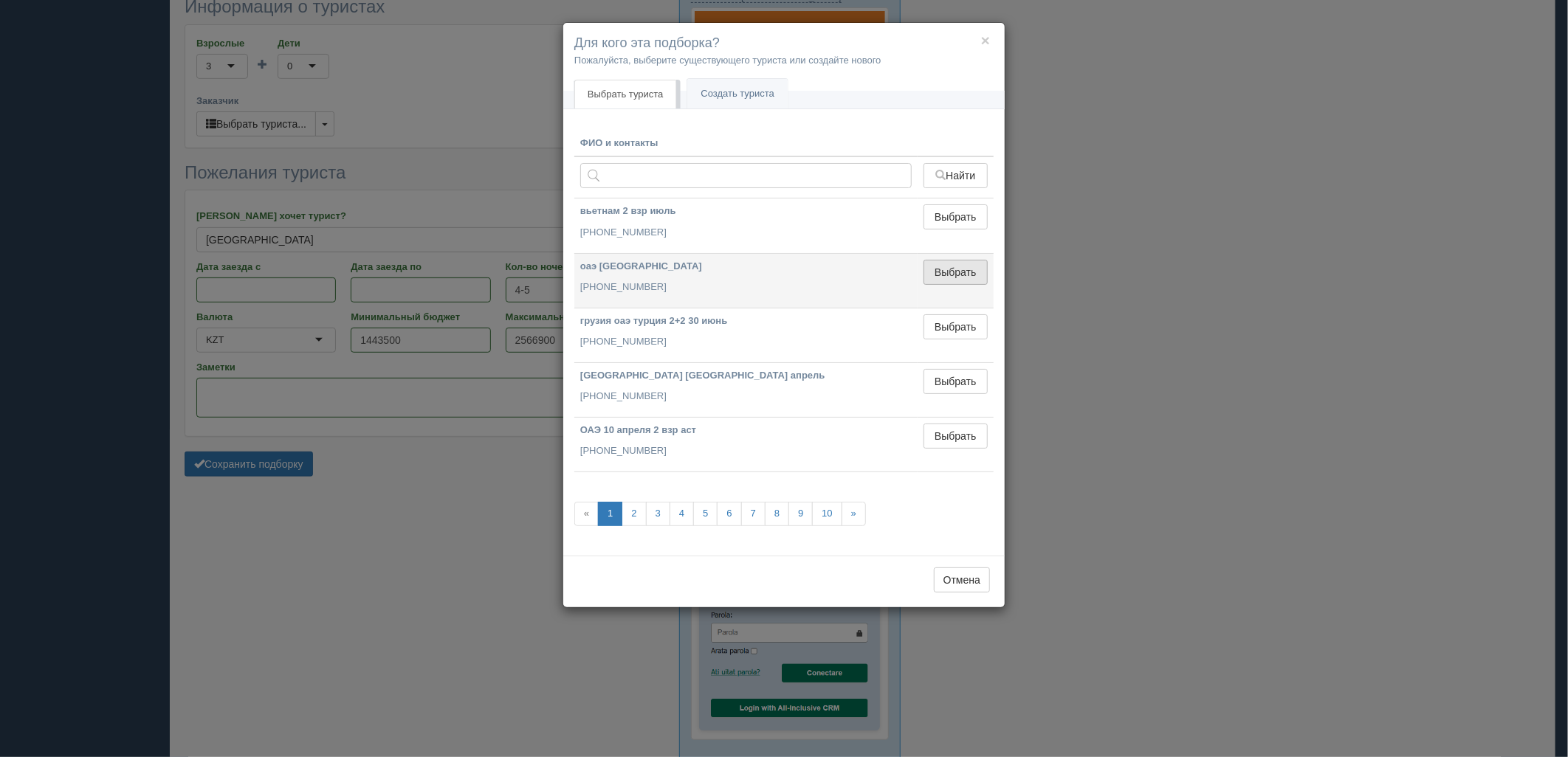
click at [969, 277] on button "Выбрать" at bounding box center [956, 272] width 64 height 25
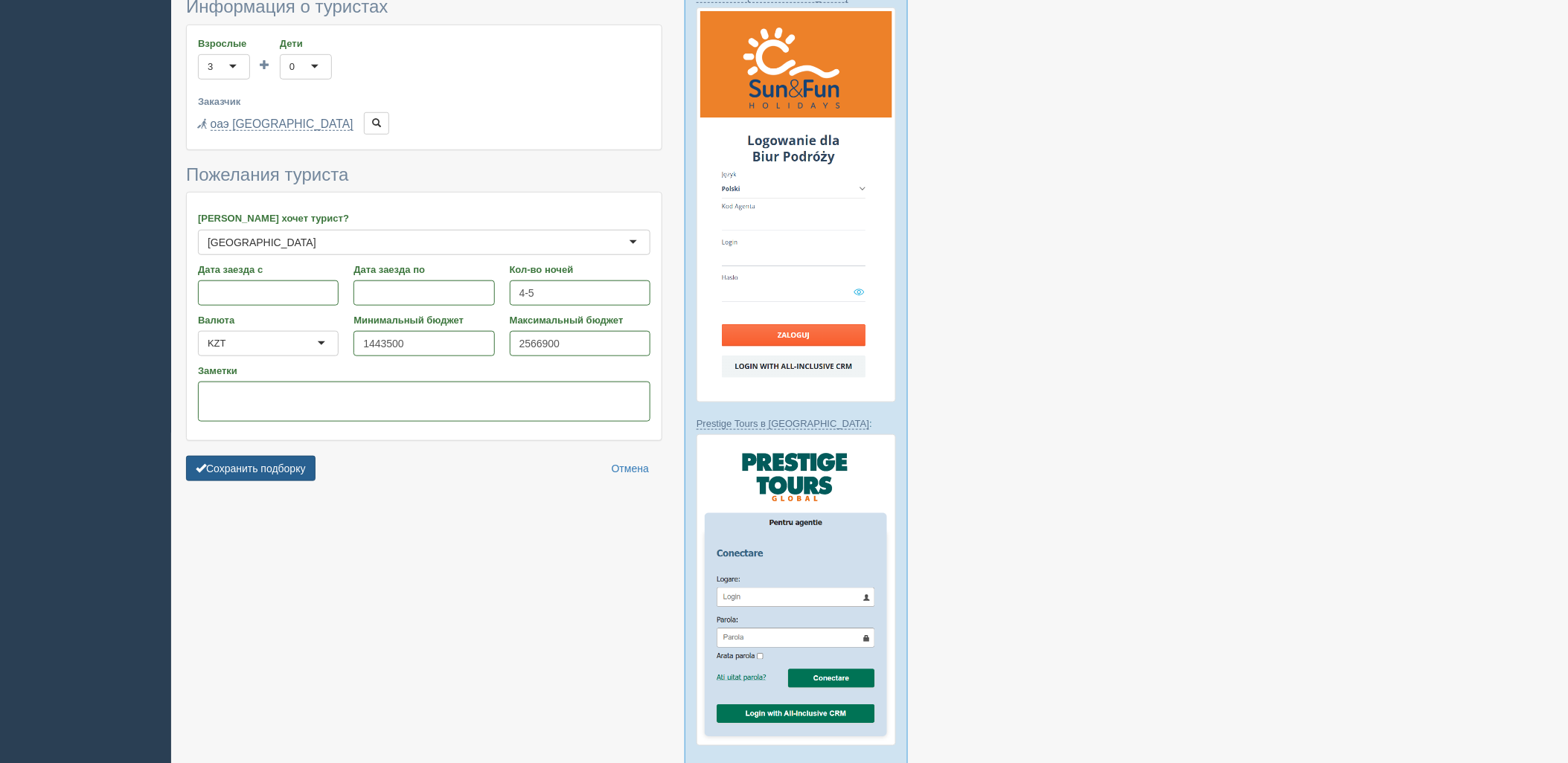
click at [271, 461] on button "Сохранить подборку" at bounding box center [251, 468] width 130 height 25
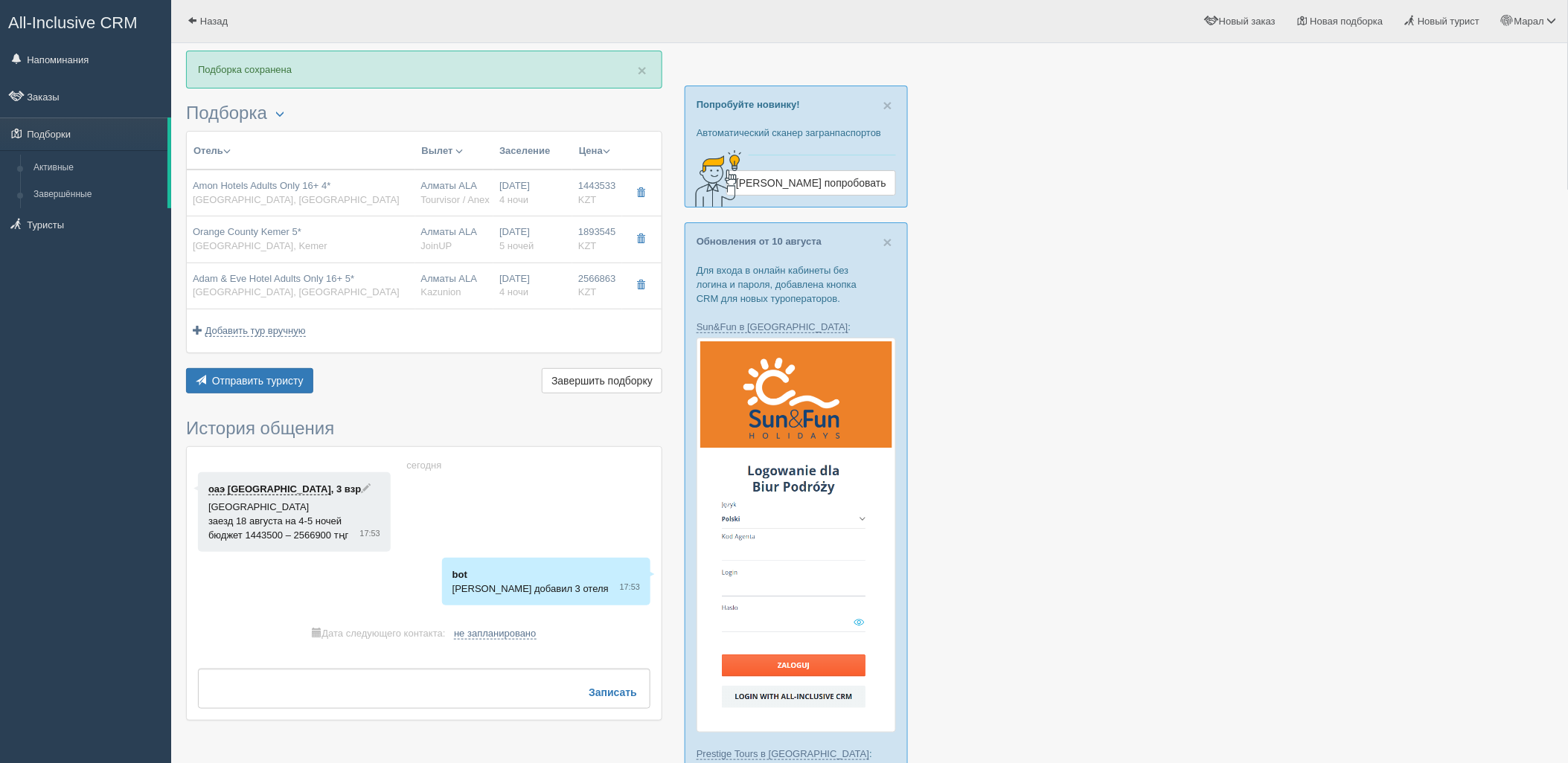
click at [262, 375] on span "Отправить туристу" at bounding box center [258, 381] width 92 height 12
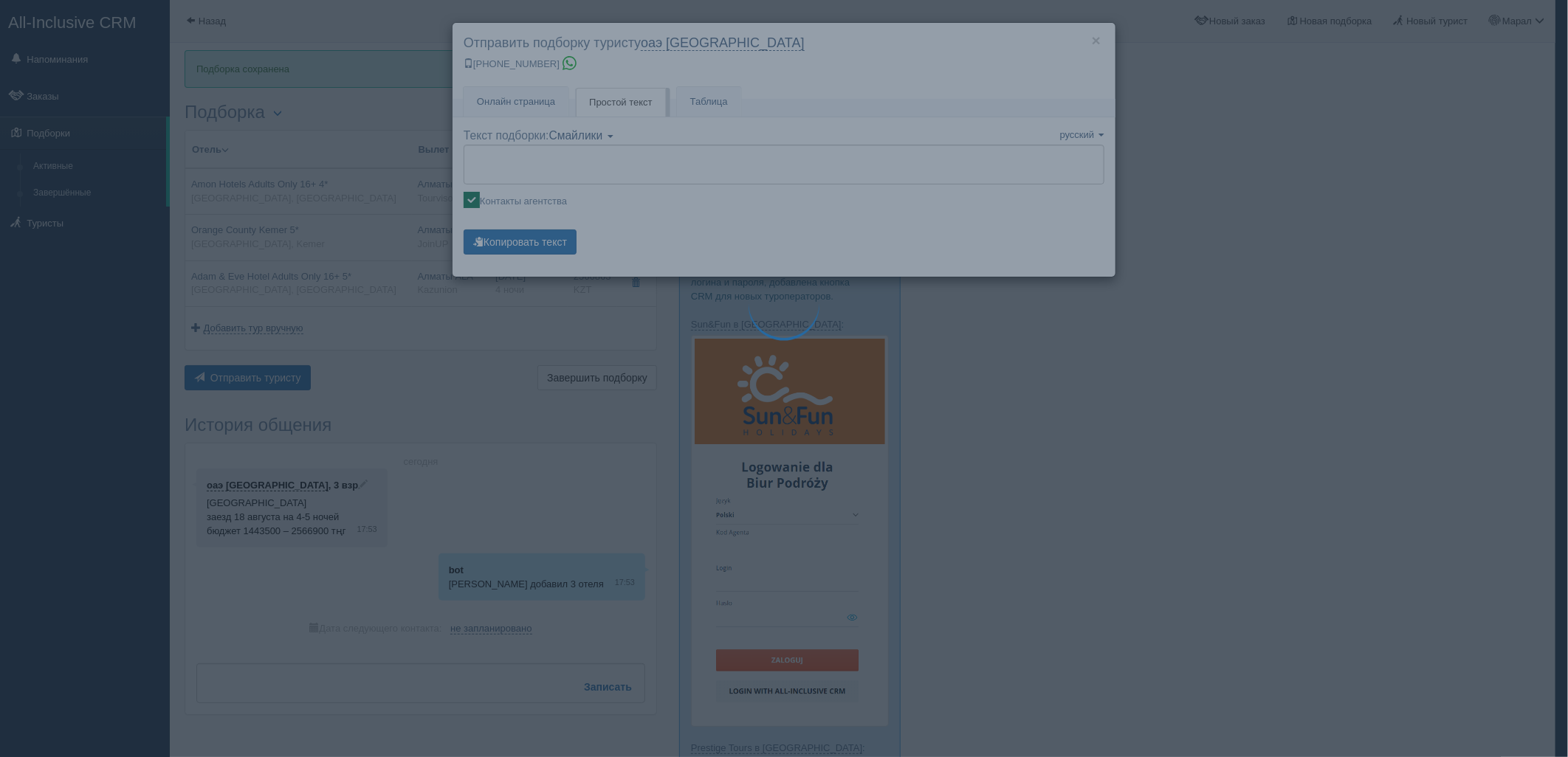
type textarea "🌞 Loremi dolo! Sitametcon Adi elitseddoei temporinc utlabore: 🌎 Etdolo, Magnaa …"
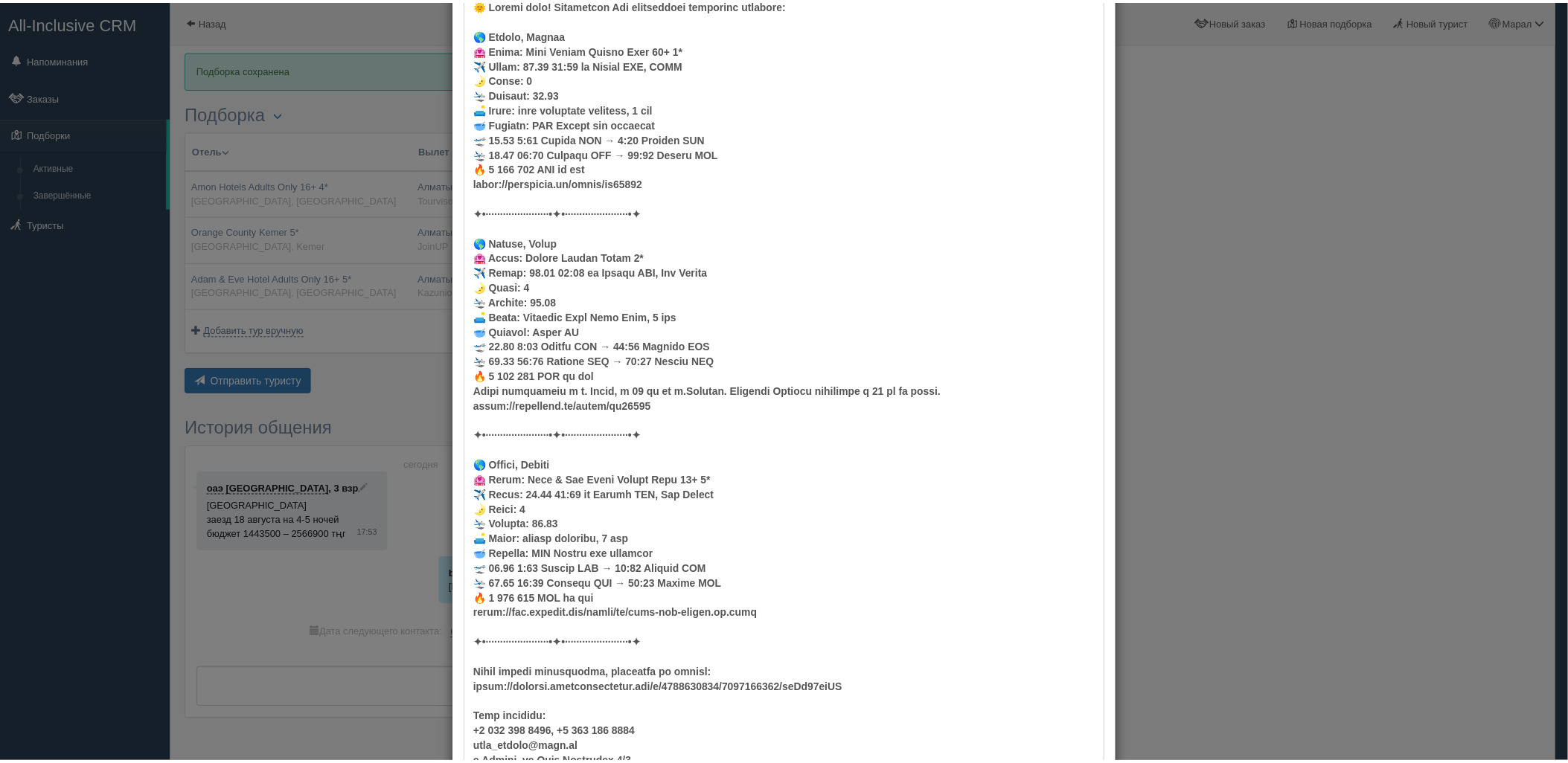
scroll to position [248, 0]
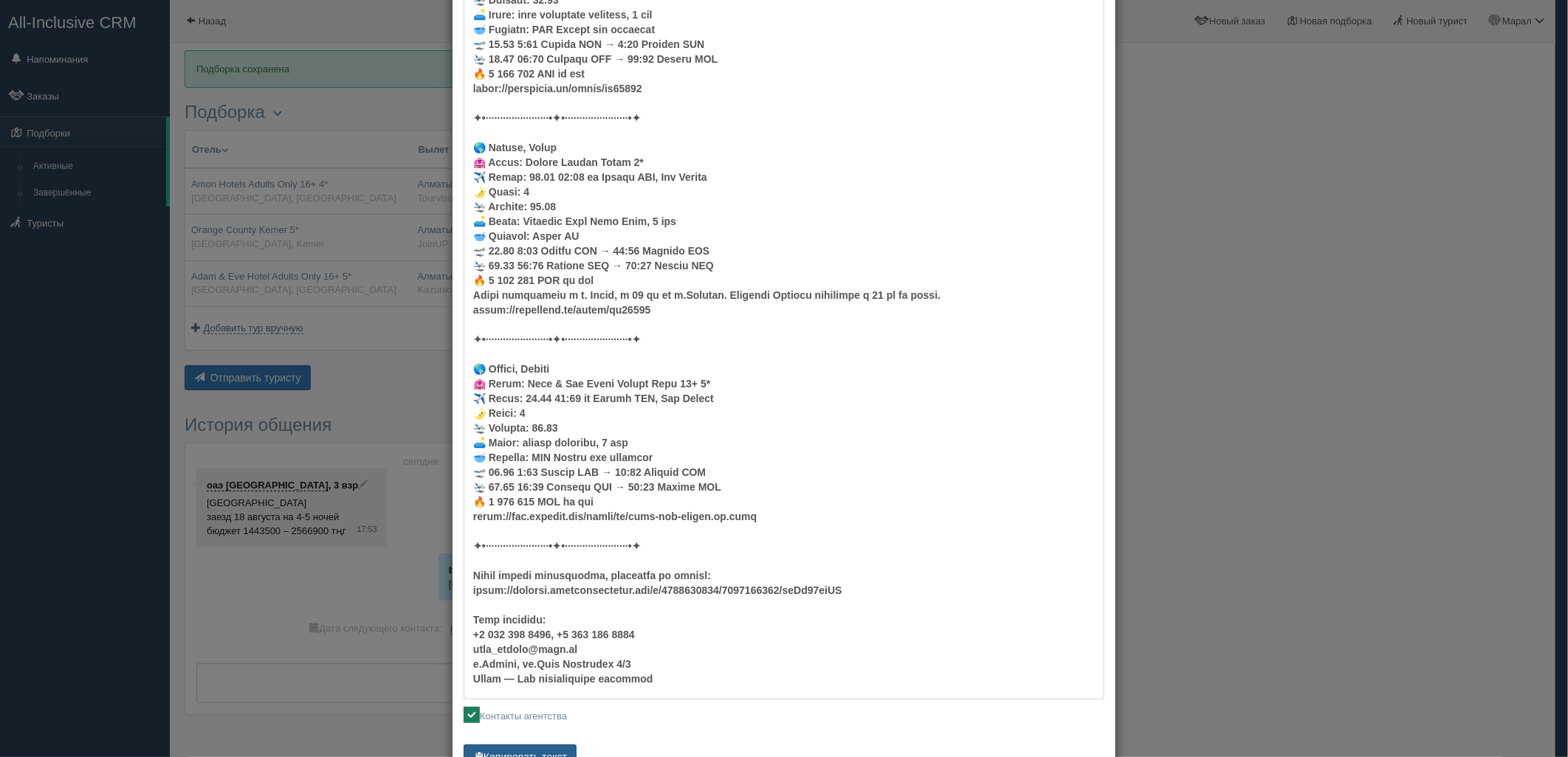
click at [508, 755] on button "Копировать текст" at bounding box center [520, 757] width 113 height 25
click at [1222, 487] on div "× Отправить подборку туристу оаэ [GEOGRAPHIC_DATA] [PHONE_NUMBER] Онлайн страни…" at bounding box center [784, 378] width 1568 height 757
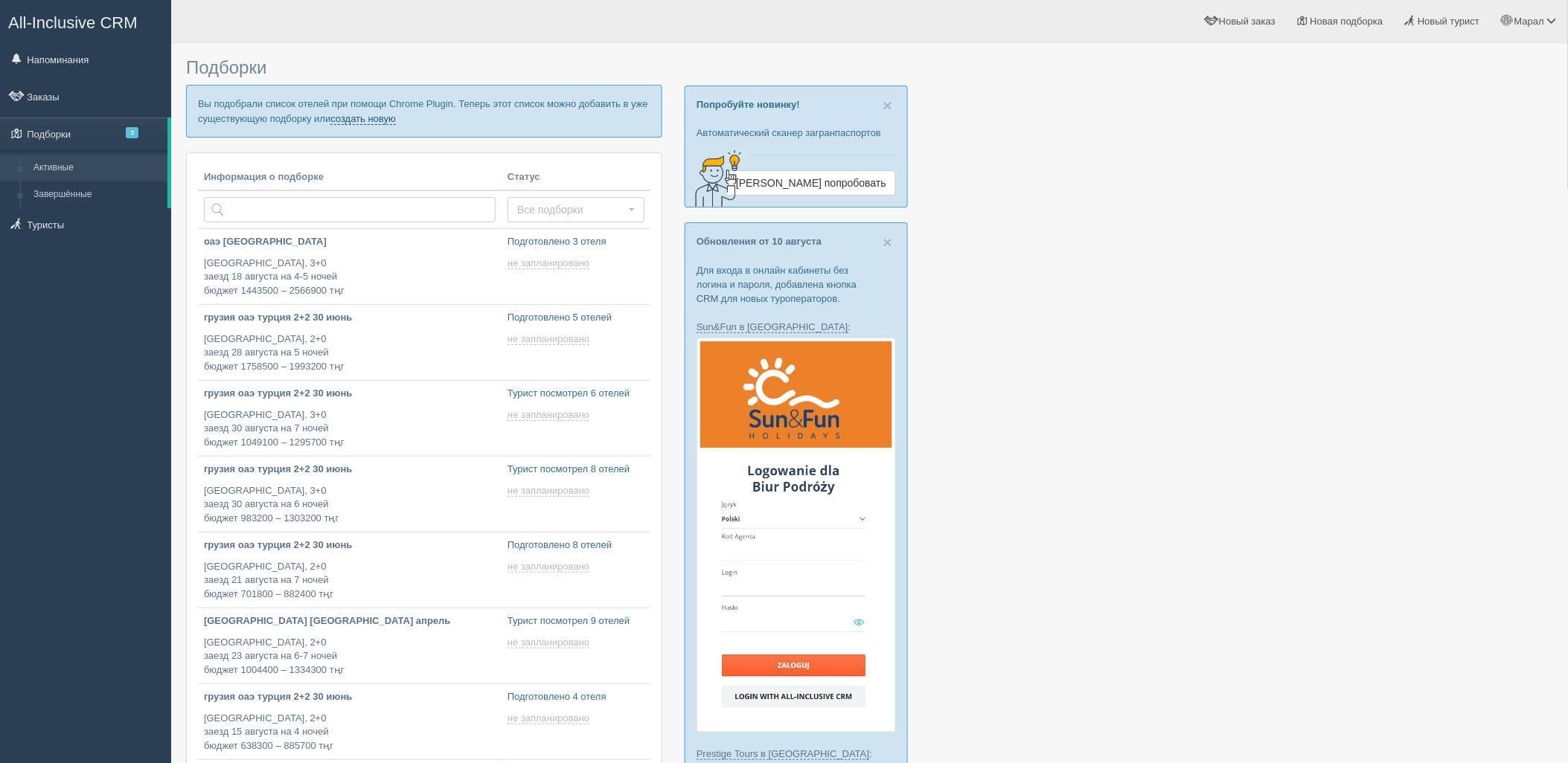
click at [385, 119] on link "создать новую" at bounding box center [363, 119] width 66 height 12
type input "[DATE] 18:50"
type input "[DATE] 18:35"
type input "[DATE] 18:05"
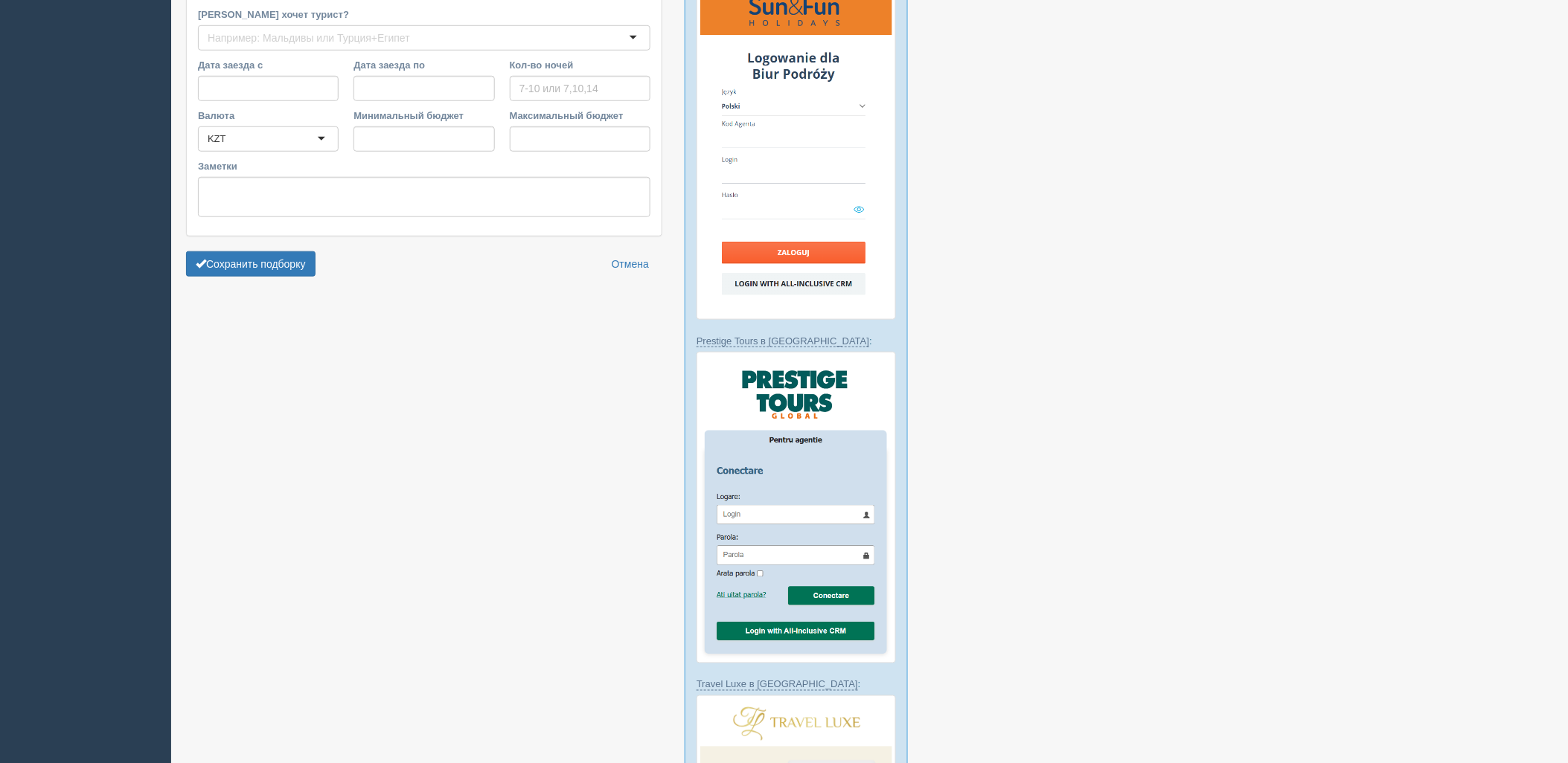
type input "5"
type input "1053200"
type input "1206000"
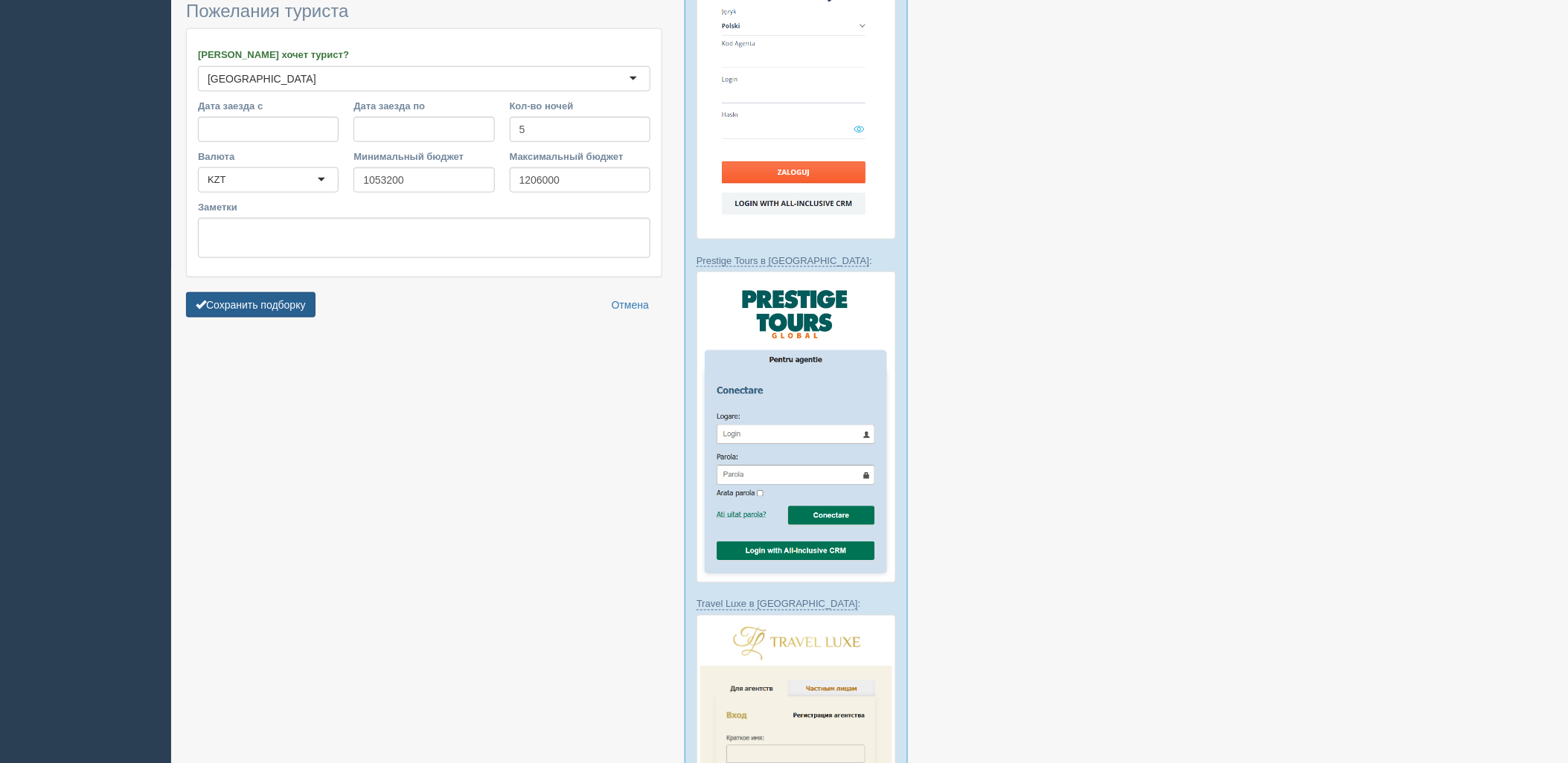
click at [234, 306] on button "Сохранить подборку" at bounding box center [251, 305] width 130 height 25
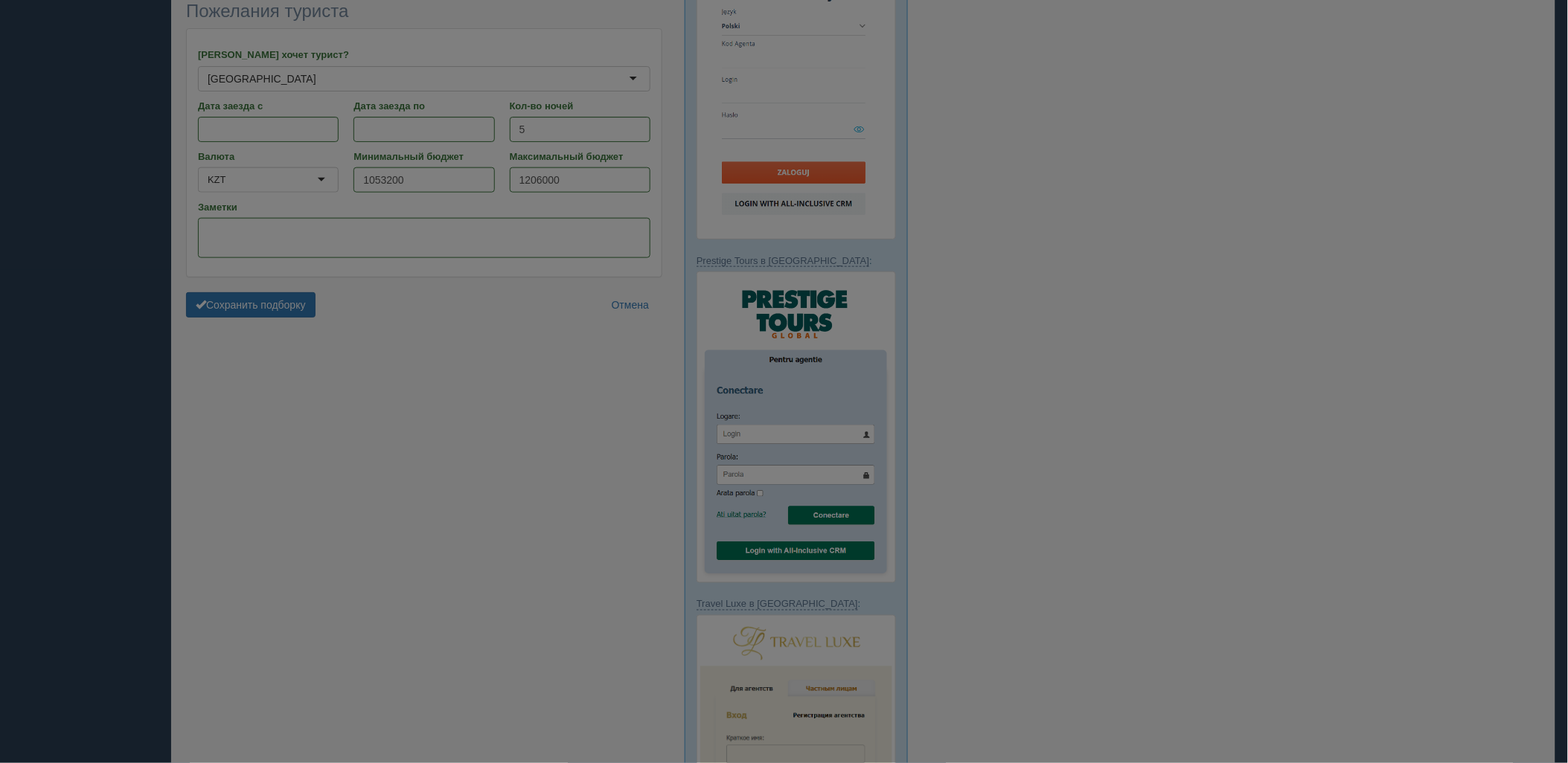
scroll to position [417, 0]
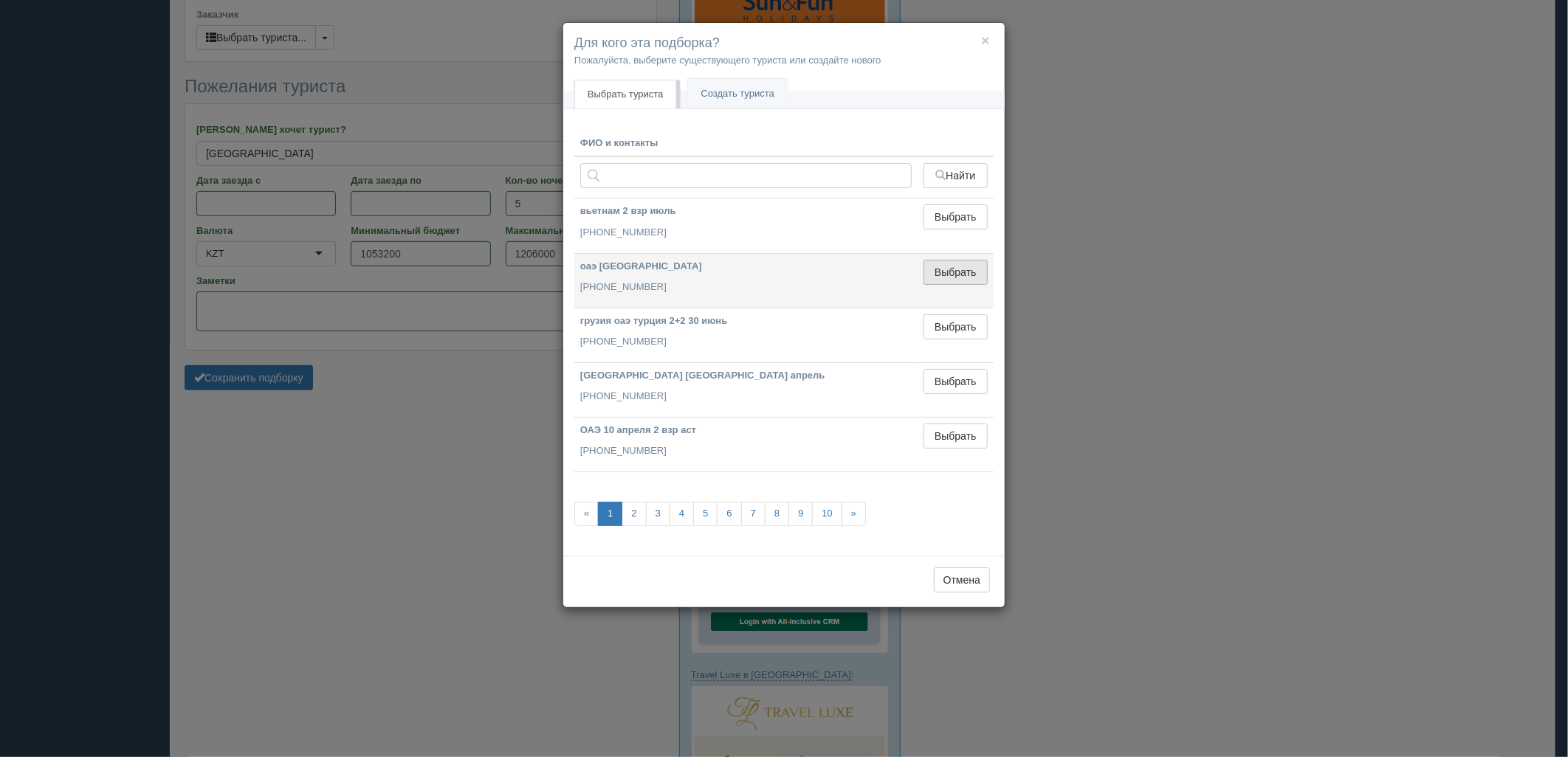
click at [969, 270] on button "Выбрать" at bounding box center [956, 272] width 64 height 25
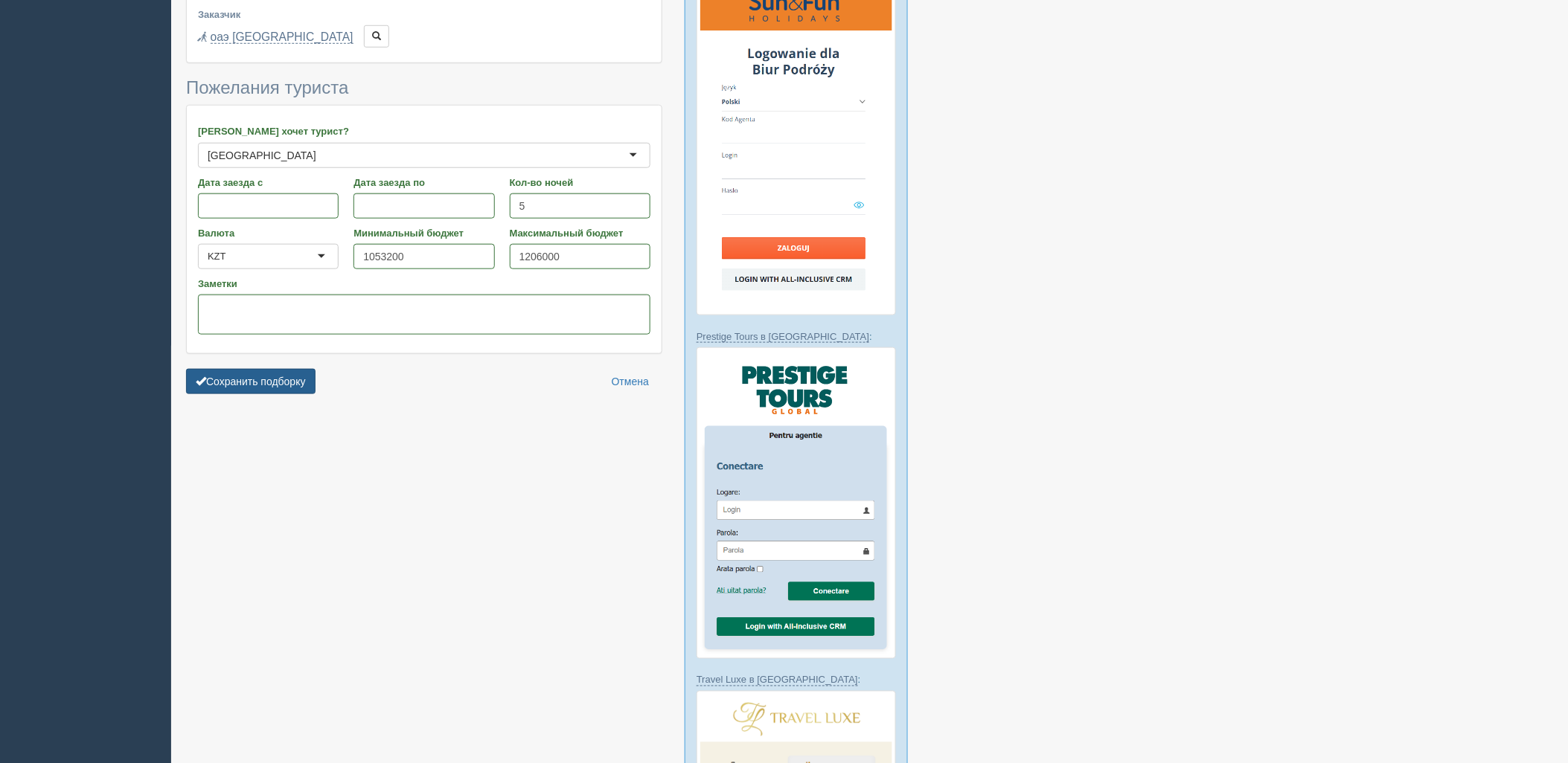
click at [293, 372] on button "Сохранить подборку" at bounding box center [251, 381] width 130 height 25
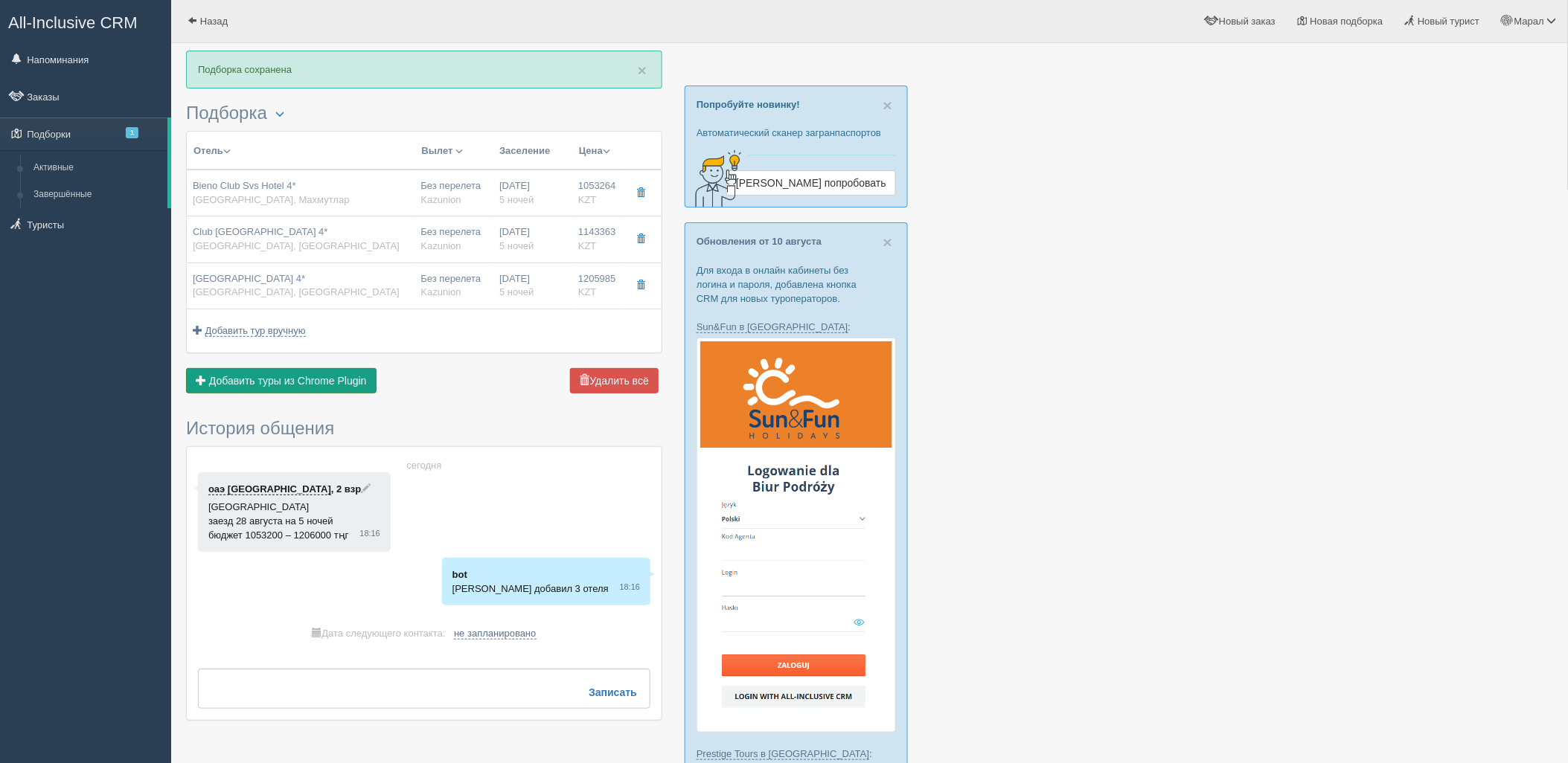
click at [330, 382] on span "Добавить туры из Chrome Plugin" at bounding box center [288, 381] width 157 height 12
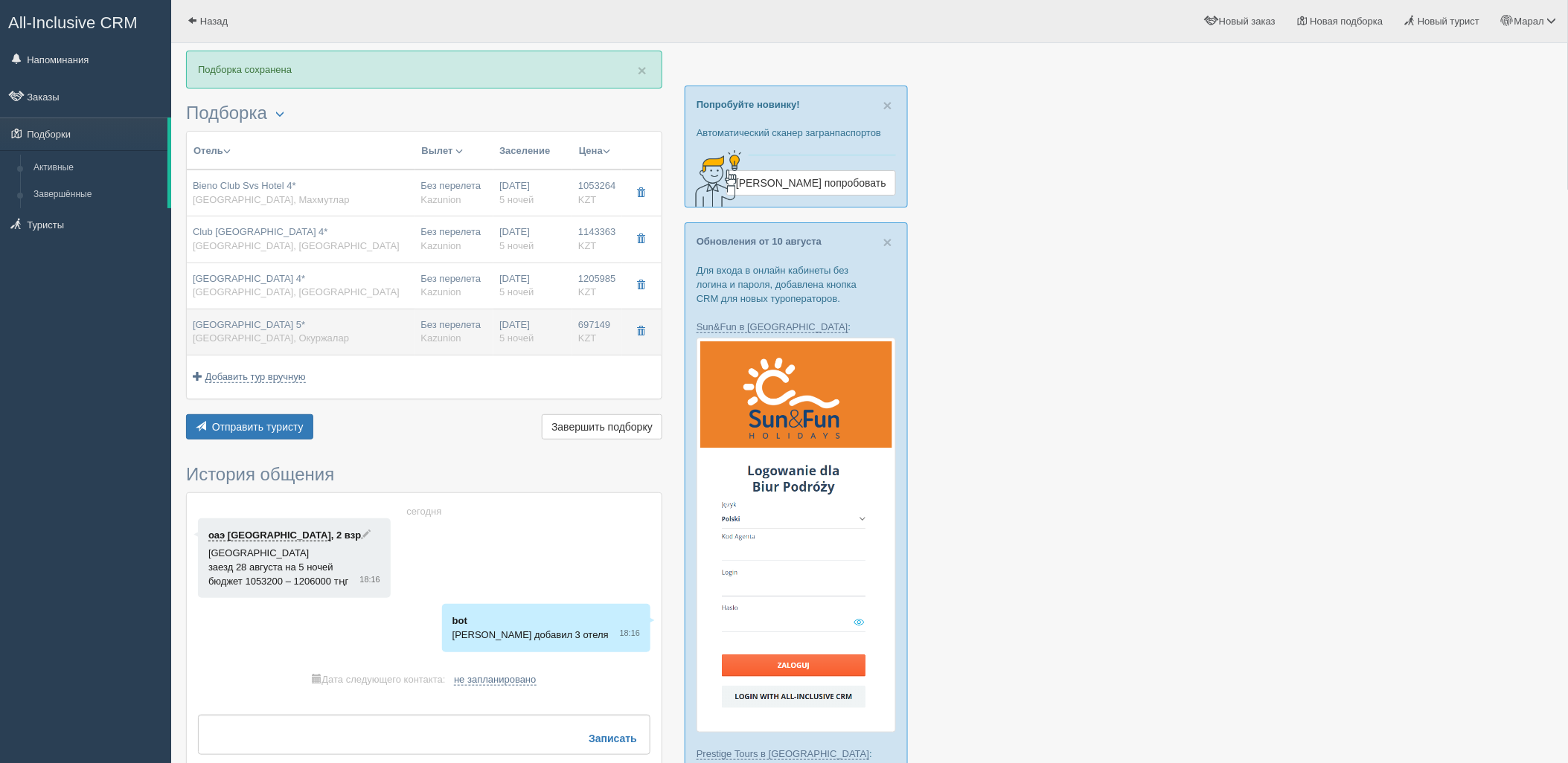
click at [391, 332] on div "[GEOGRAPHIC_DATA] 5* [GEOGRAPHIC_DATA], Окуржалар" at bounding box center [301, 333] width 216 height 28
type input "[GEOGRAPHIC_DATA] 5*"
type input "[URL][DOMAIN_NAME]"
type textarea "Отель расположен в районе [GEOGRAPHIC_DATA], в 35 км от г. [GEOGRAPHIC_DATA], в…"
type input "[GEOGRAPHIC_DATA]"
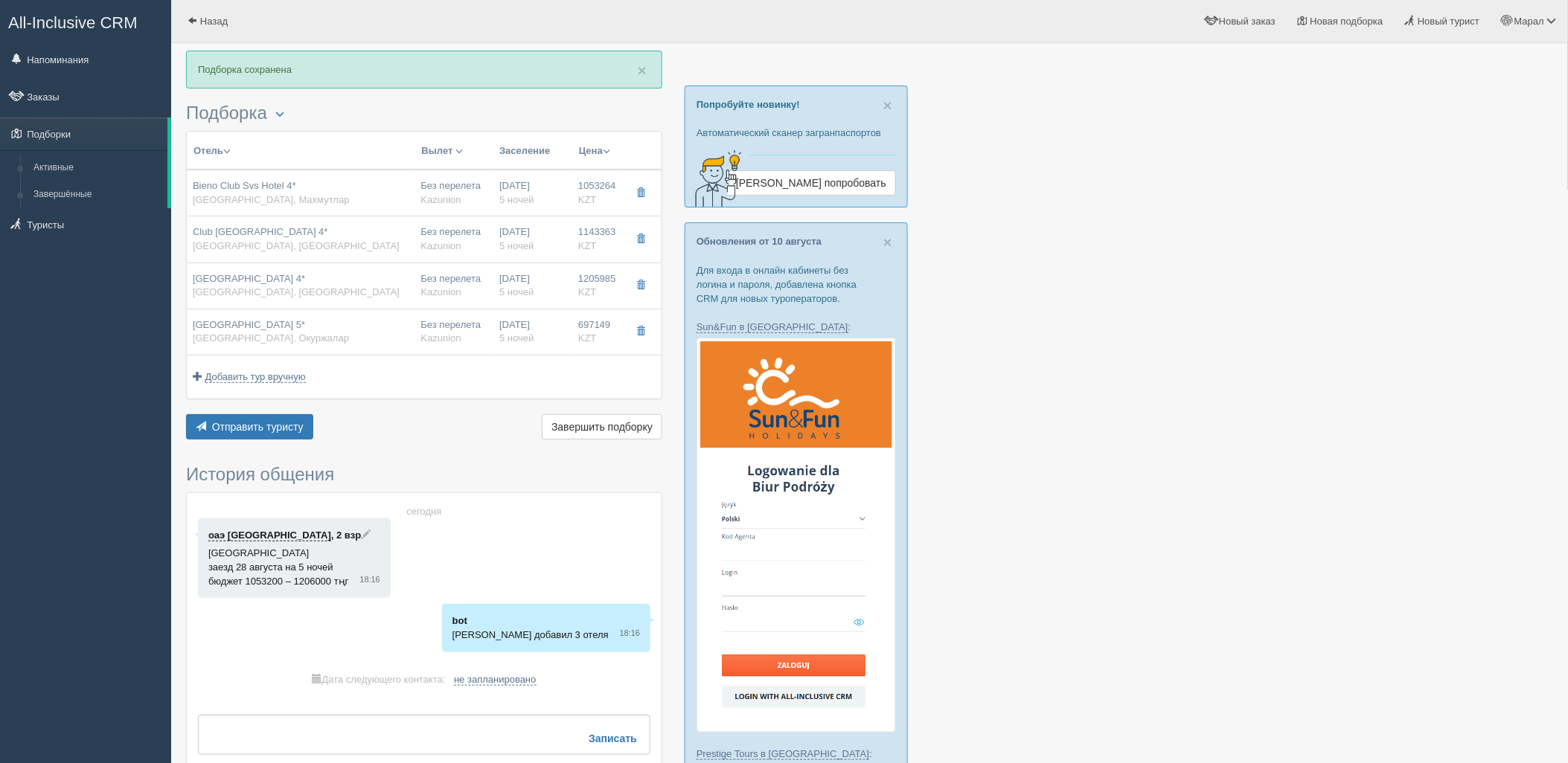
type input "Окуржалар"
type input "697149.00"
type input "Без перелета"
type input "5"
type input "Landview Standard Room"
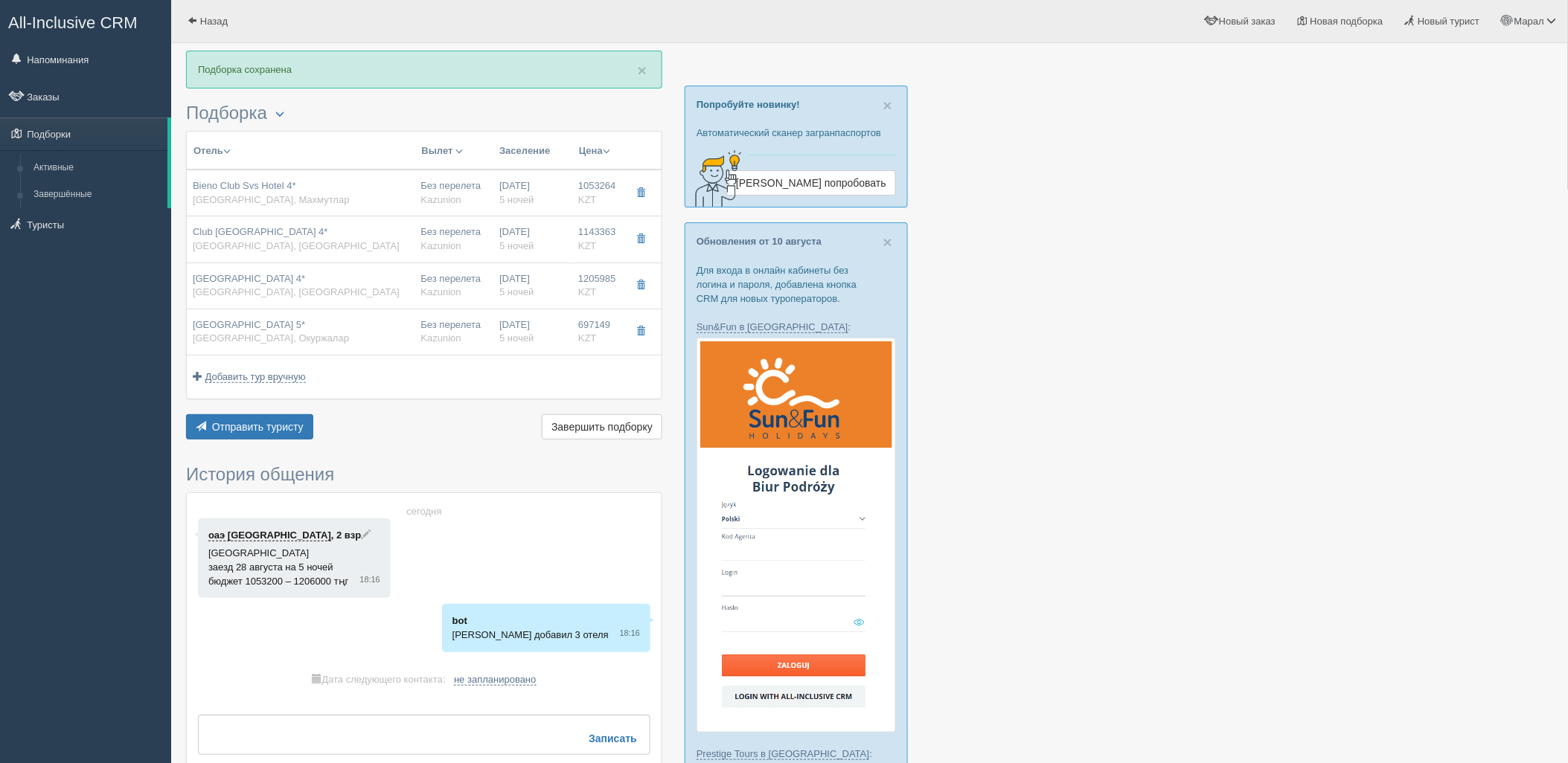
type input "UAI"
type input "Kazunion"
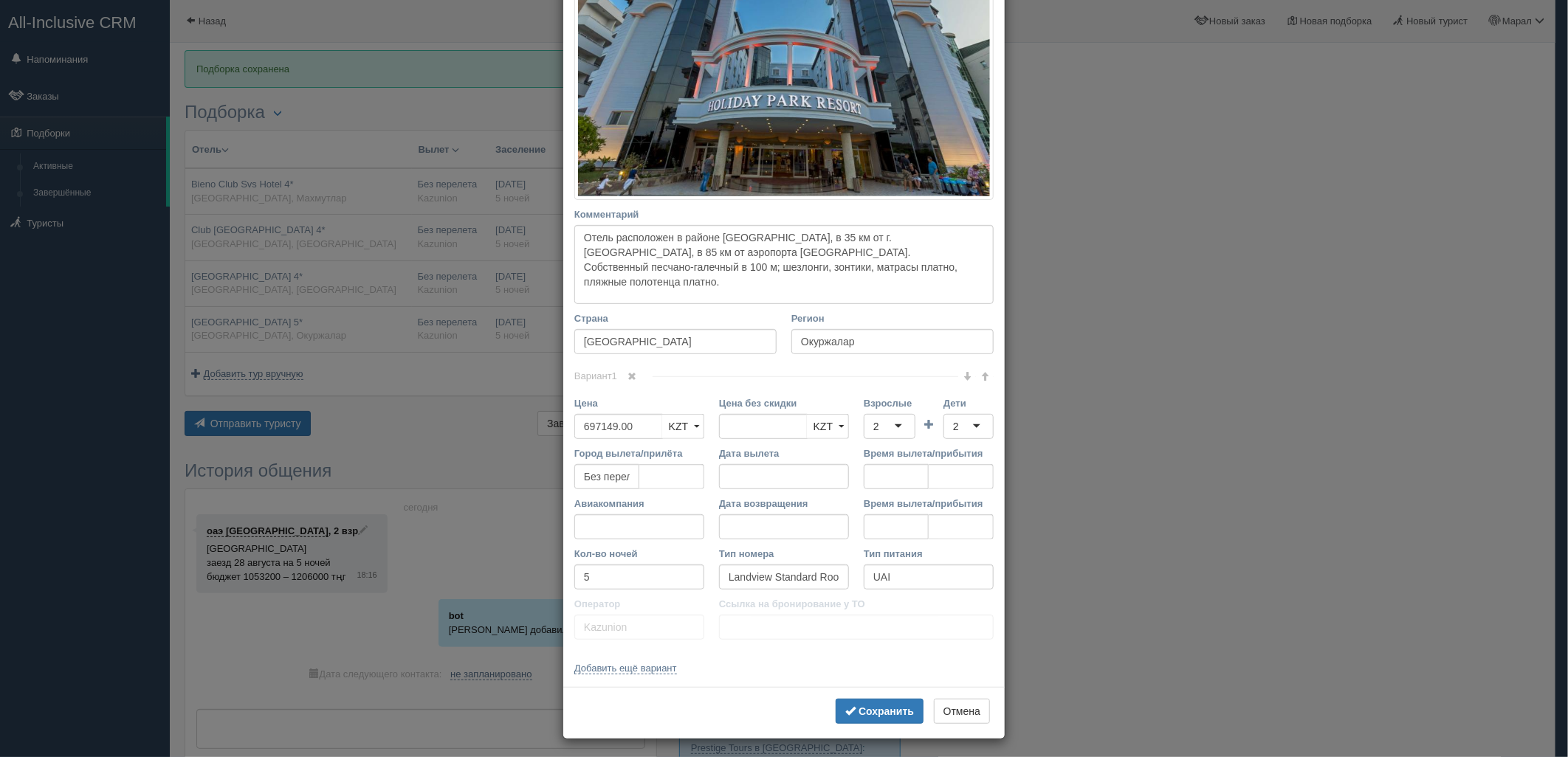
scroll to position [312, 0]
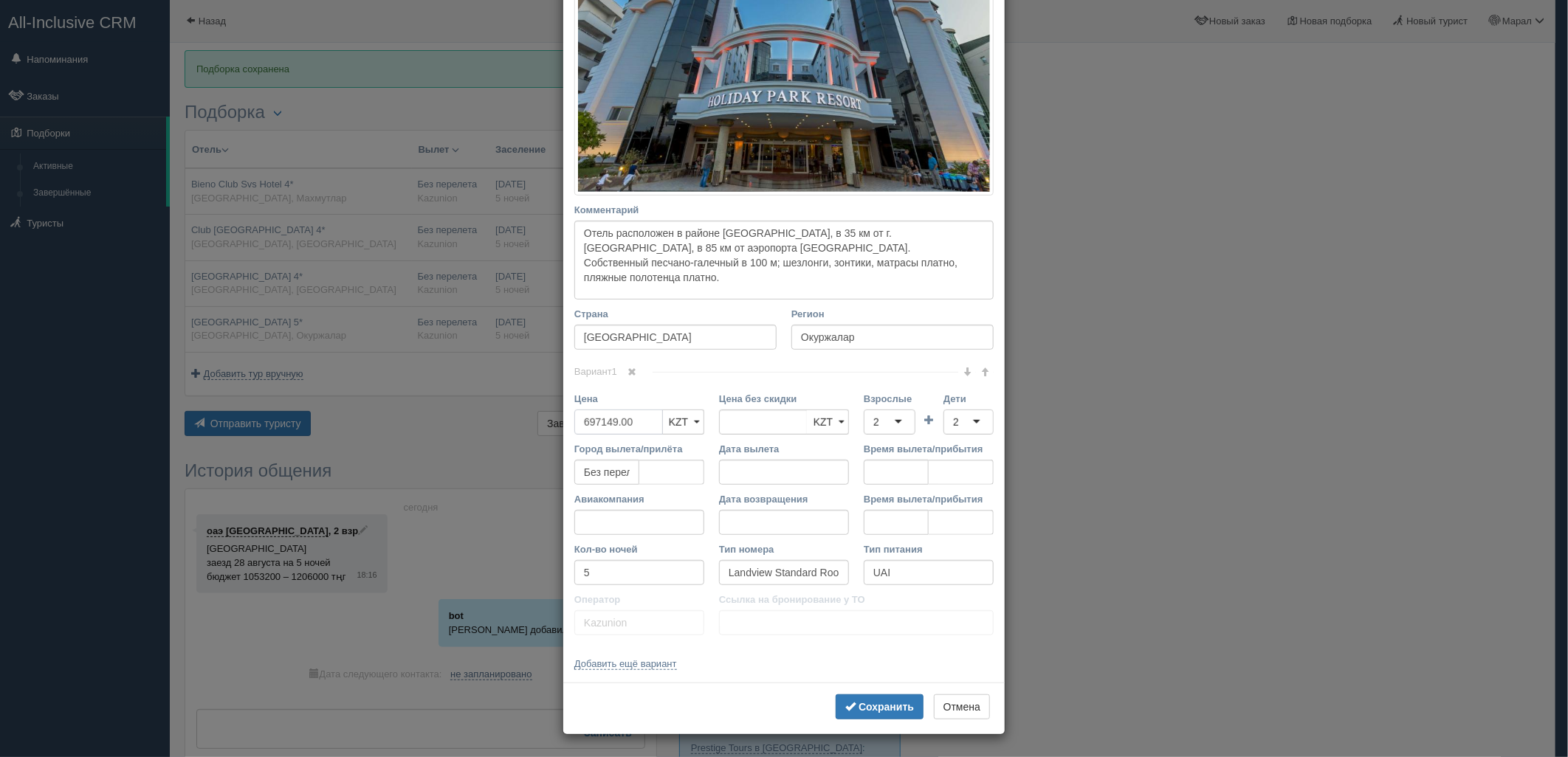
drag, startPoint x: 638, startPoint y: 420, endPoint x: 489, endPoint y: 415, distance: 149.1
click at [489, 415] on div "× Редактировать тур Название отеля [GEOGRAPHIC_DATA] 5* Ссылка на отель для тур…" at bounding box center [784, 378] width 1568 height 757
type input "1"
type input "697149.00"
type input "1368930"
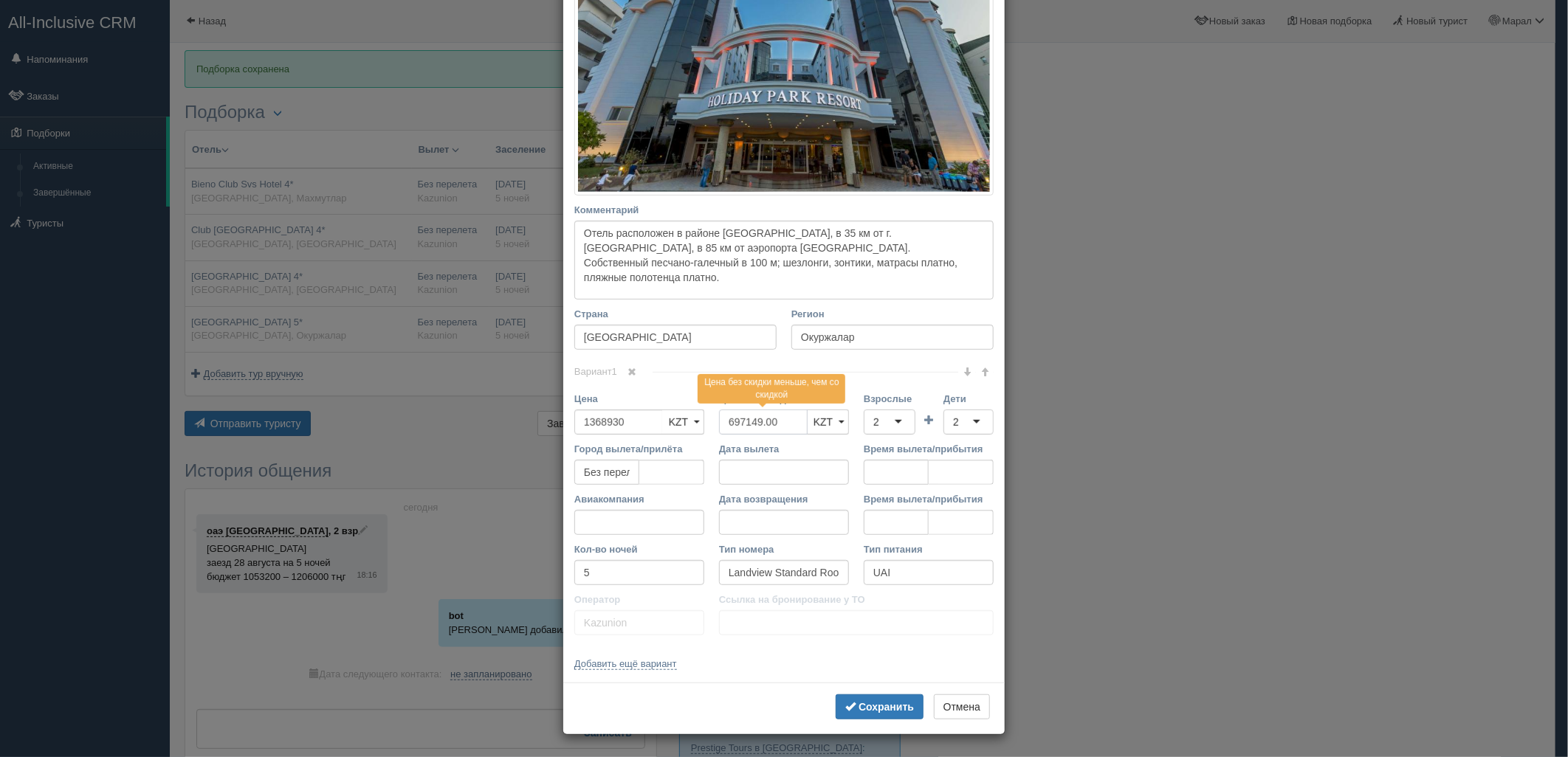
drag, startPoint x: 791, startPoint y: 423, endPoint x: 682, endPoint y: 440, distance: 110.3
click at [685, 437] on div "Цена 1368930 KZT USD EUR KZT KZT USD EUR Цена без скидки 697149.00 Цена без ски…" at bounding box center [784, 417] width 434 height 50
click at [859, 711] on b "Сохранить" at bounding box center [886, 707] width 55 height 12
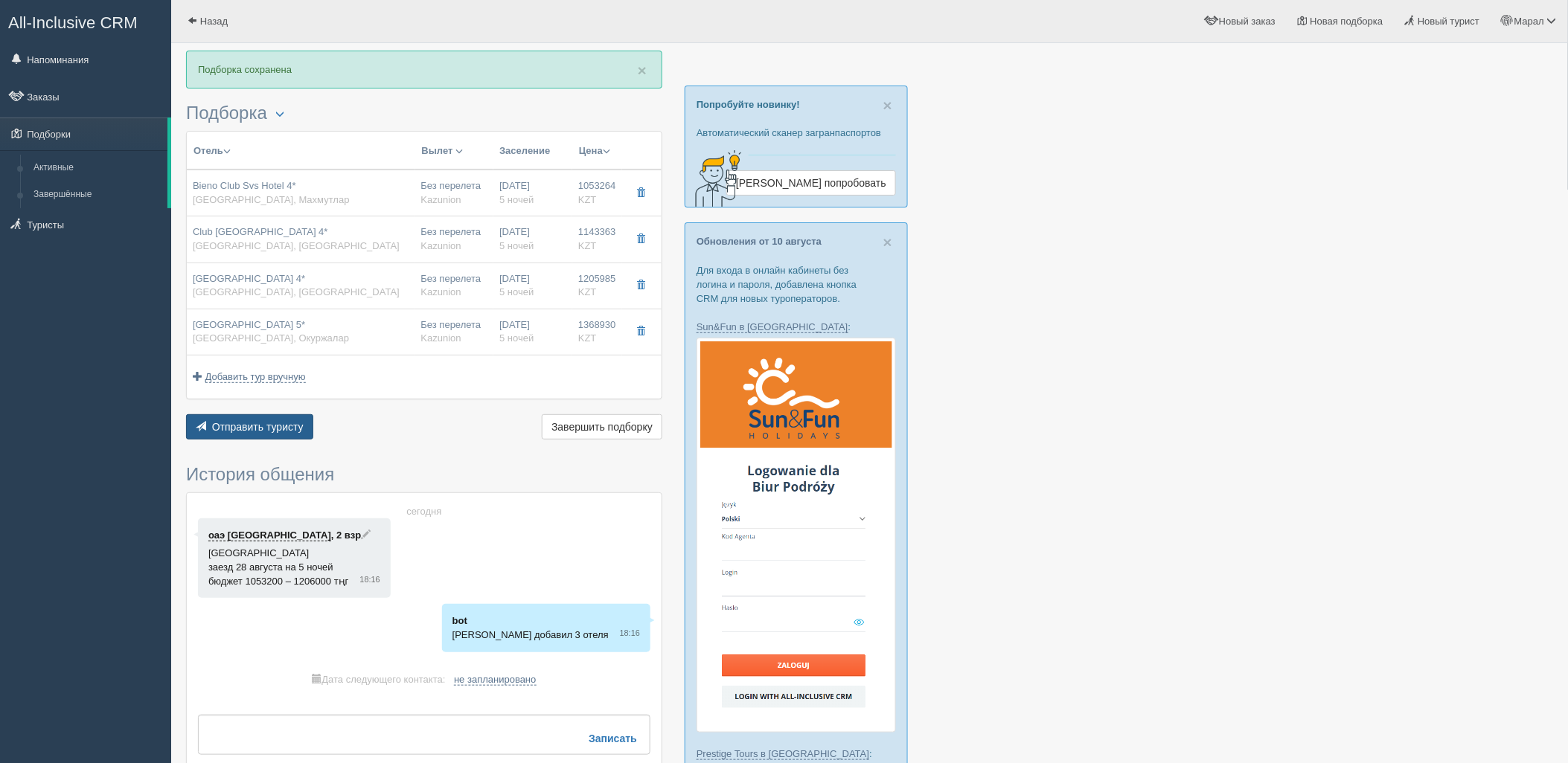
click at [274, 423] on span "Отправить туристу" at bounding box center [258, 427] width 92 height 12
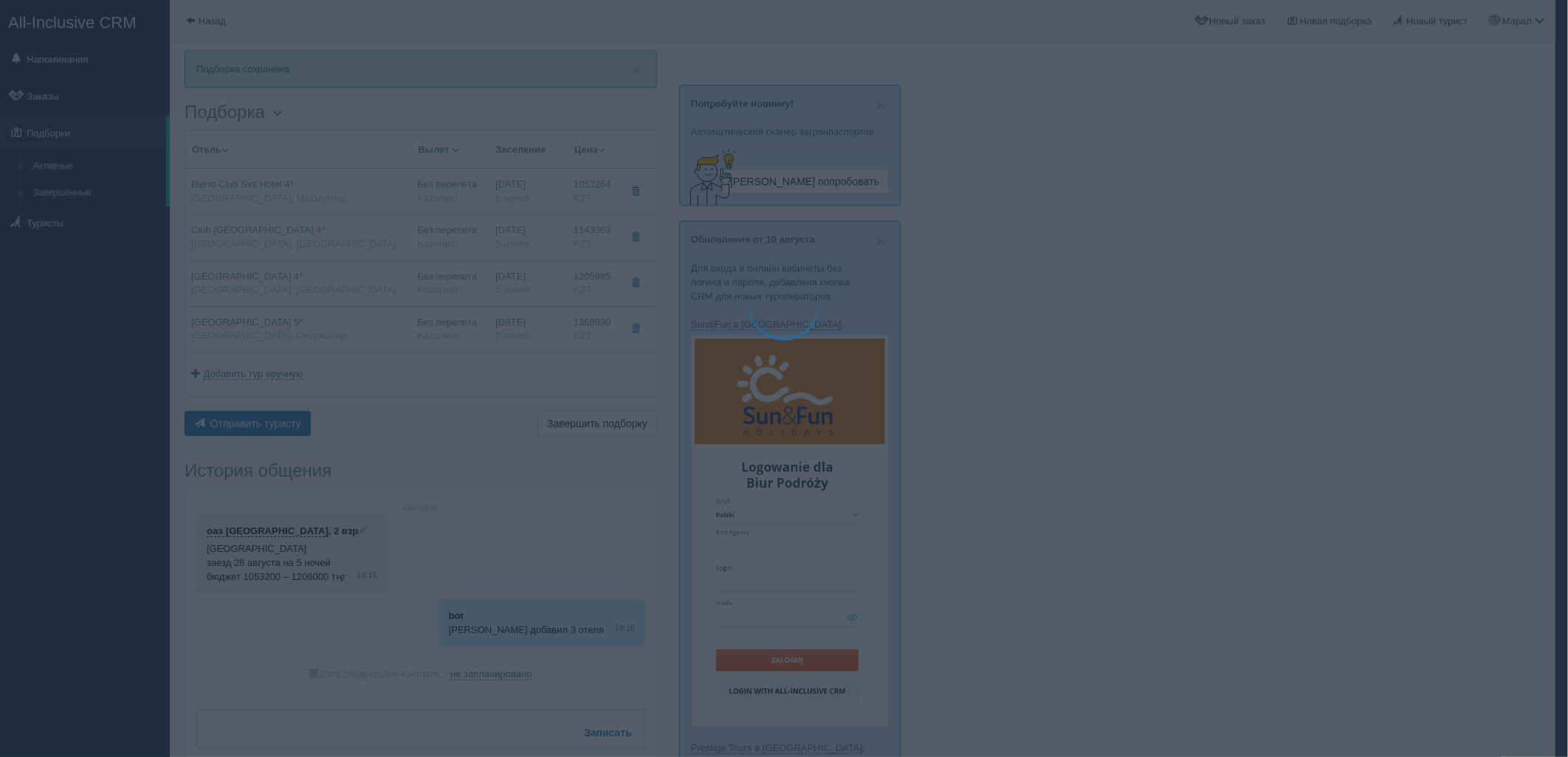
type textarea "🌞 Loremi dolo! Sitametcon Adi elitseddoei temporinc utlabore: 🌎 Etdolo, Magnaal…"
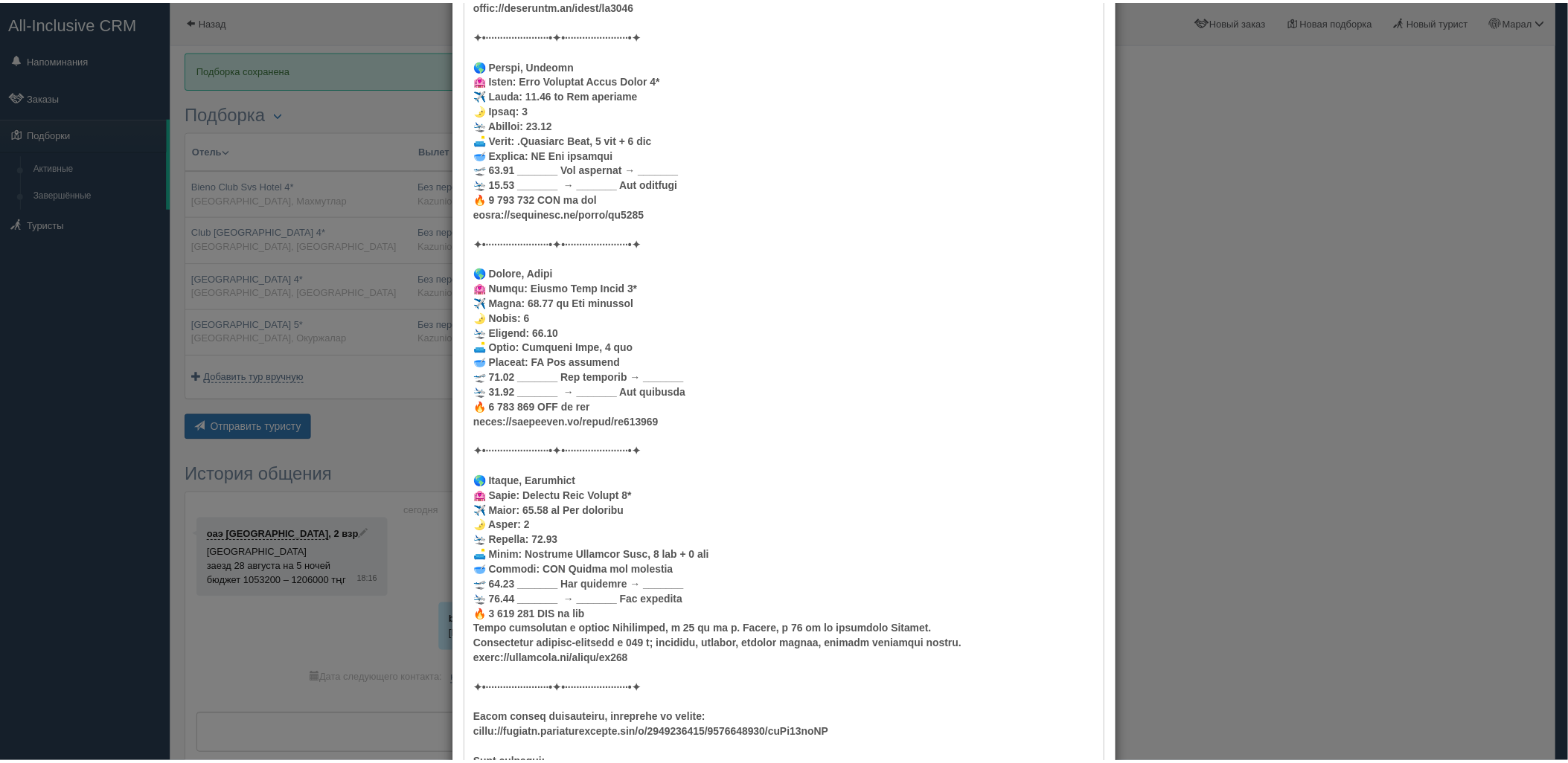
scroll to position [496, 0]
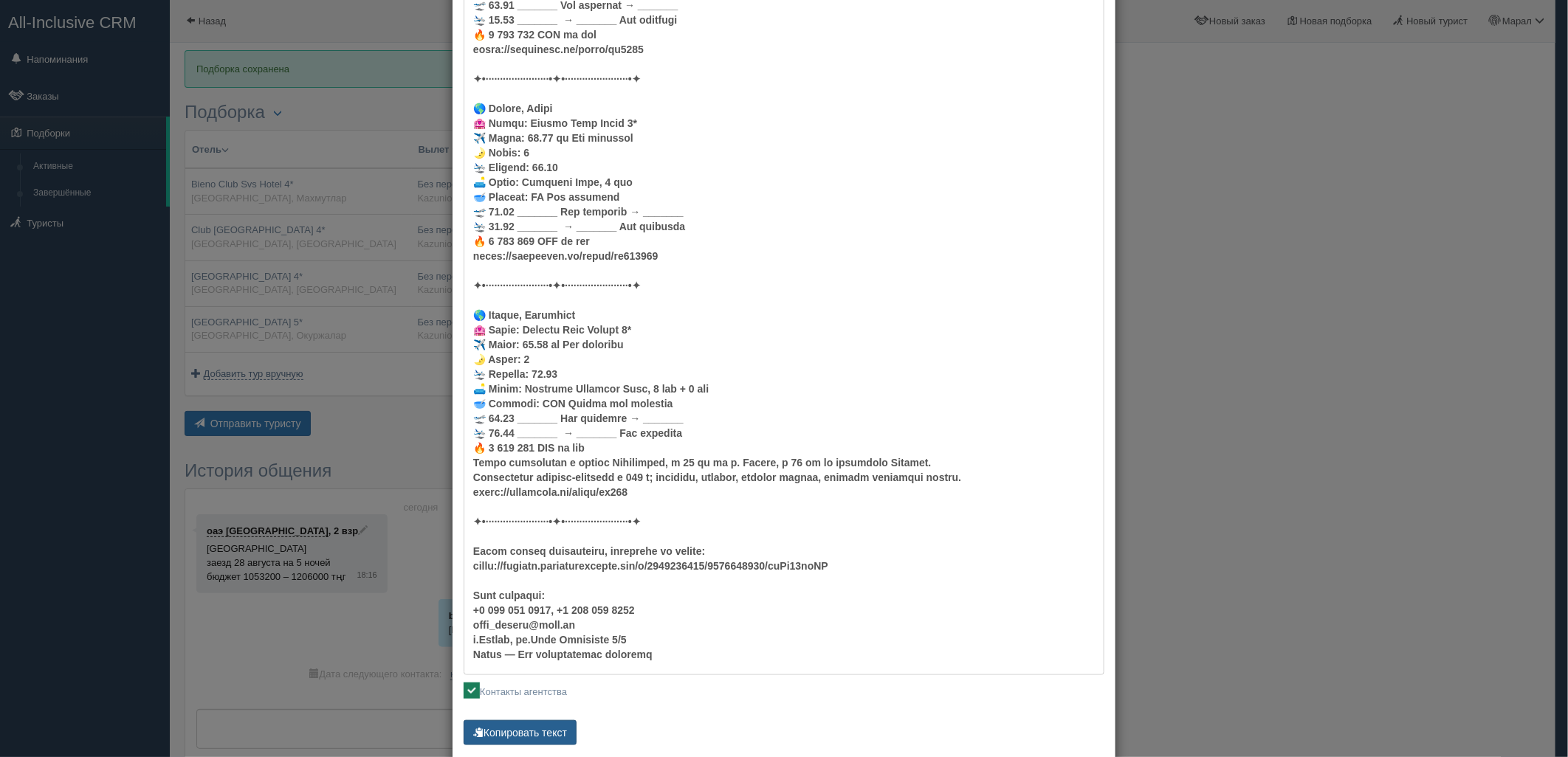
click at [508, 727] on button "Копировать текст" at bounding box center [520, 733] width 113 height 25
click at [1317, 329] on div "× Отправить подборку туристу оаэ [GEOGRAPHIC_DATA] [PHONE_NUMBER] Онлайн страни…" at bounding box center [784, 378] width 1568 height 757
